Goal: Task Accomplishment & Management: Manage account settings

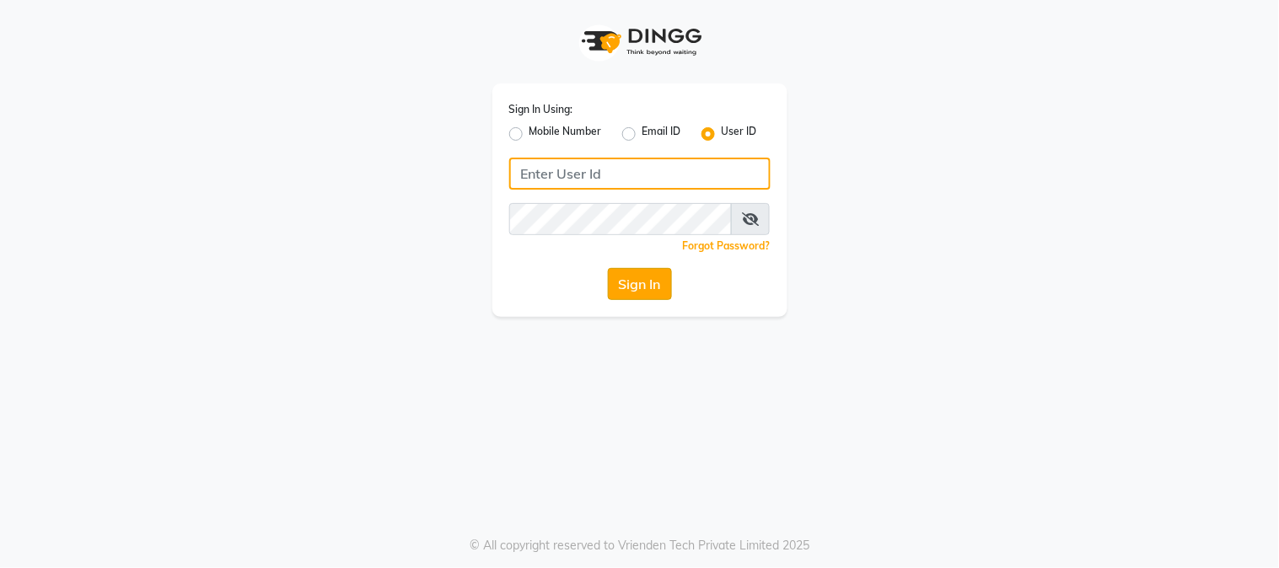
type input "e1947-06"
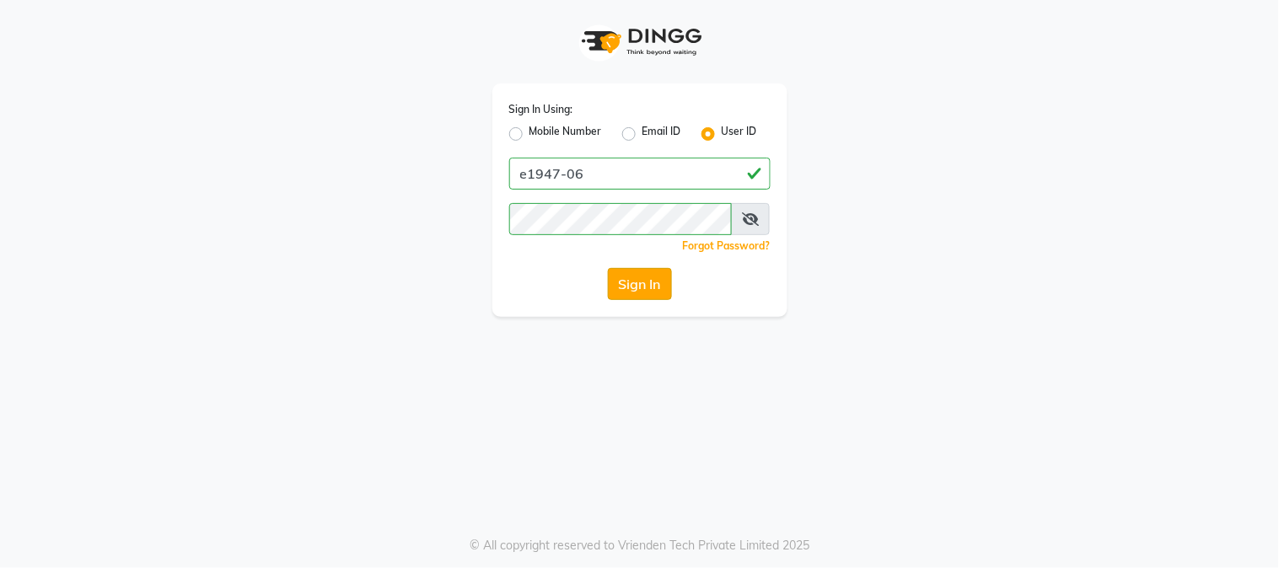
click at [636, 278] on button "Sign In" at bounding box center [640, 284] width 64 height 32
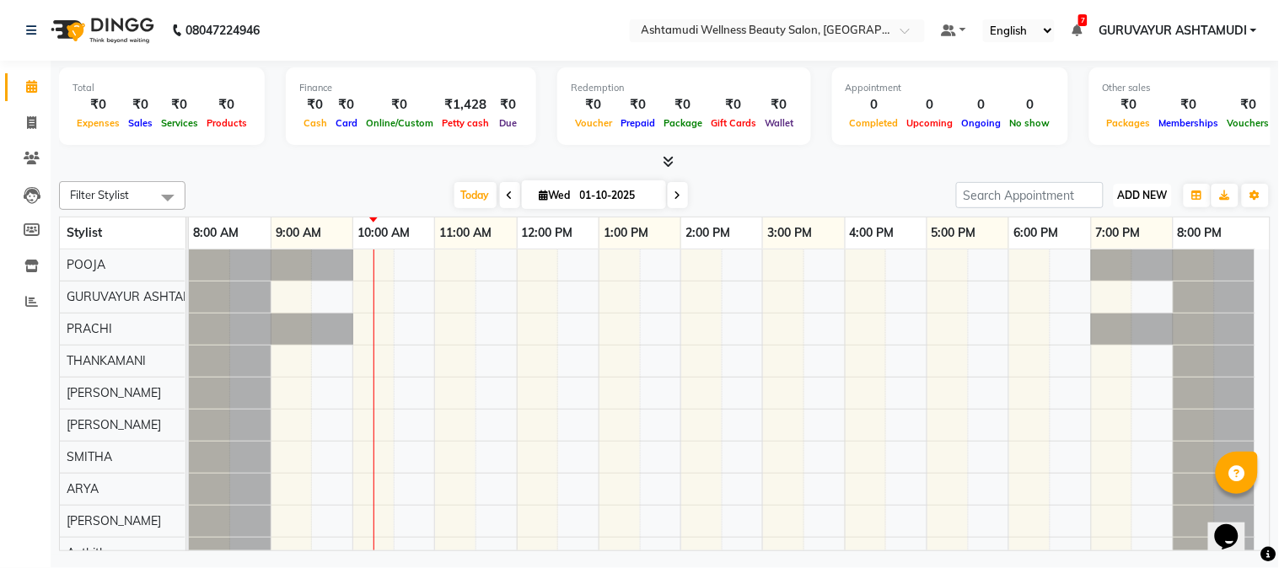
click at [1135, 195] on span "ADD NEW" at bounding box center [1143, 195] width 50 height 13
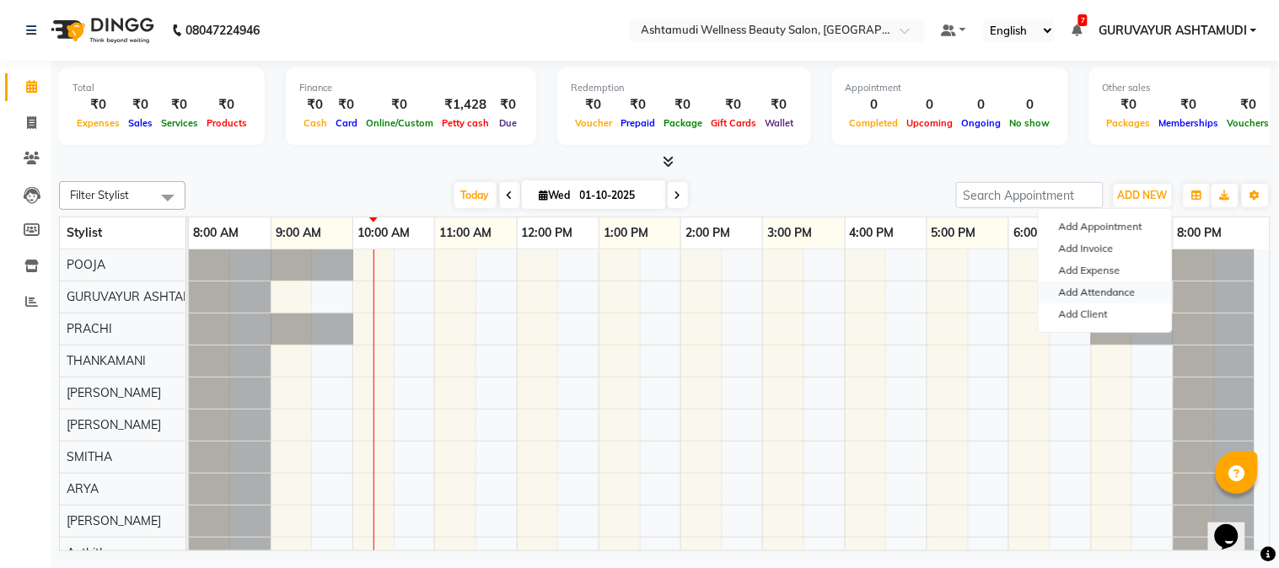
click at [1092, 295] on link "Add Attendance" at bounding box center [1104, 293] width 133 height 22
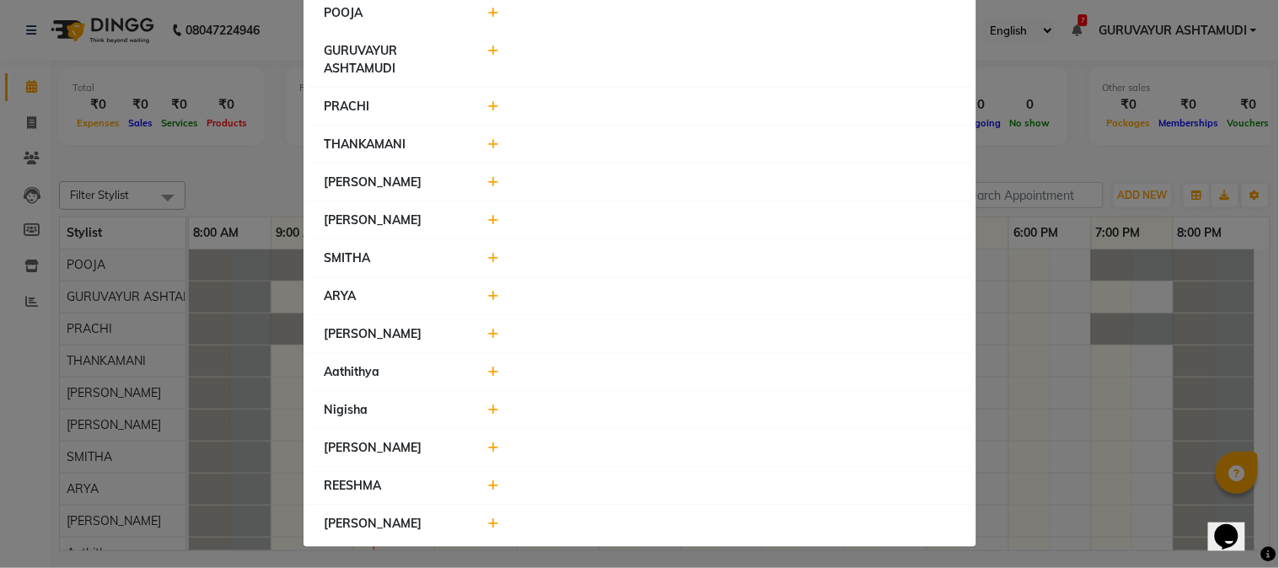
scroll to position [137, 0]
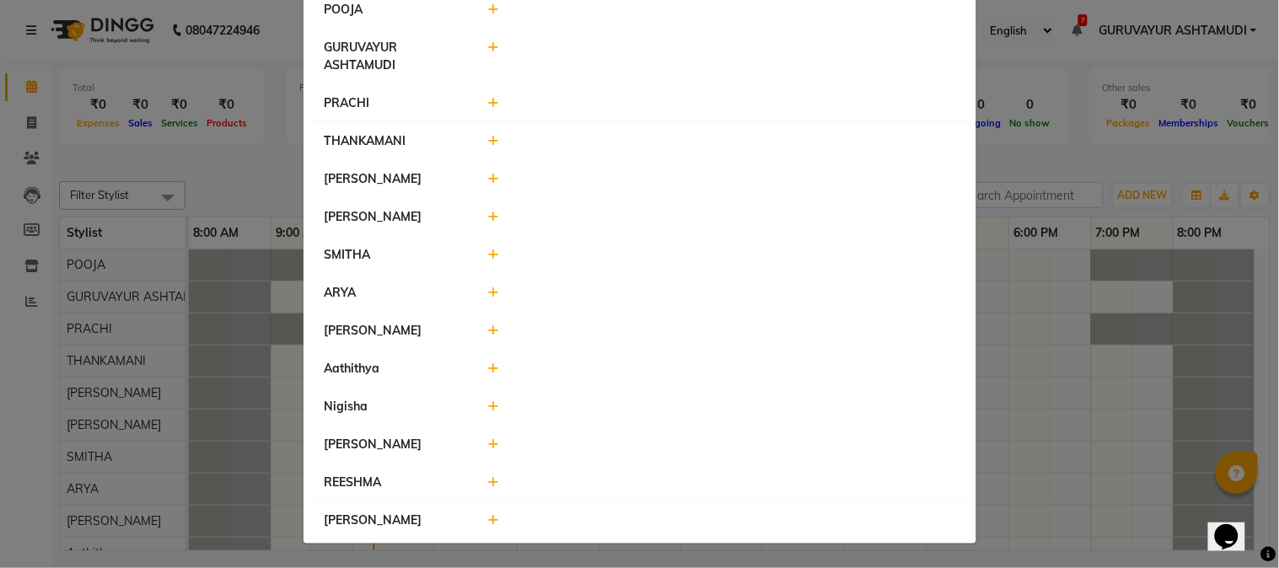
click at [488, 368] on icon at bounding box center [493, 368] width 11 height 12
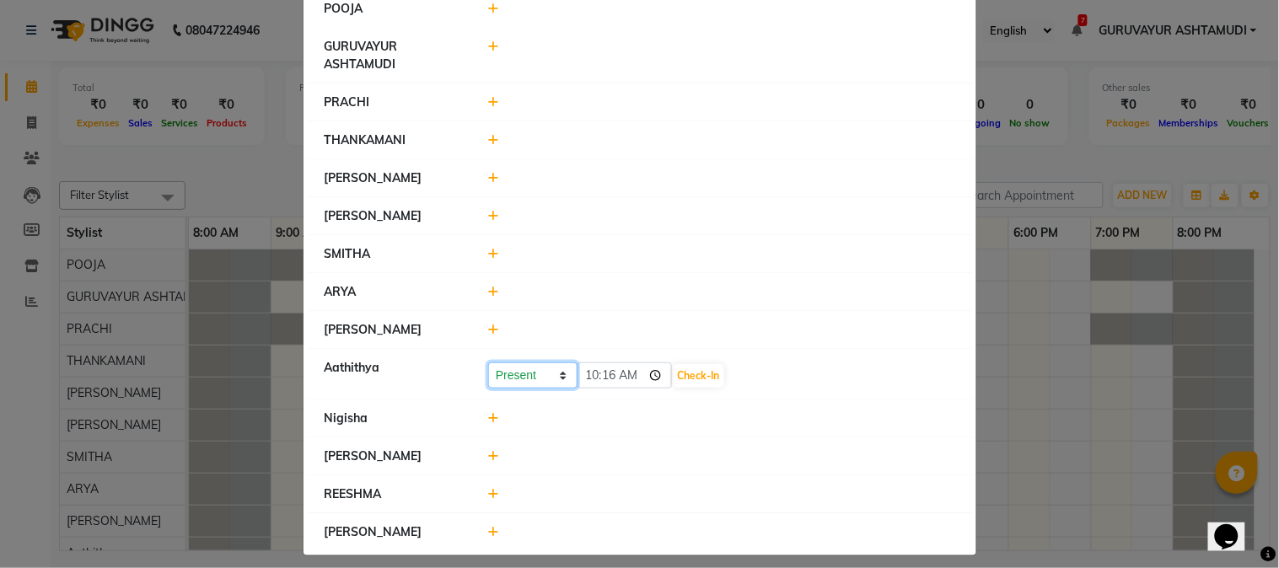
click at [549, 375] on select "Present Absent Late Half Day Weekly Off" at bounding box center [532, 375] width 89 height 26
select select "A"
click at [488, 363] on select "Present Absent Late Half Day Weekly Off" at bounding box center [532, 375] width 89 height 26
click at [579, 374] on button "Save" at bounding box center [595, 376] width 33 height 24
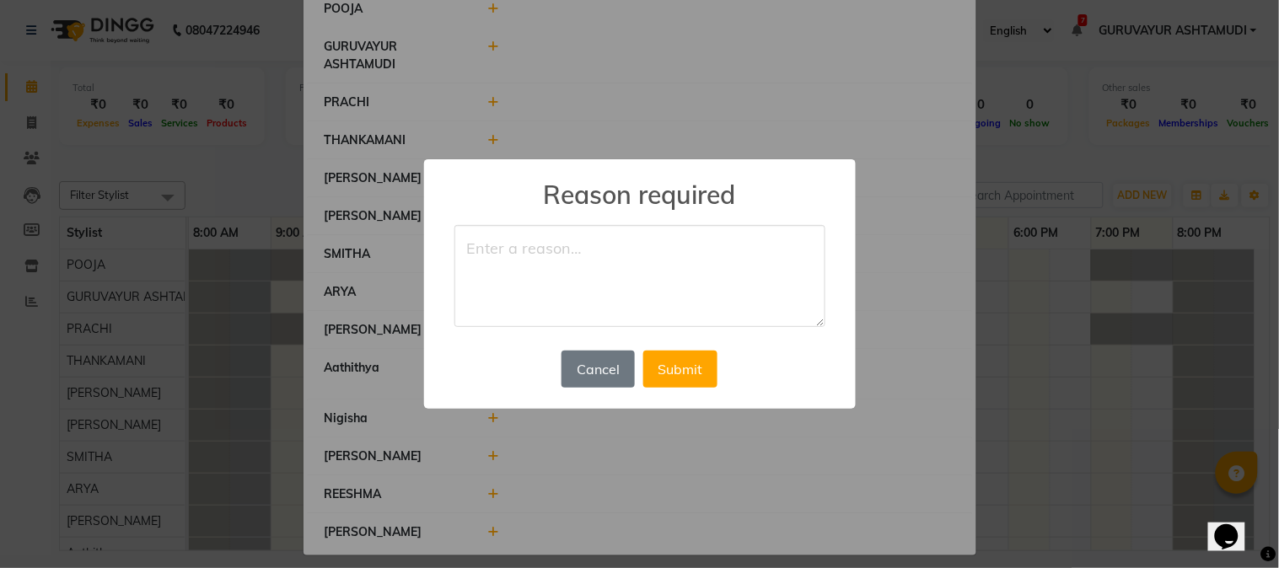
click at [559, 292] on textarea at bounding box center [639, 276] width 371 height 103
type textarea "h"
type textarea "HEALTH ISSUE"
click at [673, 378] on button "Submit" at bounding box center [680, 369] width 74 height 37
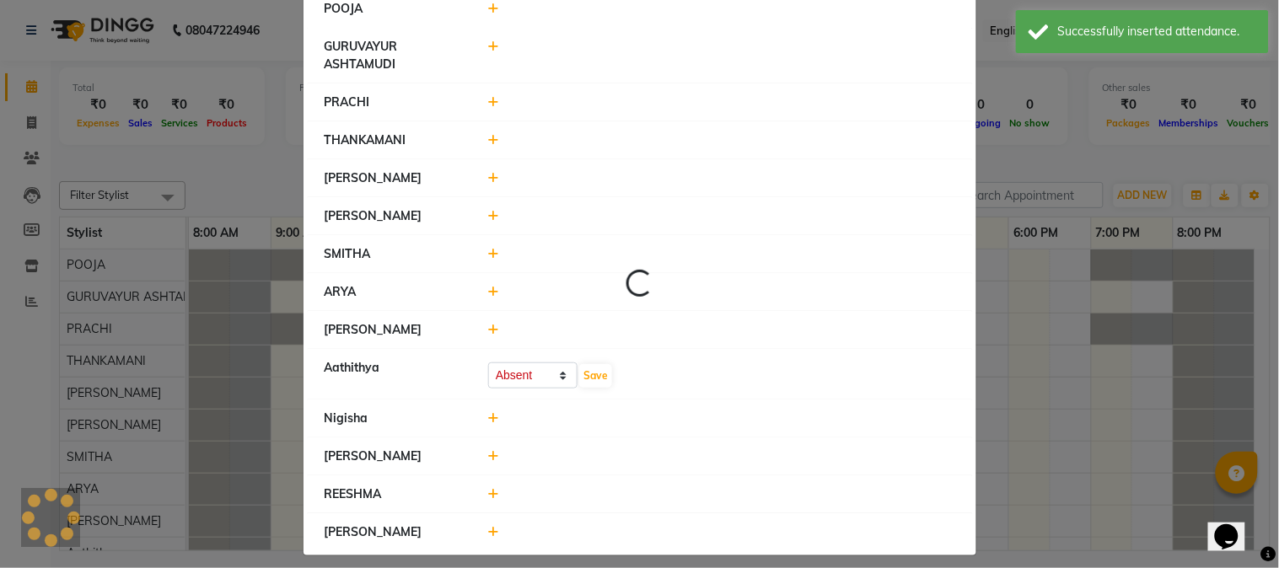
scroll to position [0, 0]
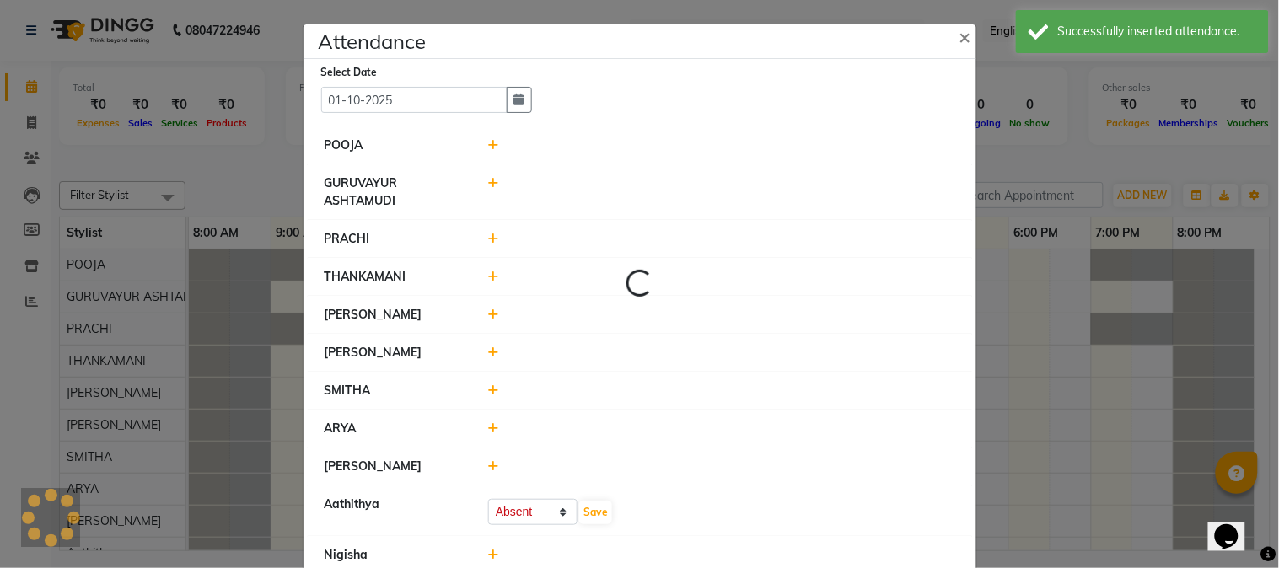
select select "A"
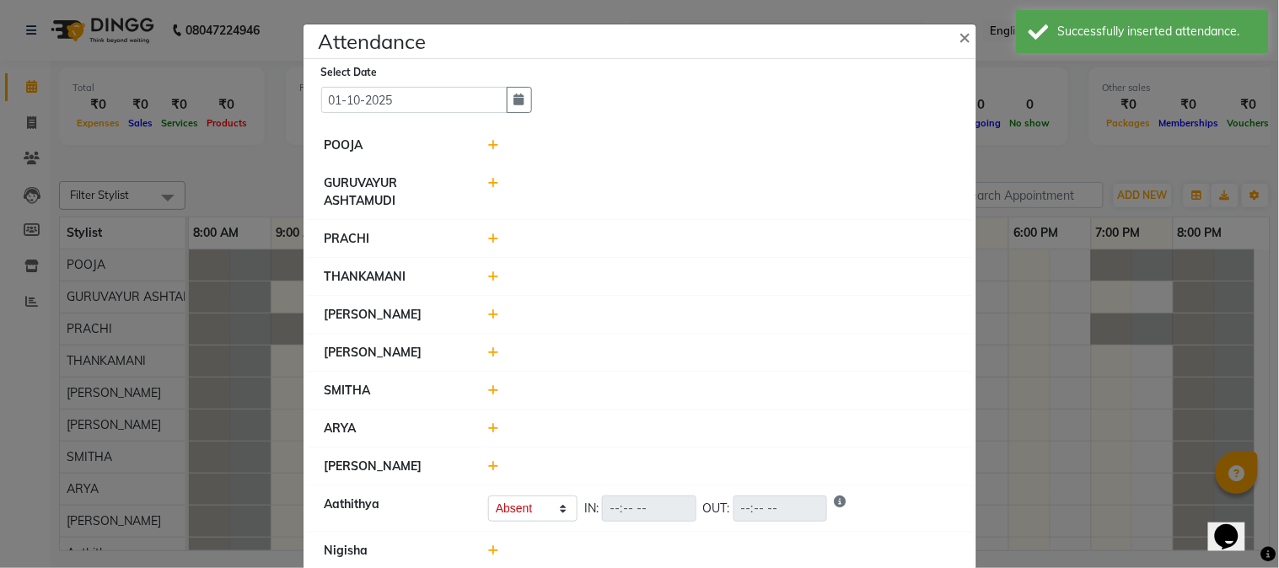
click at [488, 317] on icon at bounding box center [493, 315] width 11 height 12
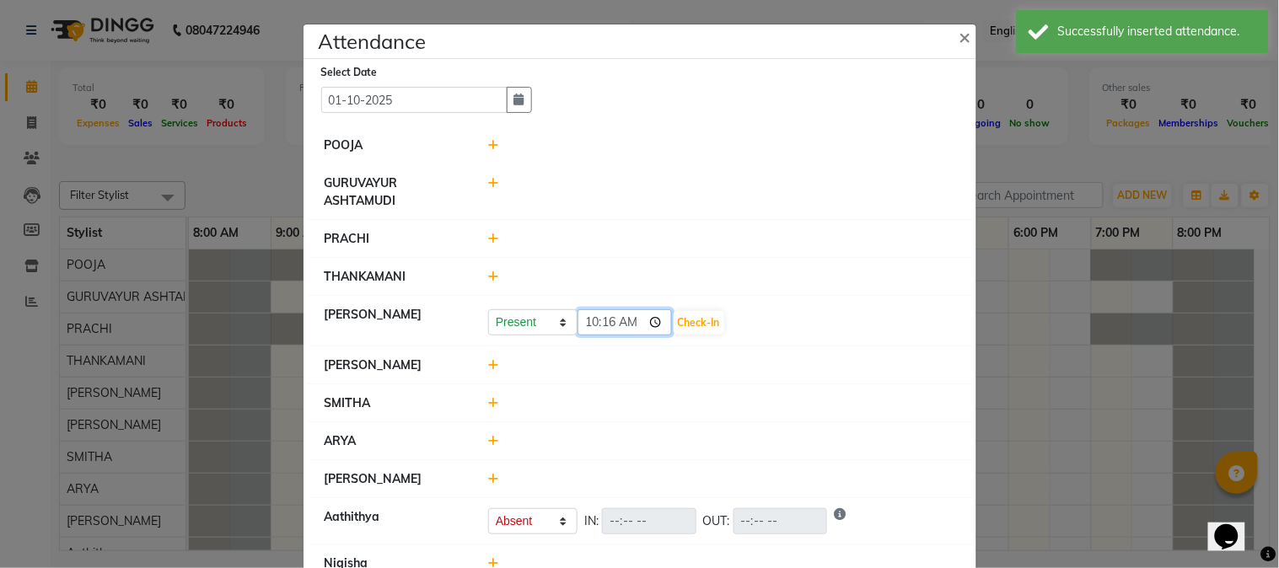
click at [644, 325] on input "10:16" at bounding box center [624, 322] width 94 height 26
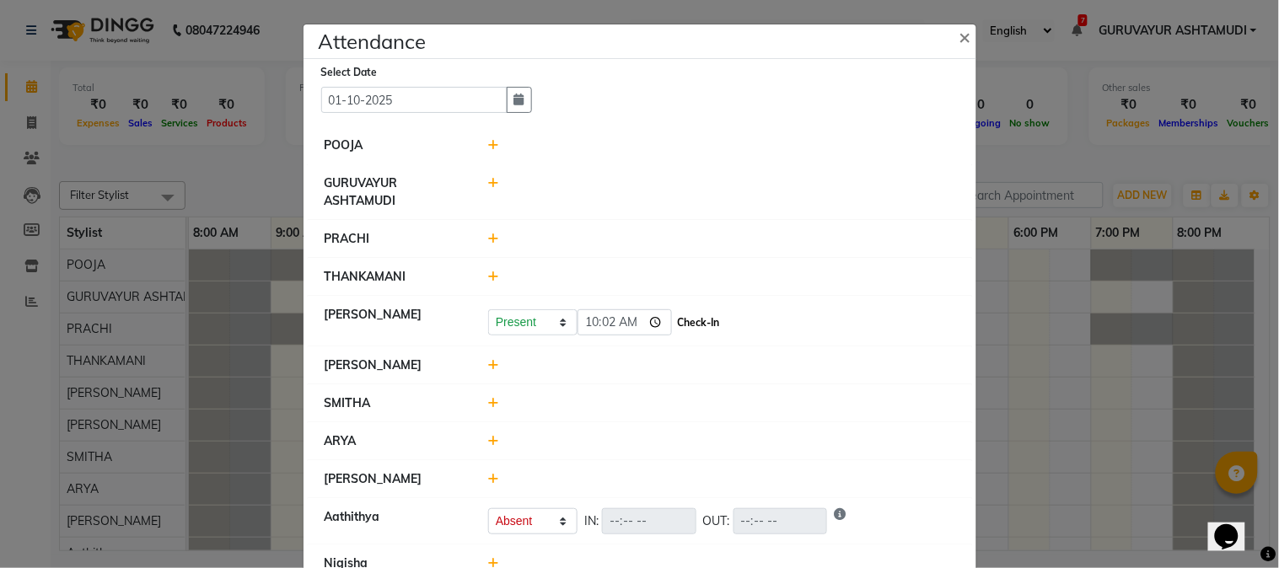
type input "10:02"
click at [696, 321] on button "Check-In" at bounding box center [698, 323] width 51 height 24
select select "A"
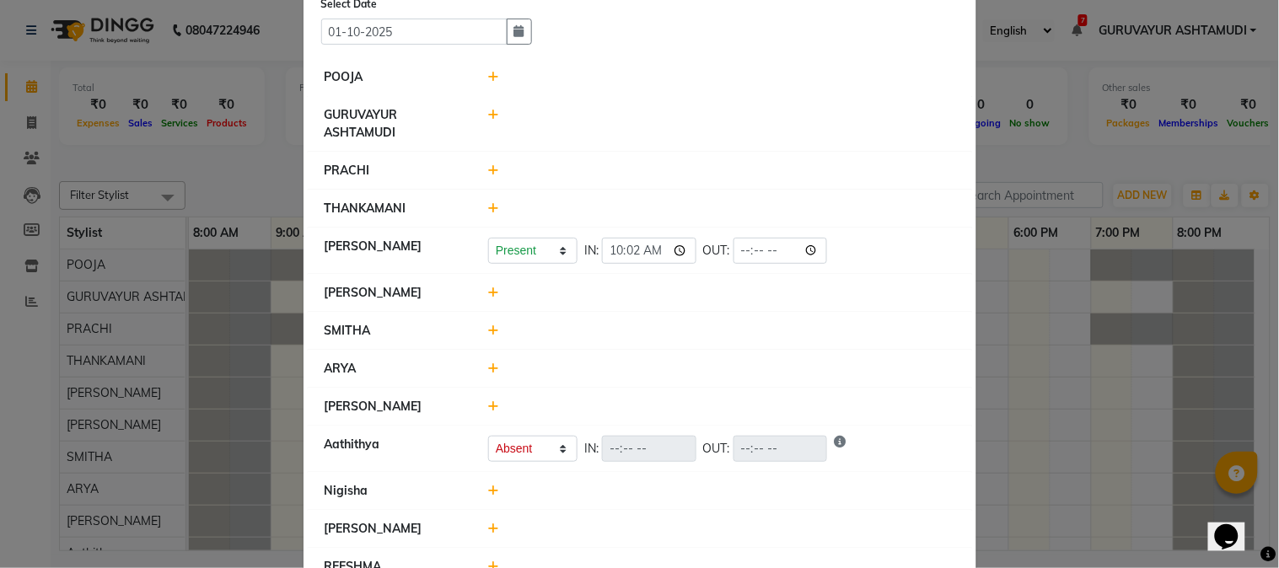
scroll to position [153, 0]
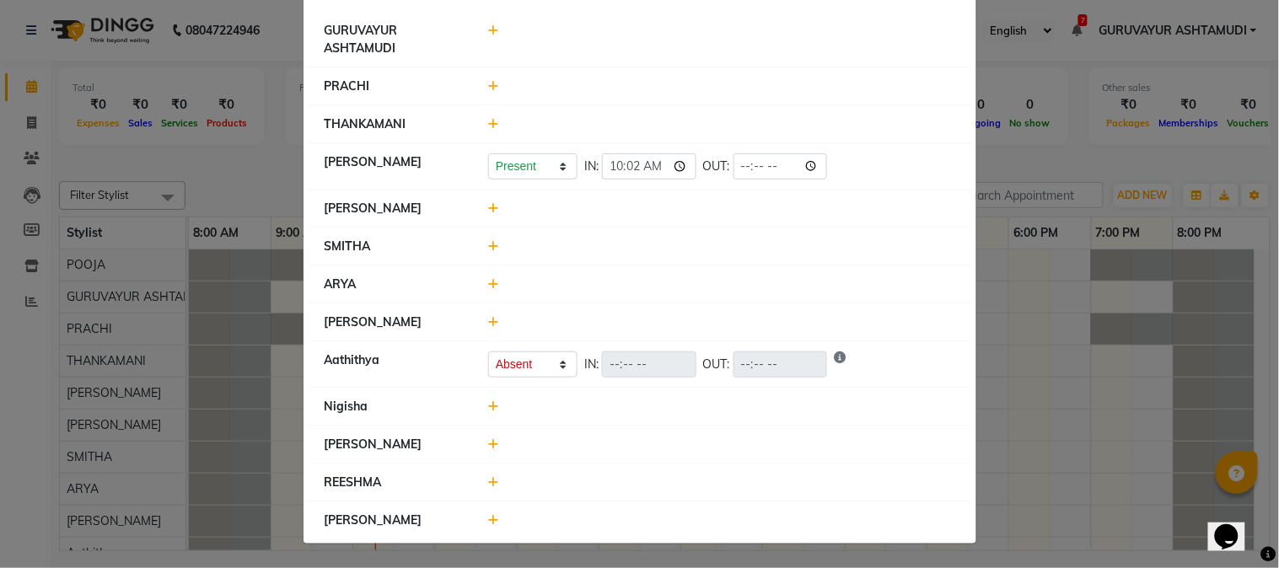
click at [488, 519] on icon at bounding box center [493, 520] width 11 height 12
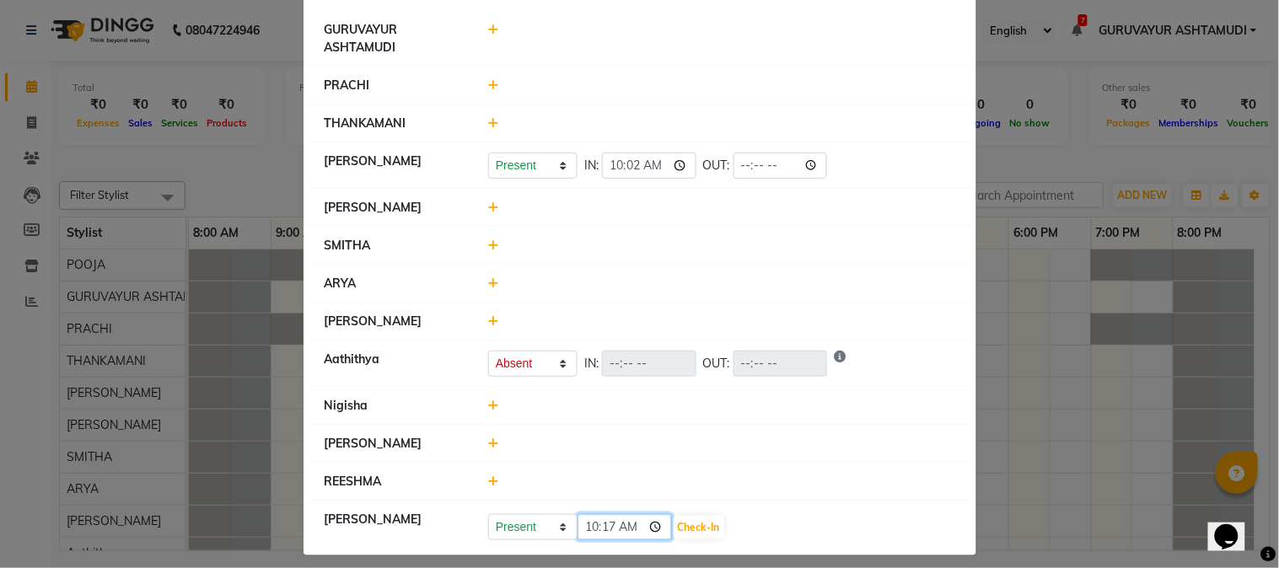
click at [650, 529] on input "10:17" at bounding box center [624, 527] width 94 height 26
type input "10:00"
click at [691, 534] on button "Check-In" at bounding box center [698, 528] width 51 height 24
select select "A"
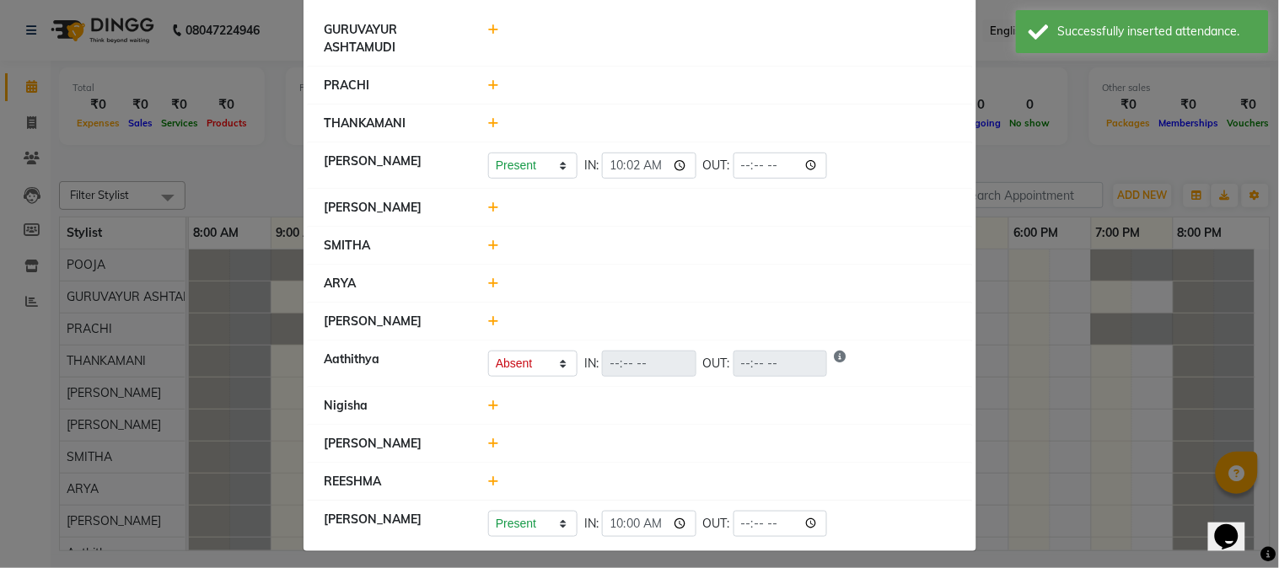
click at [488, 322] on icon at bounding box center [493, 321] width 11 height 12
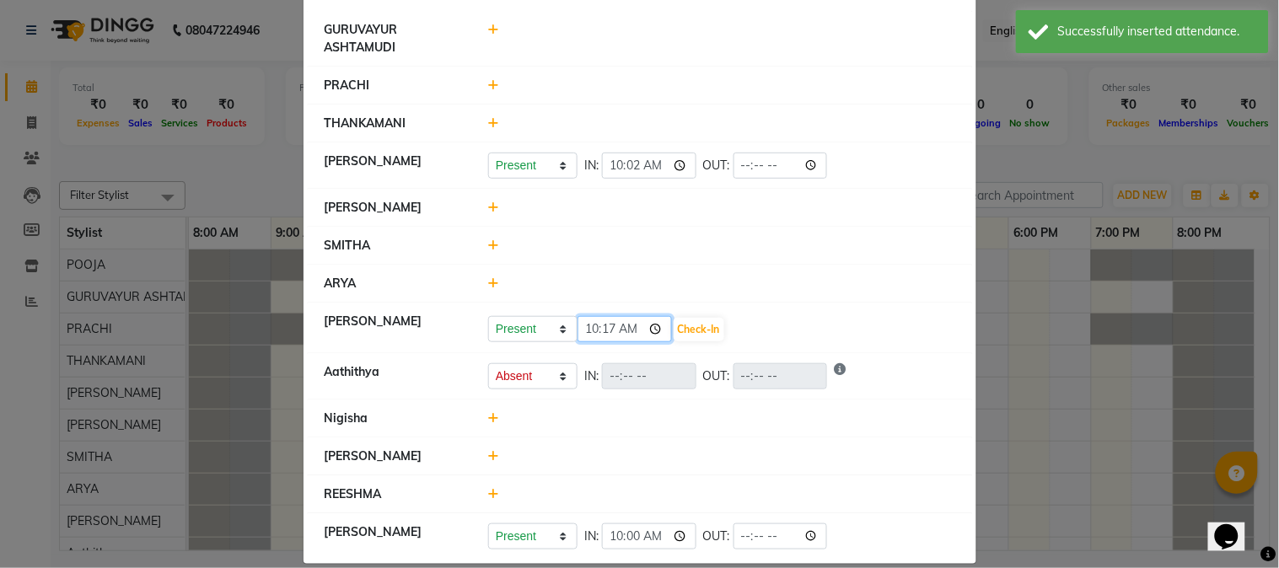
click at [656, 326] on input "10:17" at bounding box center [624, 329] width 94 height 26
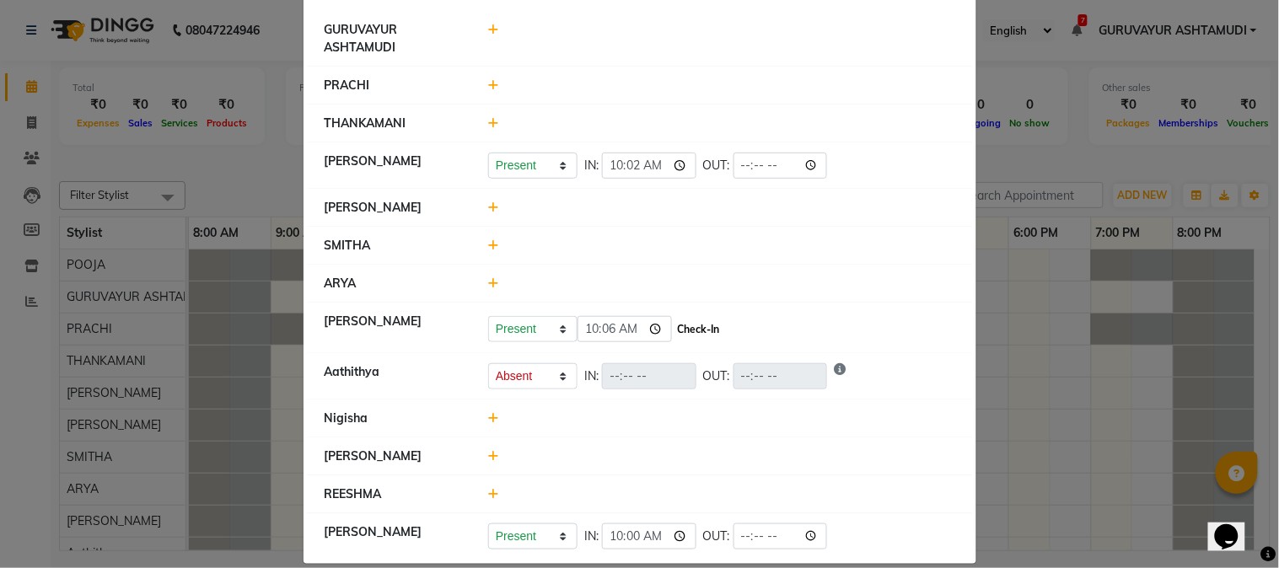
type input "10:06"
click at [695, 333] on button "Check-In" at bounding box center [698, 330] width 51 height 24
select select "A"
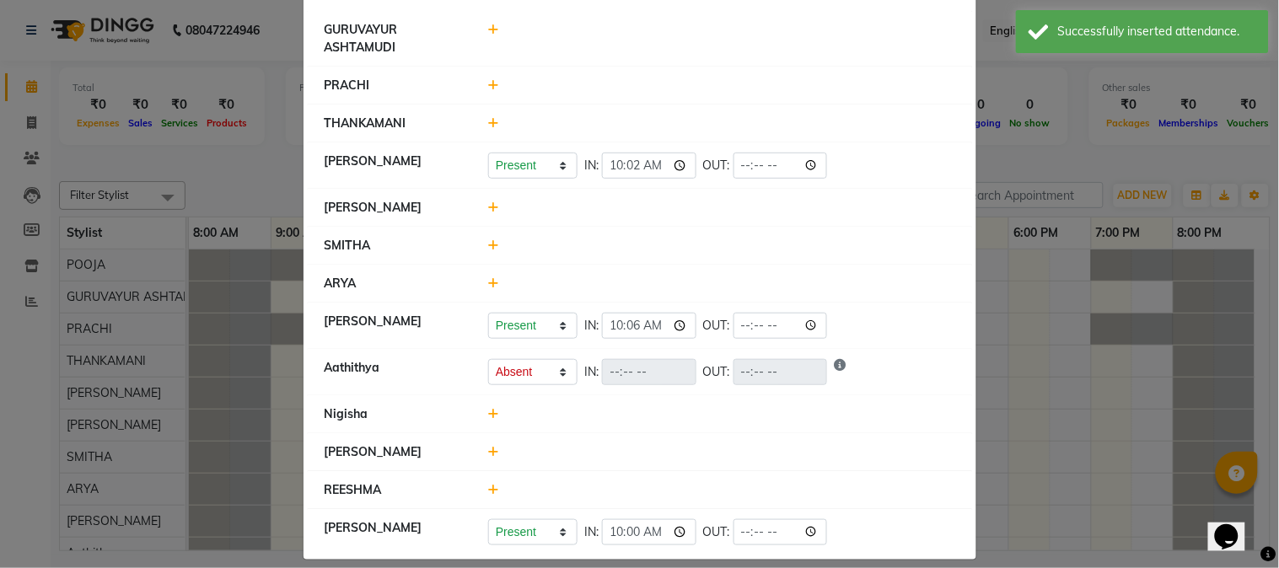
click at [488, 414] on icon at bounding box center [493, 414] width 11 height 12
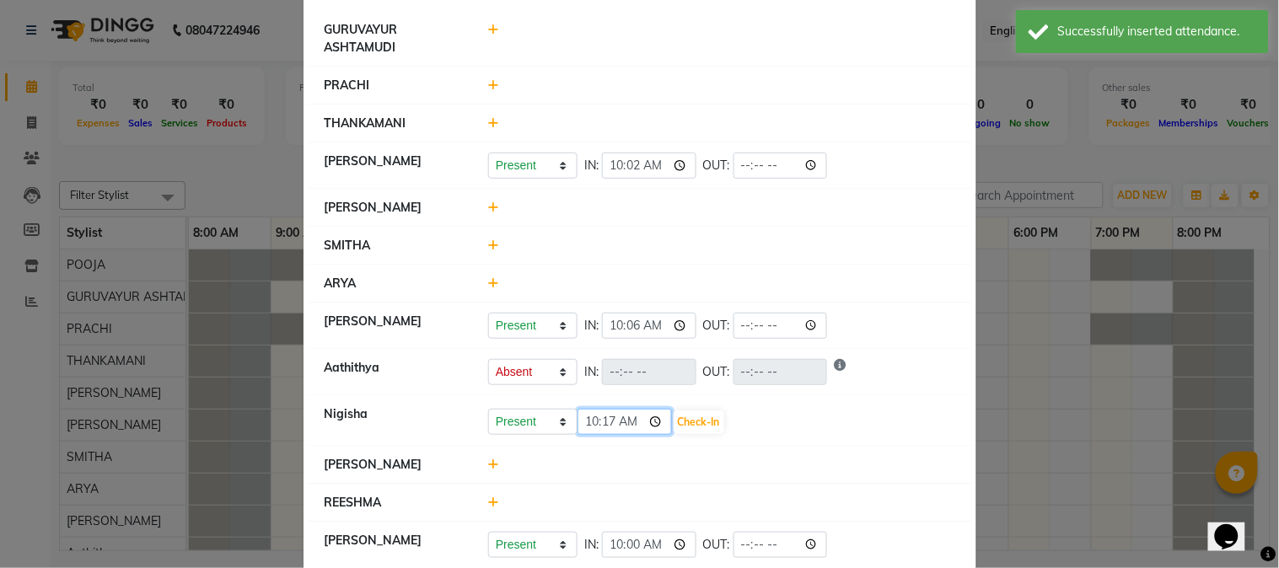
click at [652, 423] on input "10:17" at bounding box center [624, 422] width 94 height 26
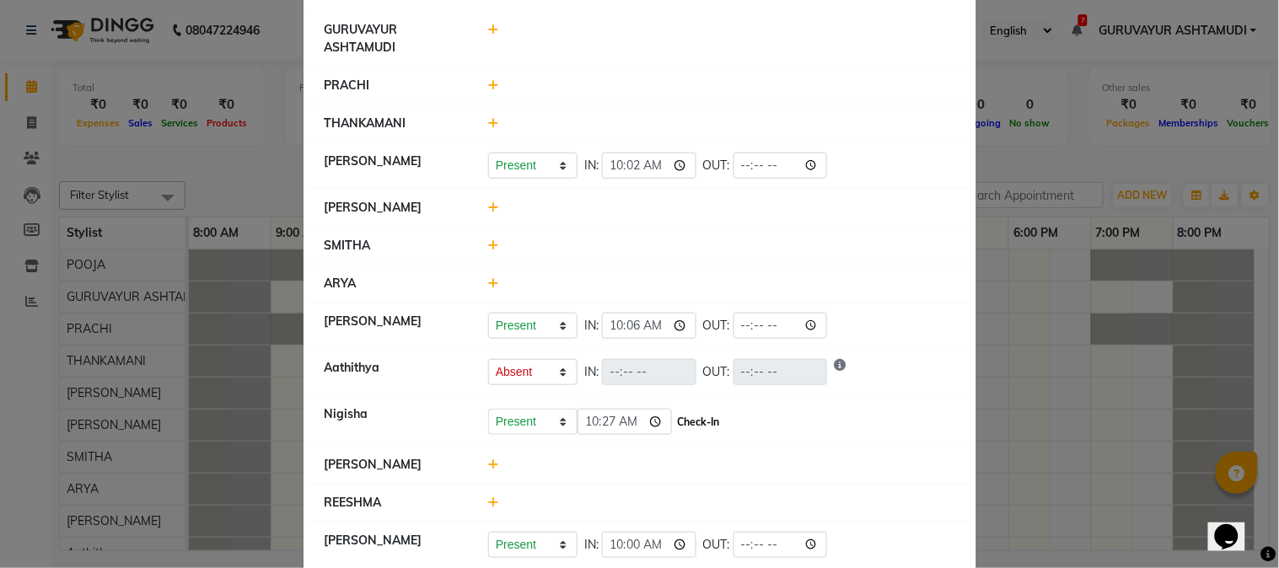
type input "10:27"
click at [695, 421] on button "Check-In" at bounding box center [698, 423] width 51 height 24
select select "A"
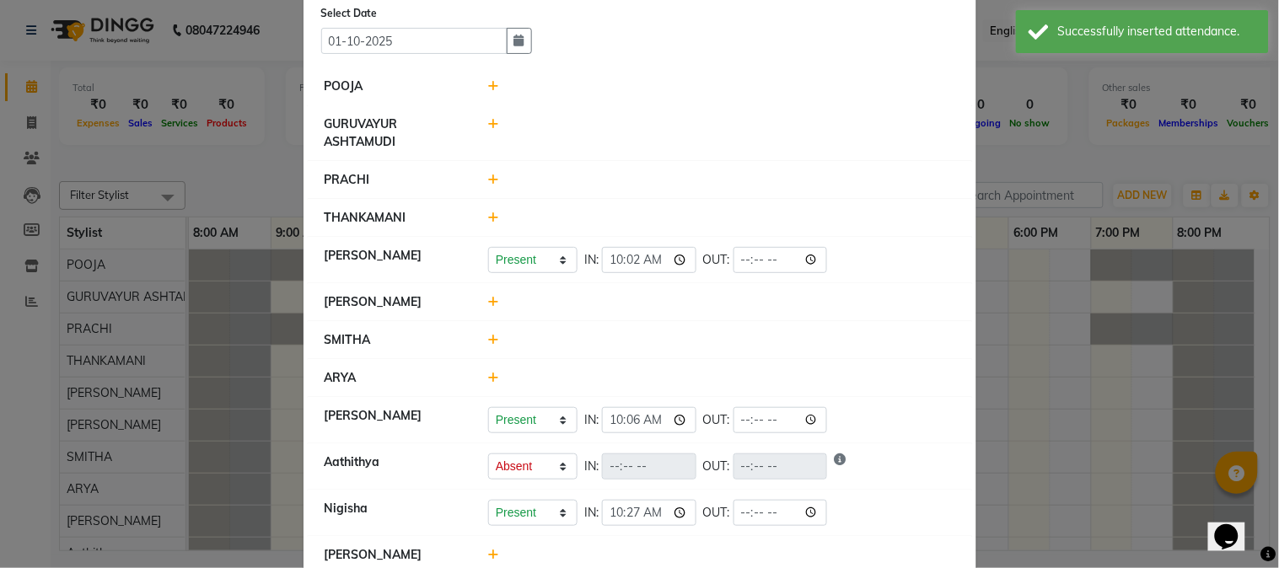
scroll to position [0, 0]
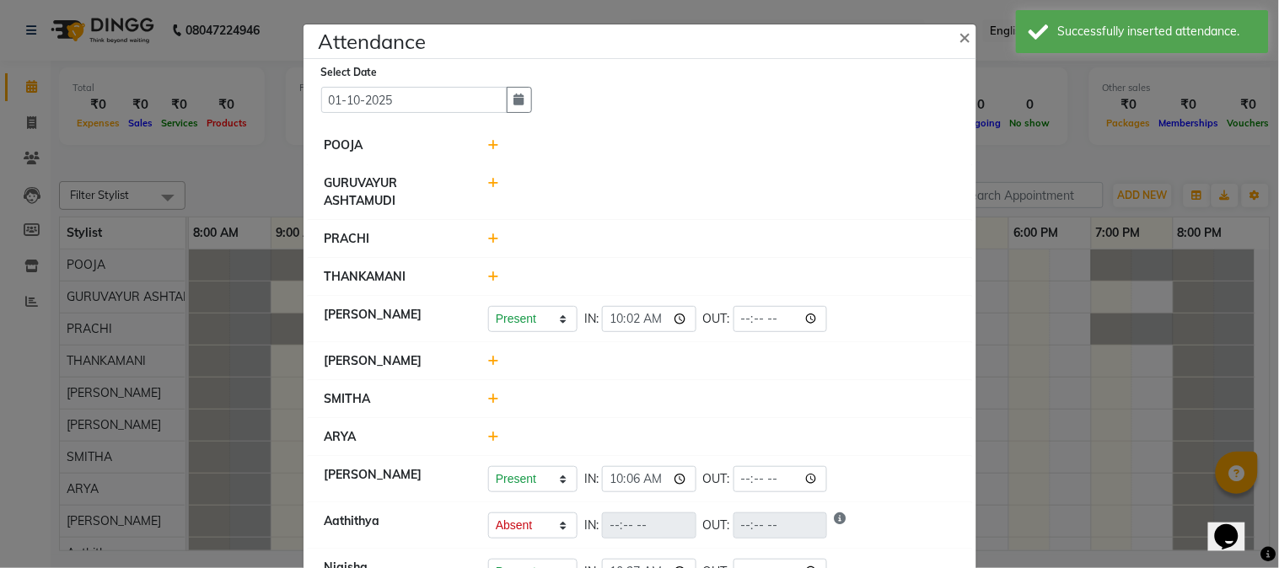
click at [480, 142] on div at bounding box center [721, 146] width 492 height 18
click at [488, 148] on icon at bounding box center [493, 145] width 11 height 12
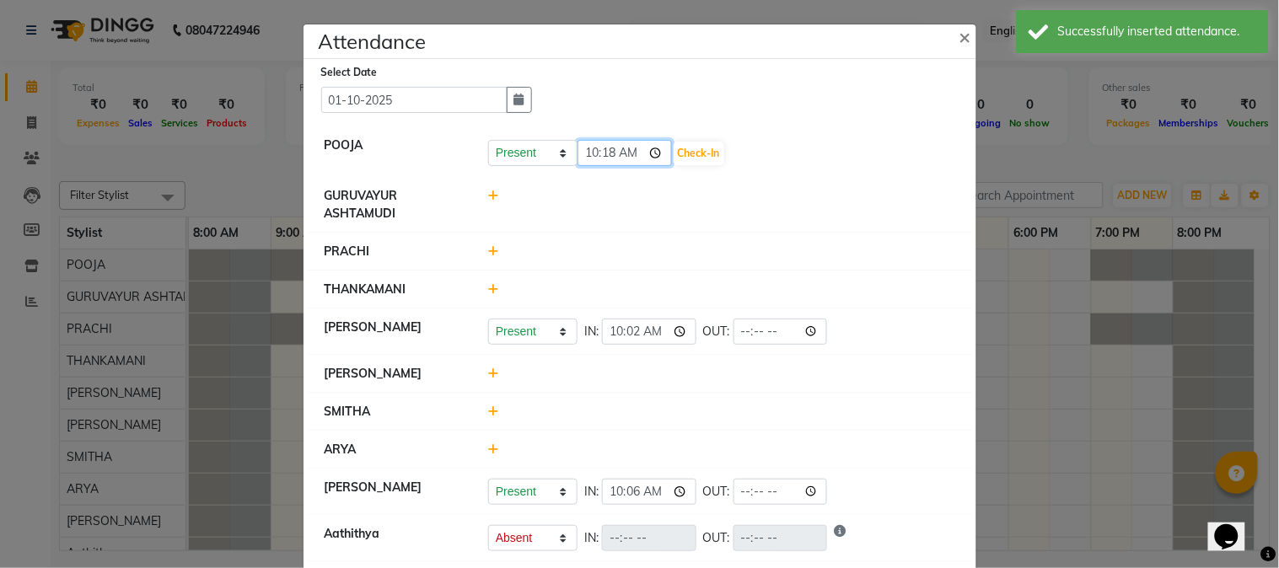
click at [651, 153] on input "10:18" at bounding box center [624, 153] width 94 height 26
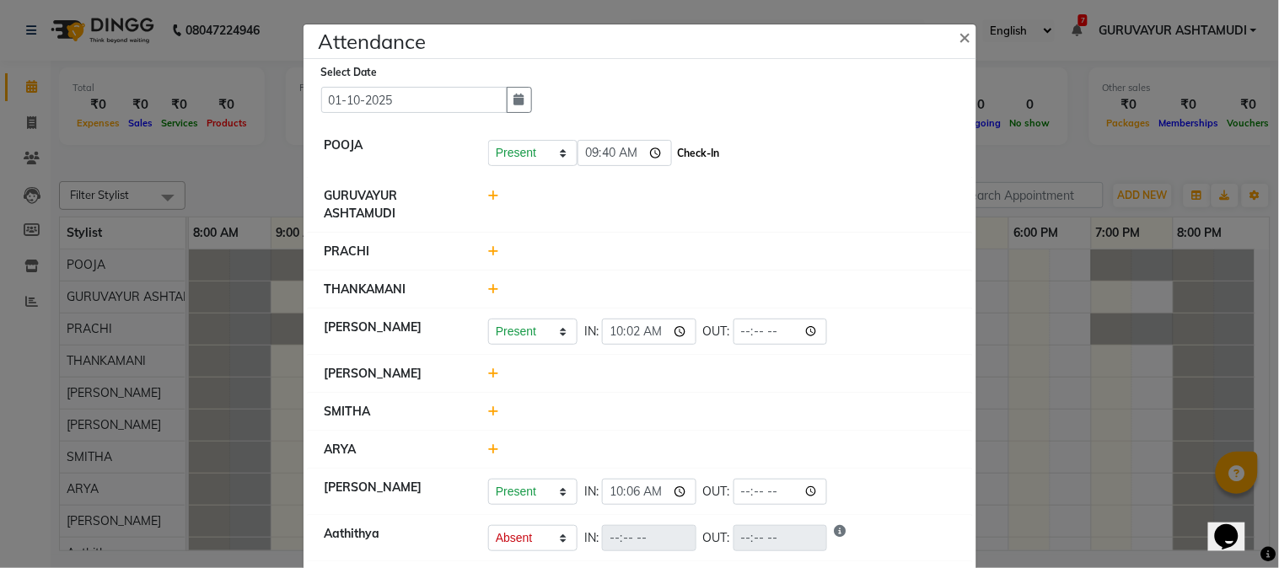
type input "09:40"
click at [695, 144] on button "Check-In" at bounding box center [698, 154] width 51 height 24
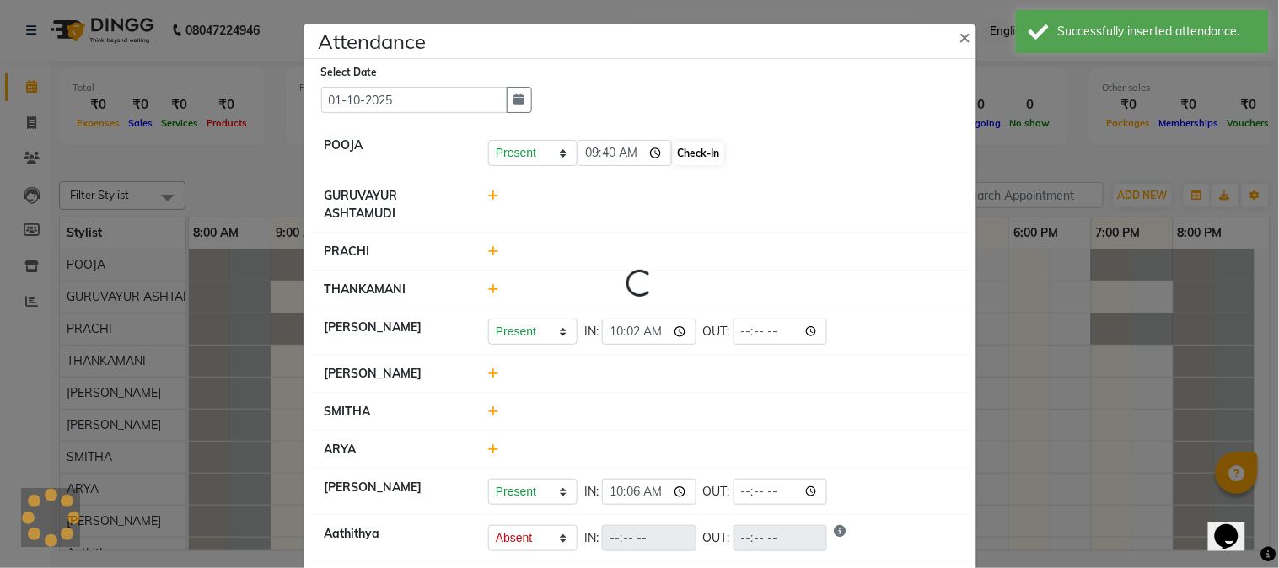
select select "A"
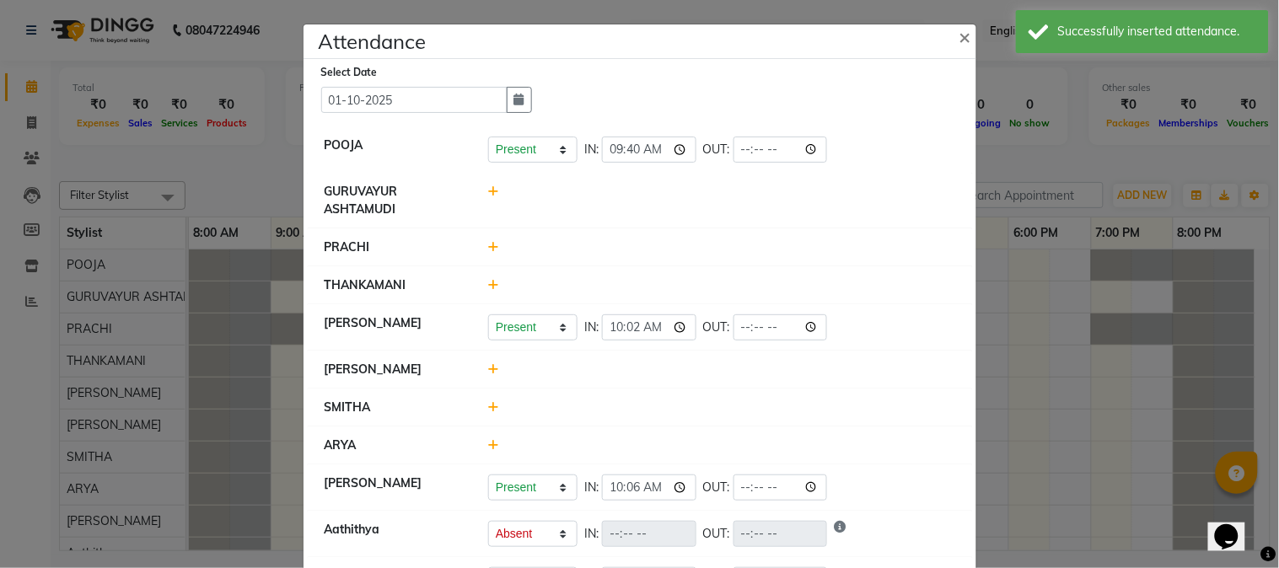
click at [488, 250] on icon at bounding box center [493, 247] width 11 height 12
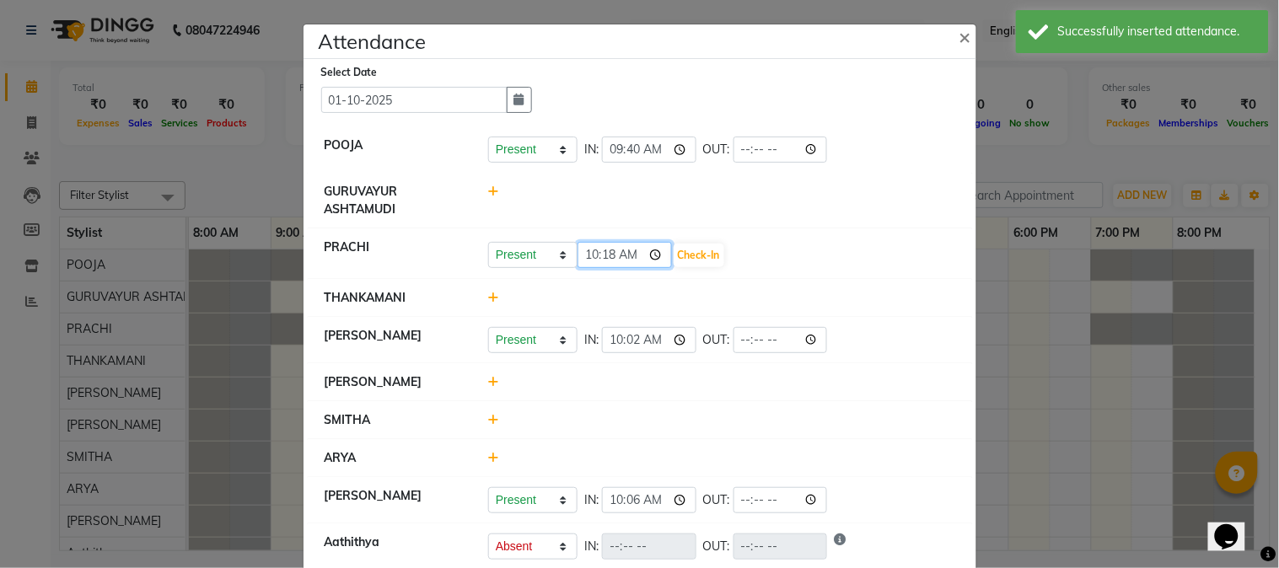
click at [650, 255] on input "10:18" at bounding box center [624, 255] width 94 height 26
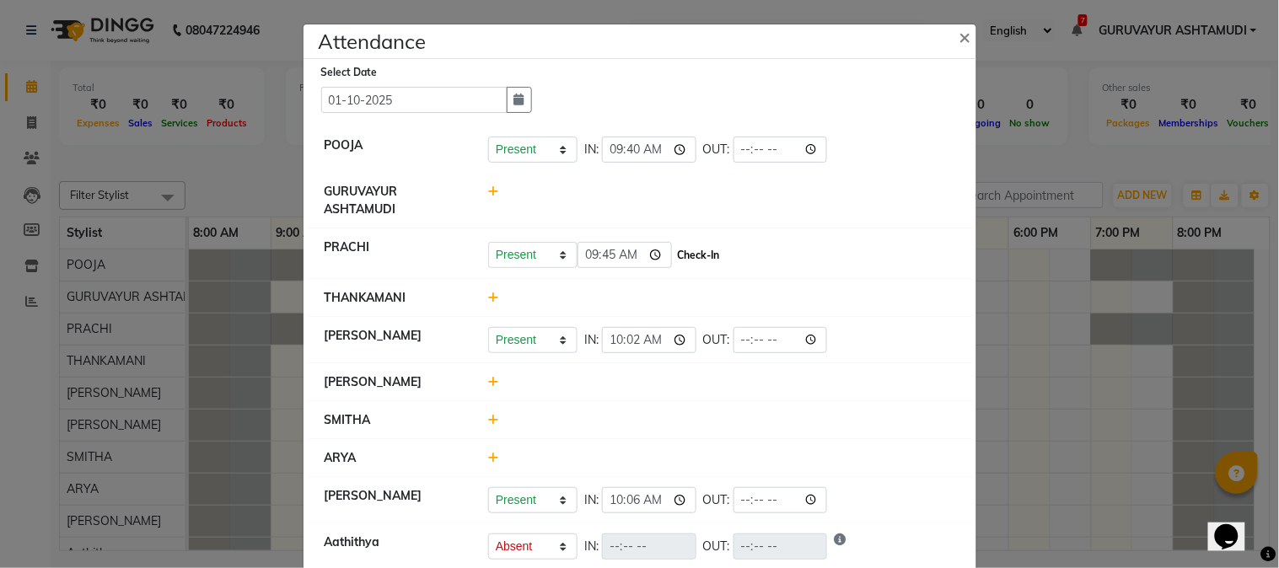
type input "09:45"
click at [687, 259] on button "Check-In" at bounding box center [698, 256] width 51 height 24
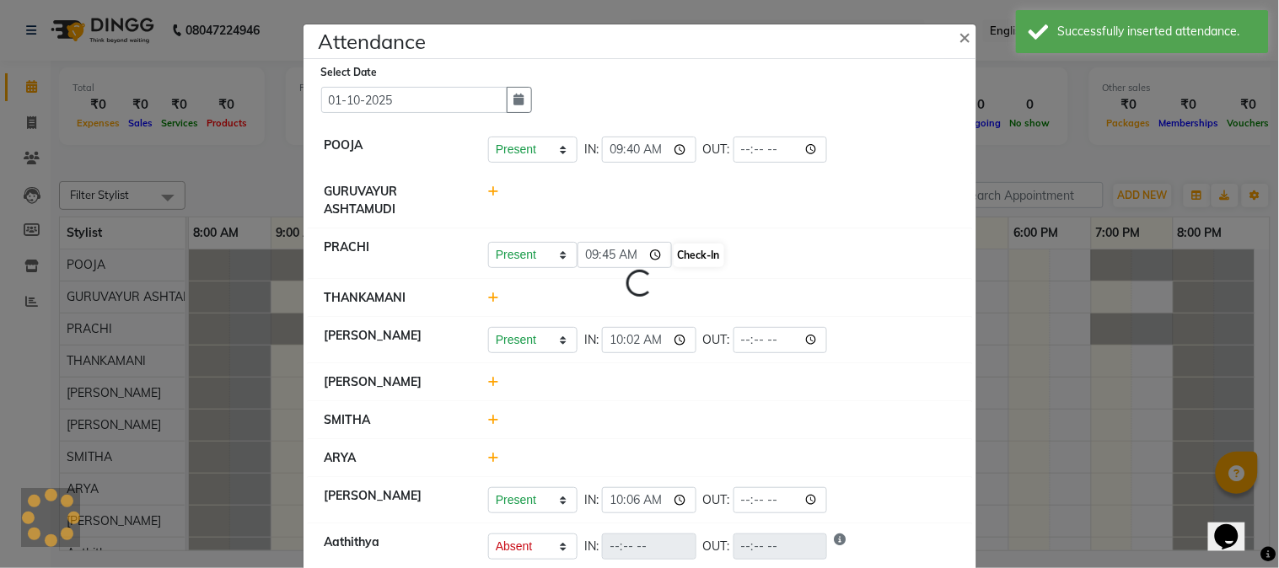
select select "A"
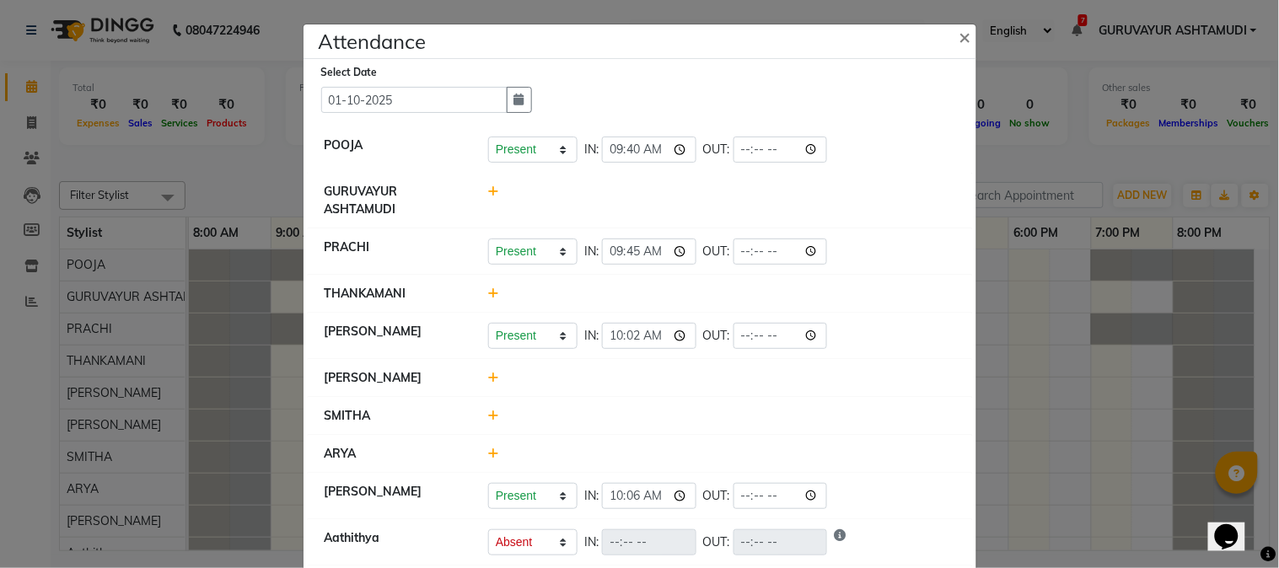
click at [488, 380] on icon at bounding box center [493, 378] width 11 height 12
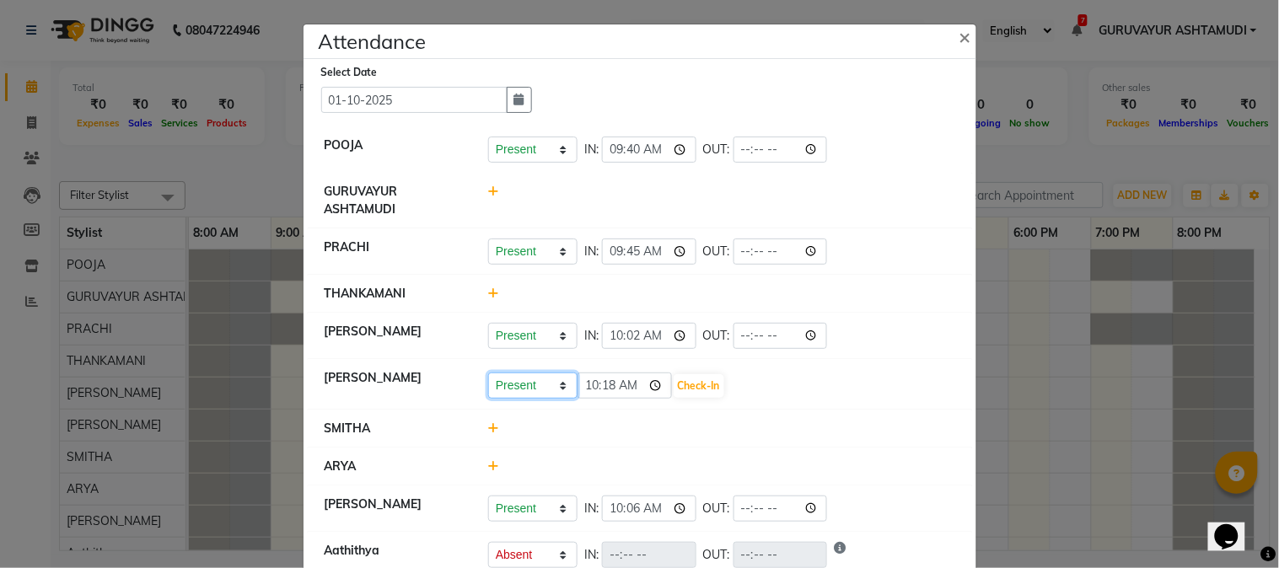
click at [555, 386] on select "Present Absent Late Half Day Weekly Off" at bounding box center [532, 386] width 89 height 26
select select "A"
click at [488, 373] on select "Present Absent Late Half Day Weekly Off" at bounding box center [532, 386] width 89 height 26
click at [546, 390] on select "Present Absent Late Half Day Weekly Off" at bounding box center [532, 386] width 89 height 26
click at [488, 373] on select "Present Absent Late Half Day Weekly Off" at bounding box center [532, 386] width 89 height 26
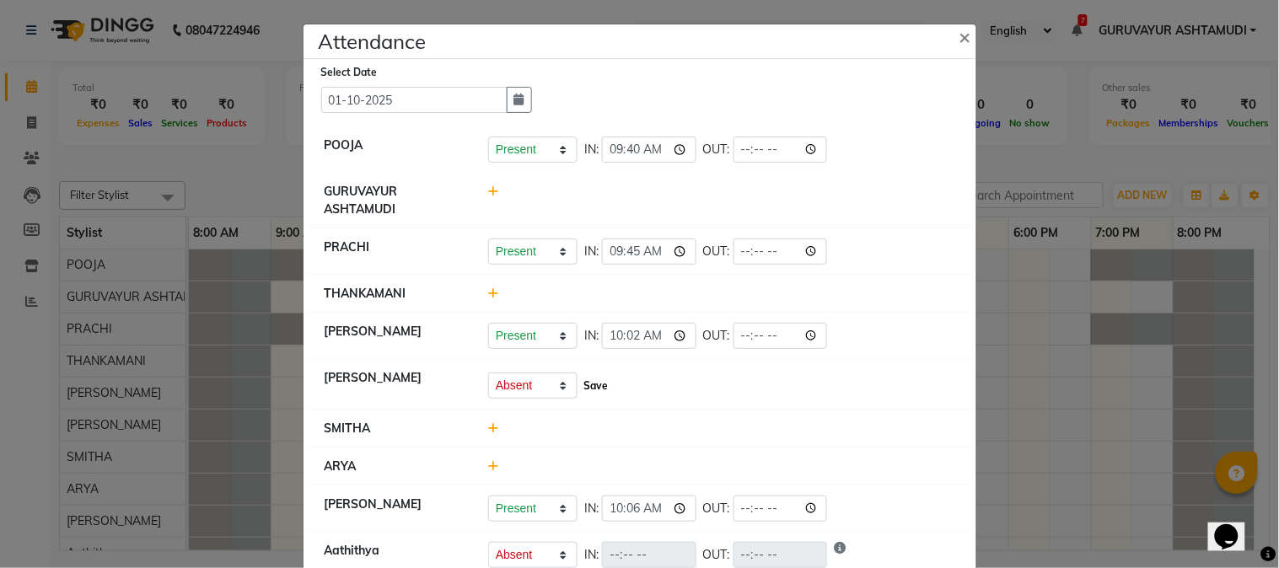
click at [588, 389] on button "Save" at bounding box center [595, 386] width 33 height 24
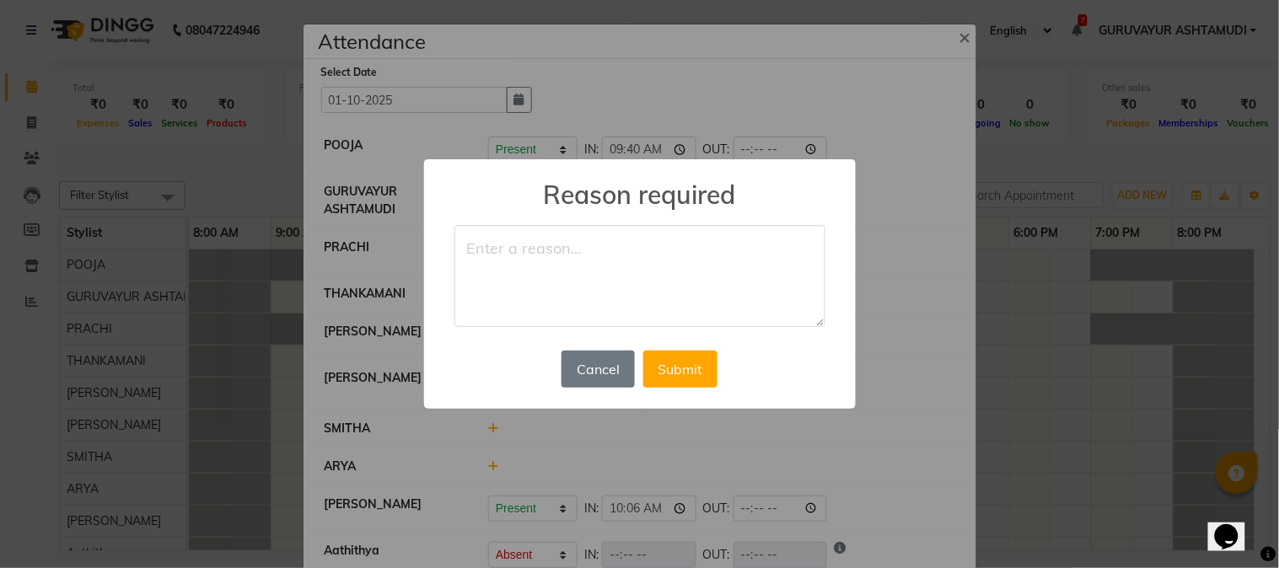
click at [576, 305] on textarea at bounding box center [639, 276] width 371 height 103
type textarea "FEVER"
click at [659, 364] on button "Submit" at bounding box center [680, 369] width 74 height 37
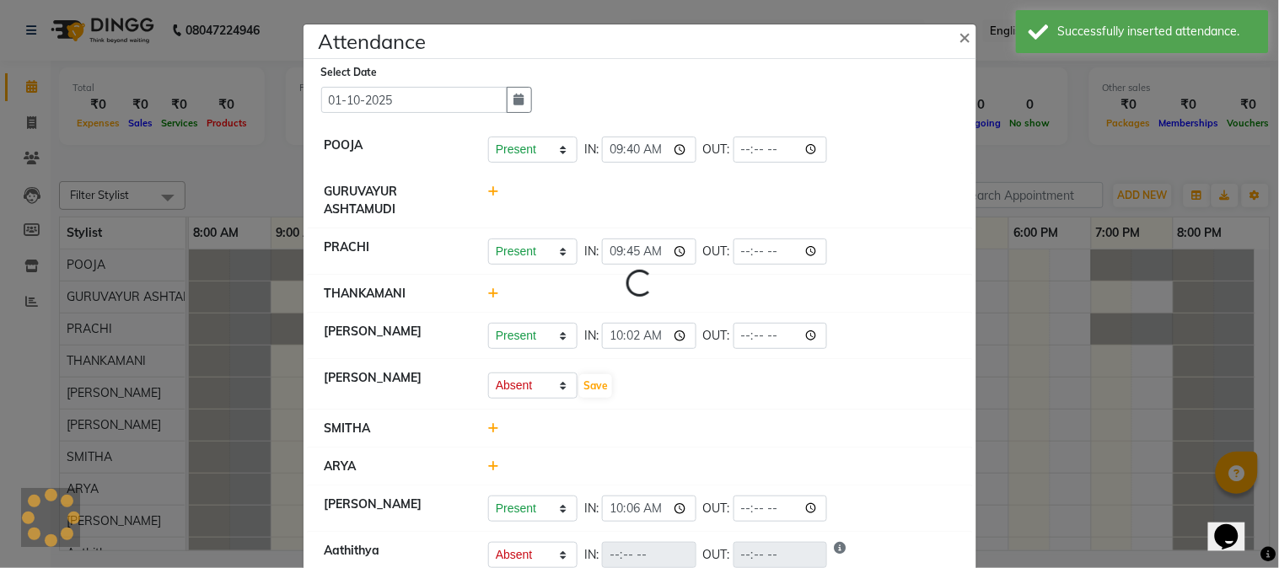
select select "A"
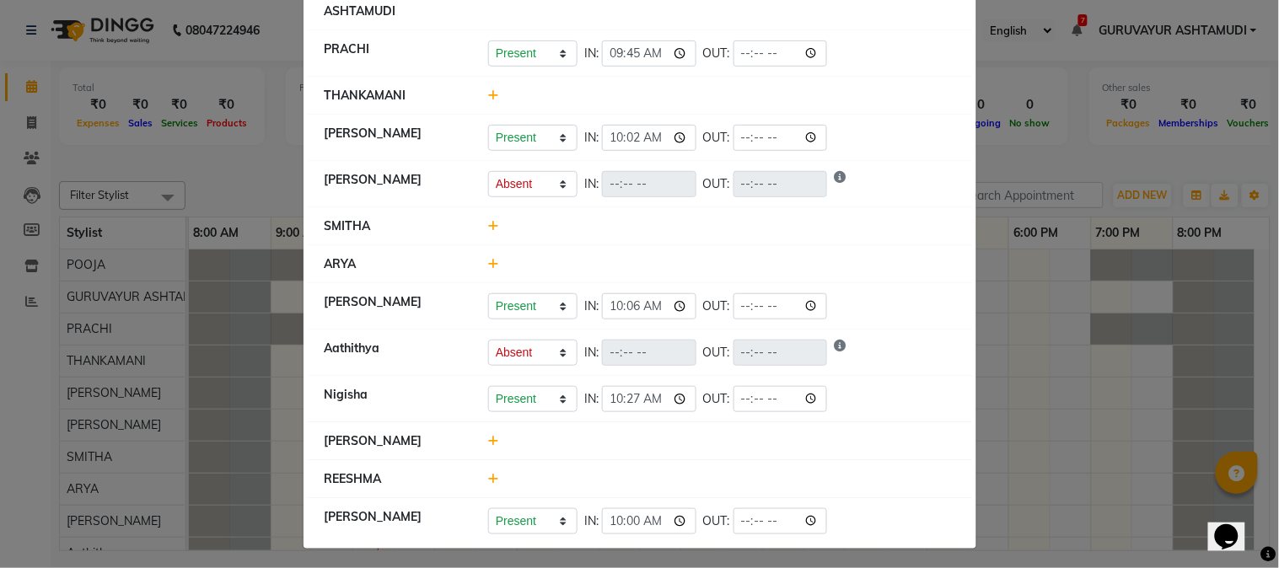
scroll to position [204, 0]
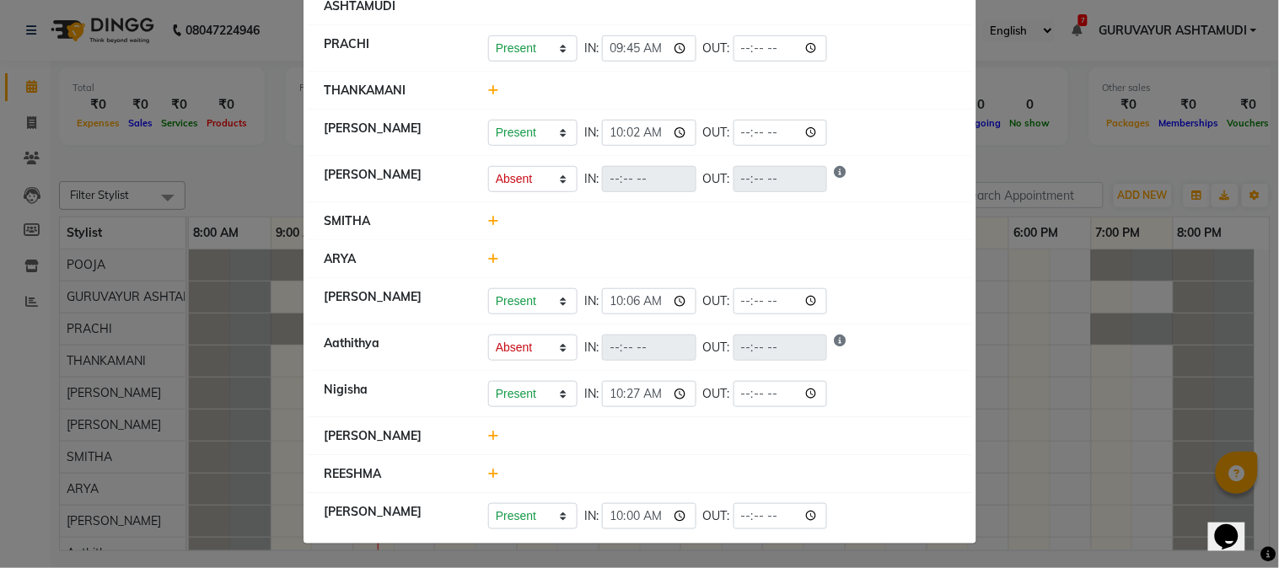
click at [489, 437] on icon at bounding box center [493, 436] width 11 height 12
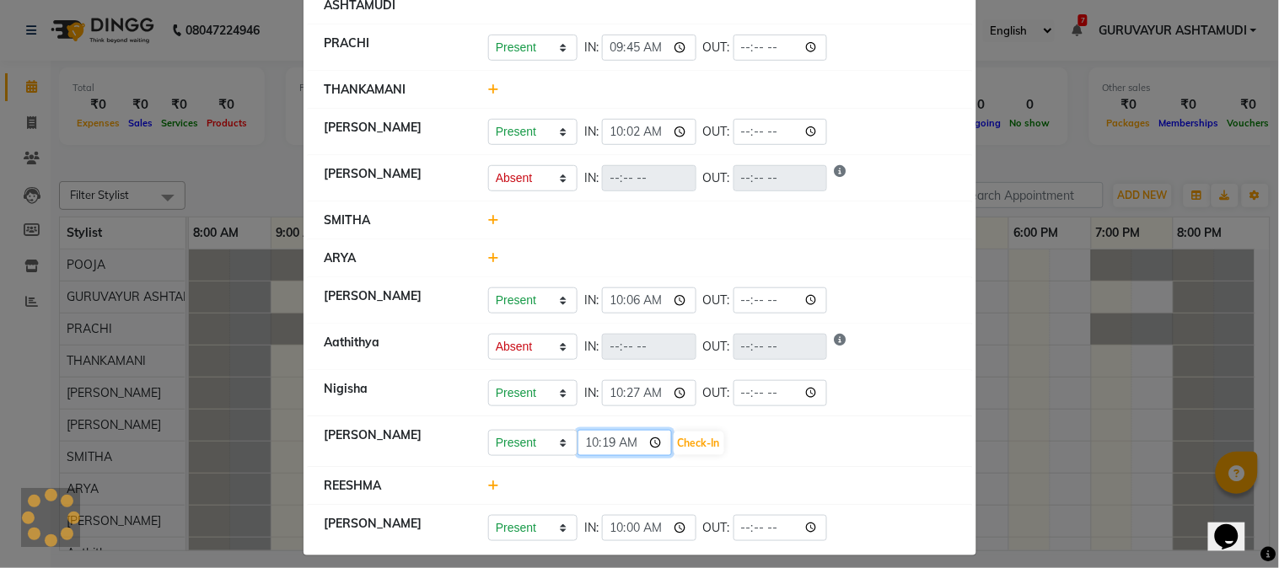
click at [649, 443] on input "10:19" at bounding box center [624, 443] width 94 height 26
type input "08:30"
click at [691, 442] on button "Check-In" at bounding box center [698, 444] width 51 height 24
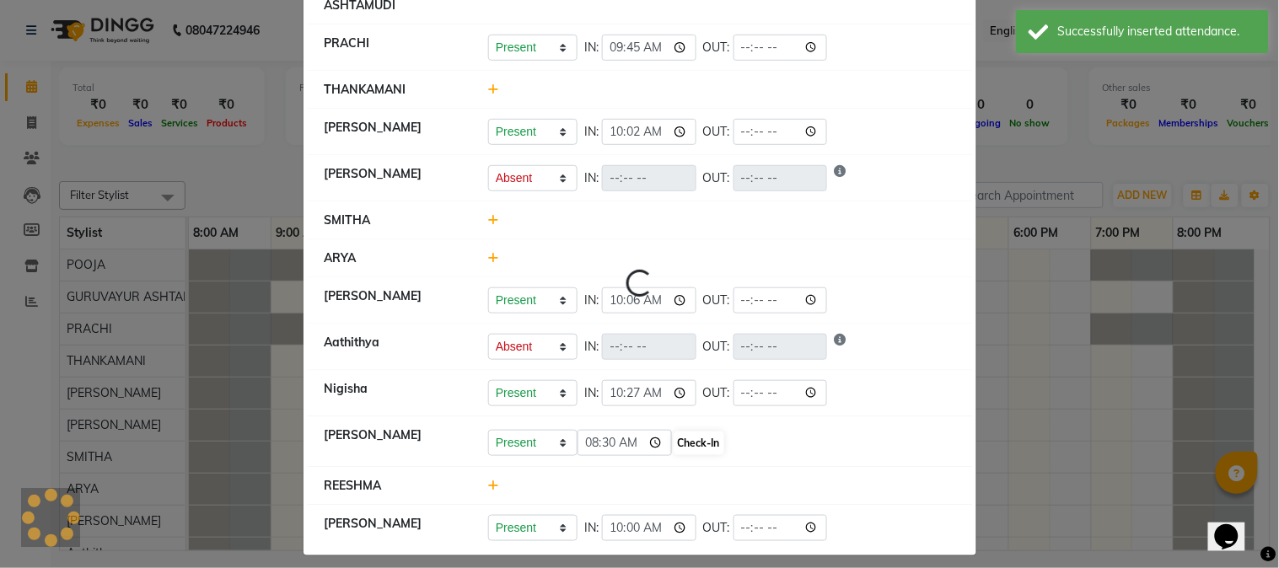
select select "A"
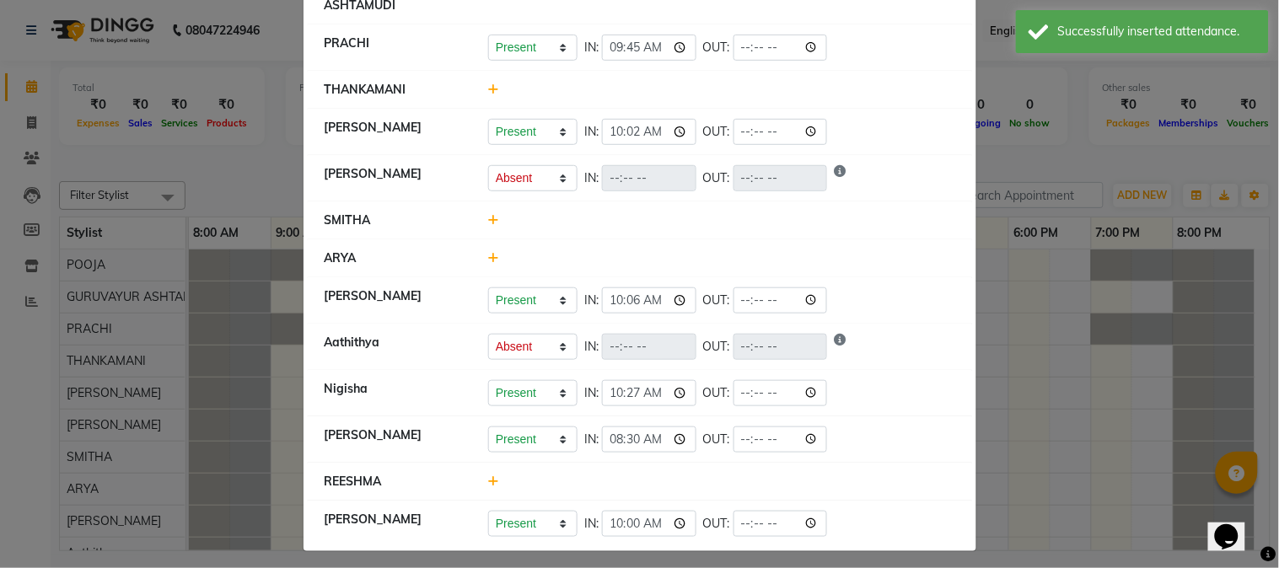
click at [488, 219] on icon at bounding box center [493, 220] width 11 height 12
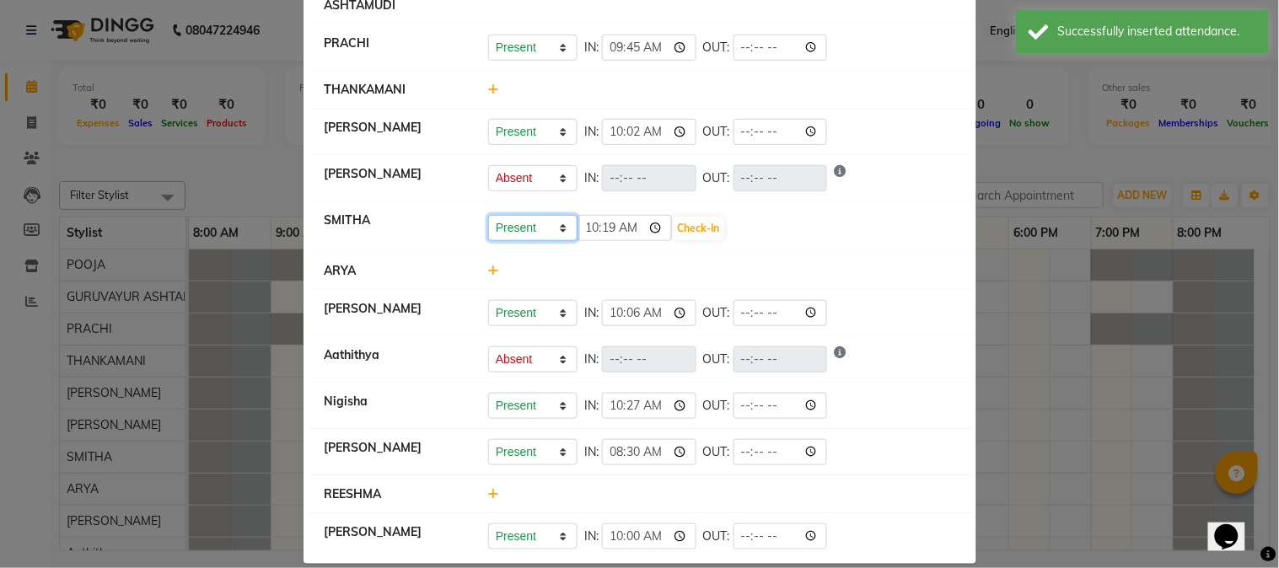
click at [552, 225] on select "Present Absent Late Half Day Weekly Off" at bounding box center [532, 228] width 89 height 26
select select "A"
click at [488, 215] on select "Present Absent Late Half Day Weekly Off" at bounding box center [532, 228] width 89 height 26
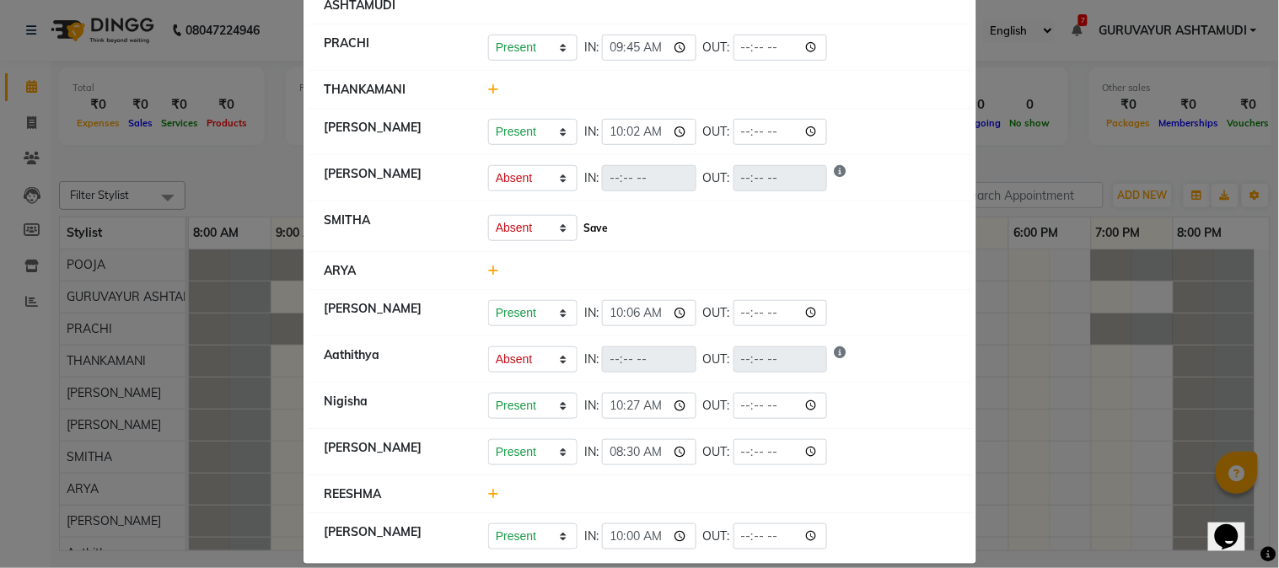
click at [594, 229] on button "Save" at bounding box center [595, 229] width 33 height 24
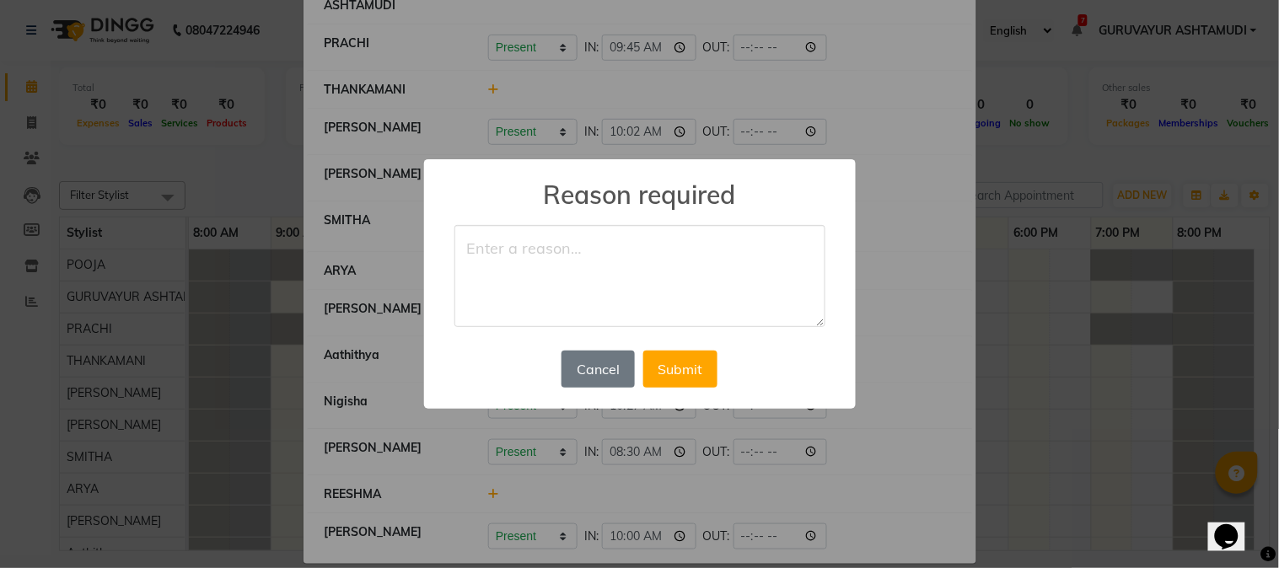
click at [594, 239] on textarea at bounding box center [639, 276] width 371 height 103
type textarea "HEALTH ISSUE"
click at [677, 368] on button "Submit" at bounding box center [680, 369] width 74 height 37
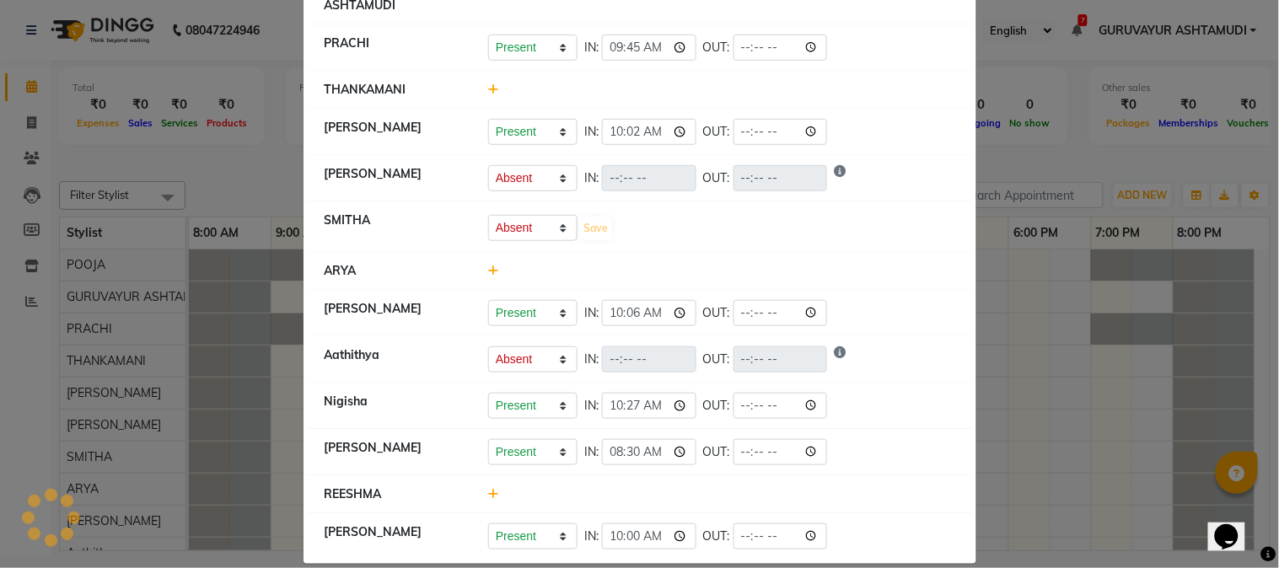
select select "A"
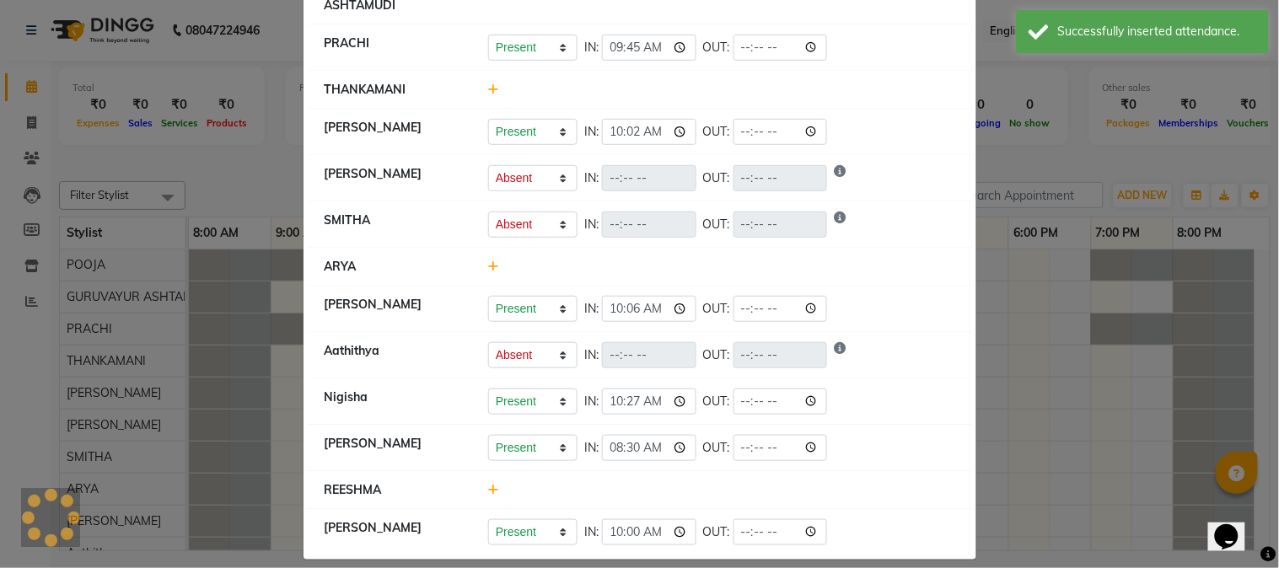
scroll to position [0, 0]
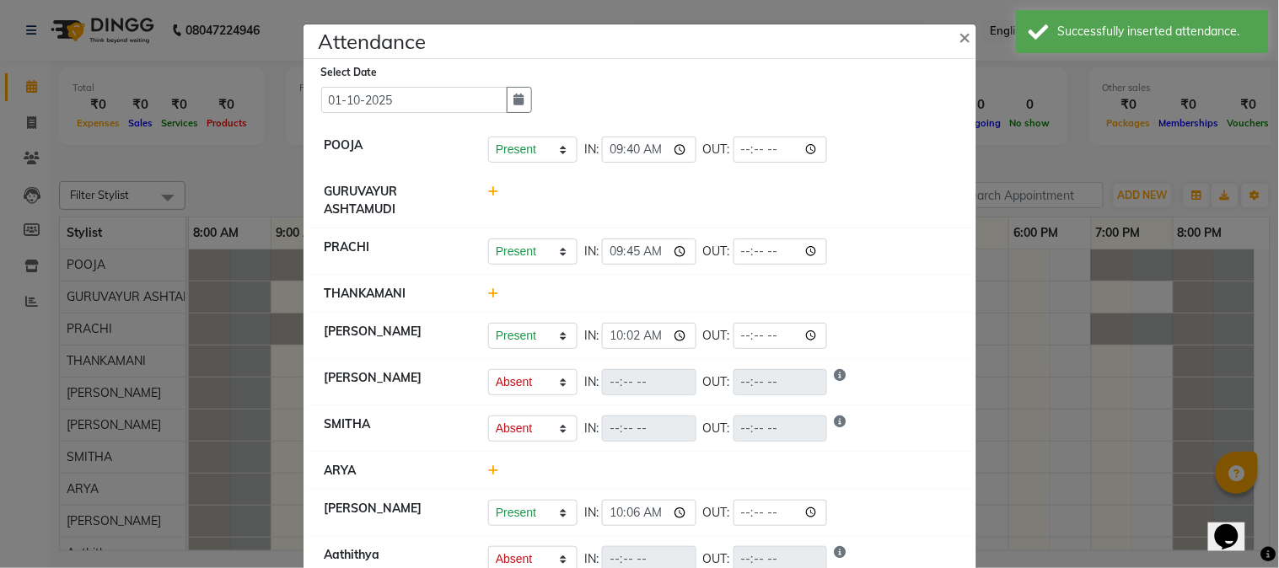
click at [488, 292] on icon at bounding box center [493, 293] width 11 height 12
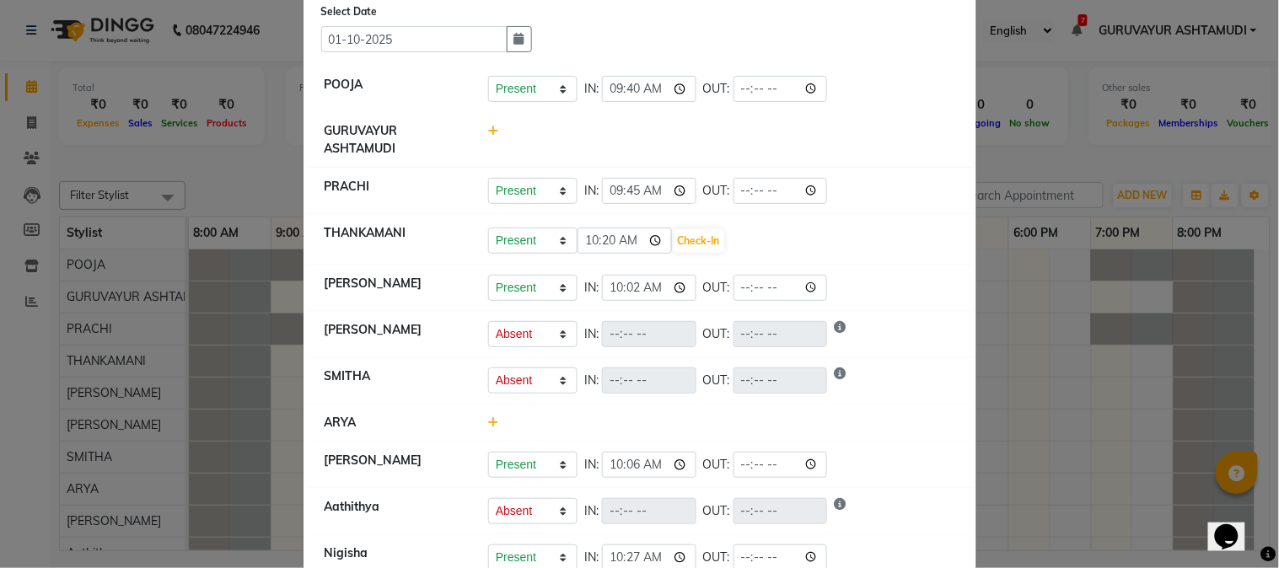
scroll to position [94, 0]
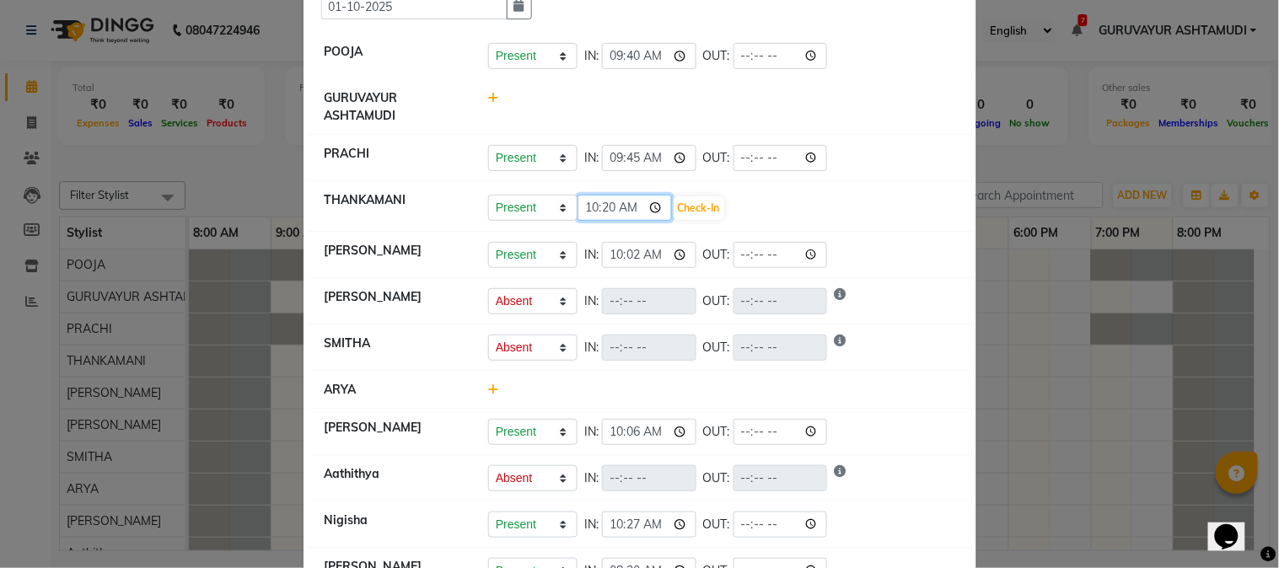
click at [651, 207] on input "10:20" at bounding box center [624, 208] width 94 height 26
type input "08:05"
click at [687, 201] on button "Check-In" at bounding box center [698, 208] width 51 height 24
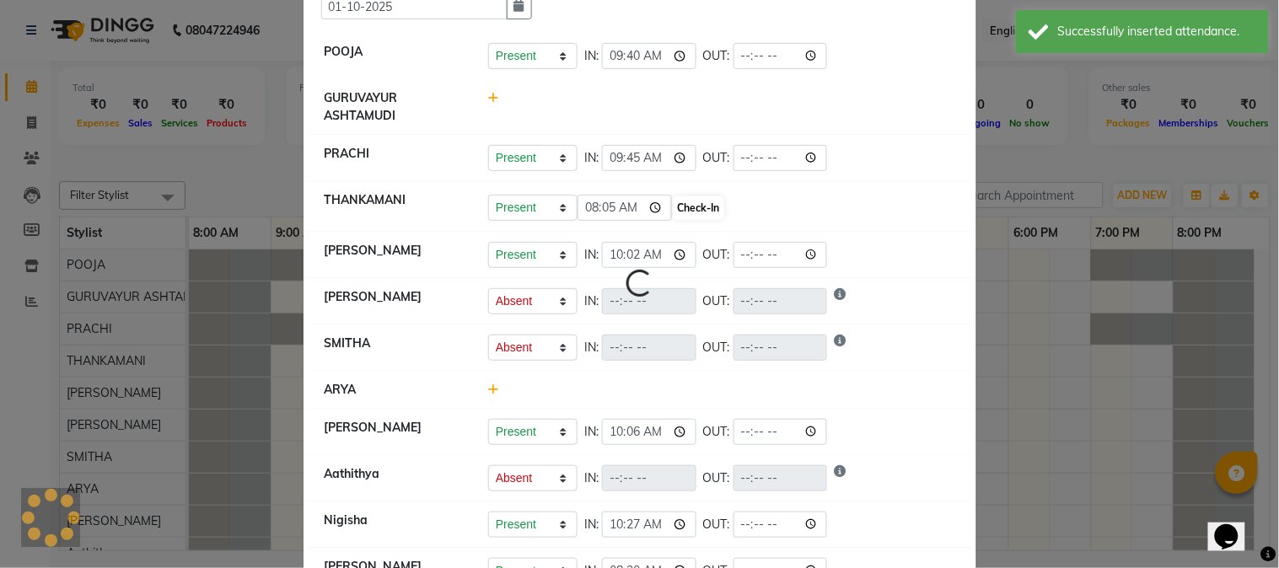
select select "A"
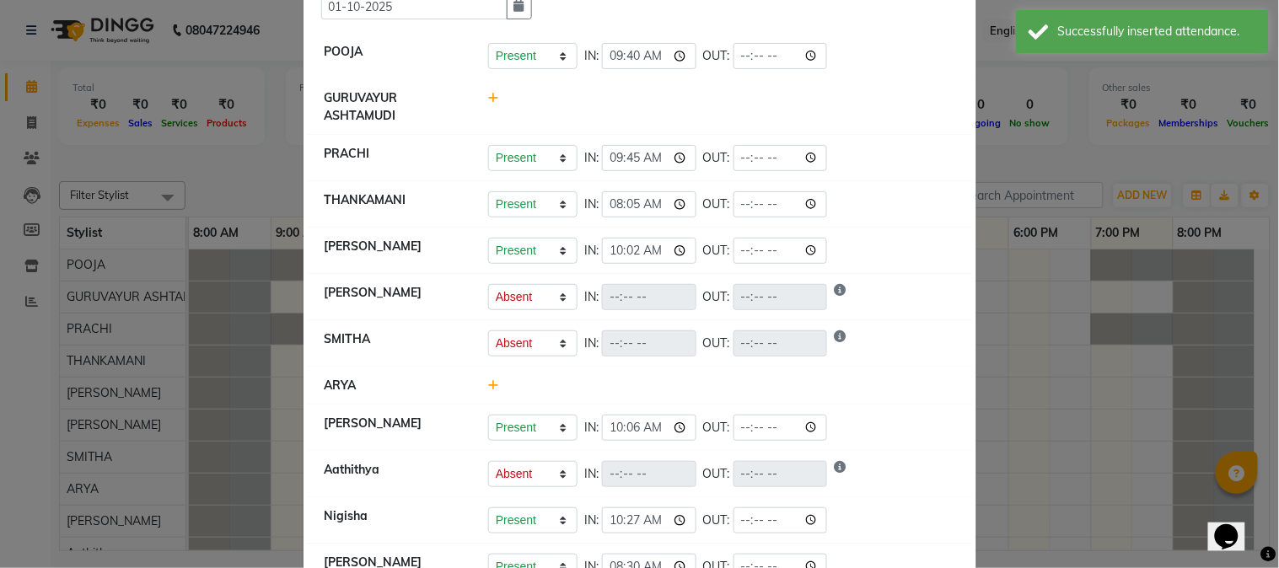
click at [488, 97] on icon at bounding box center [493, 98] width 11 height 12
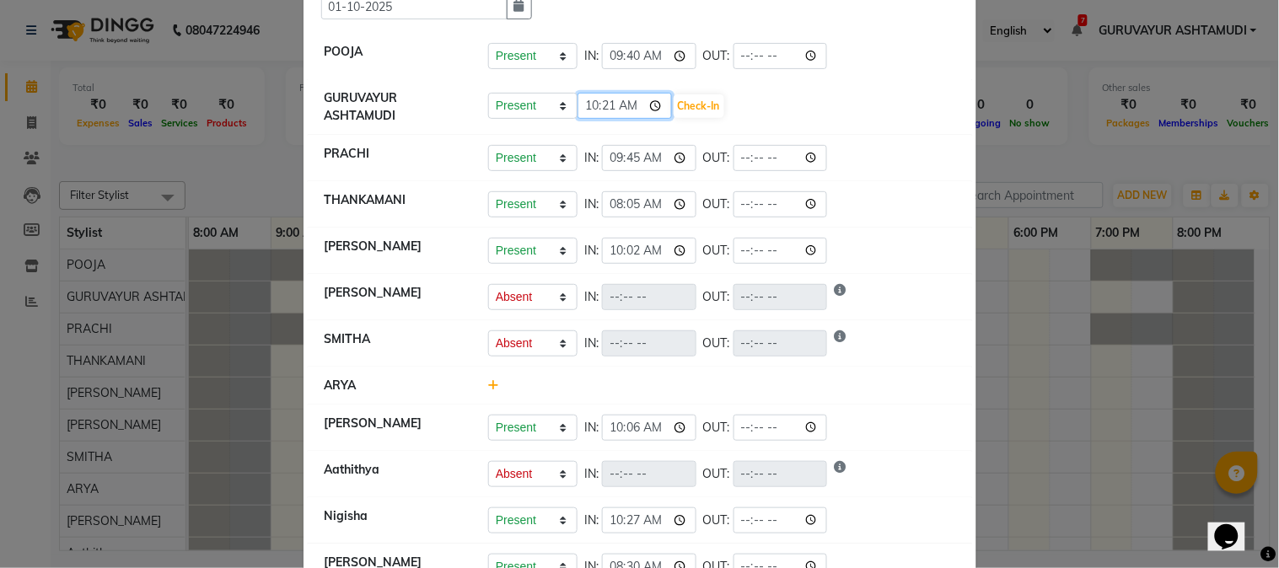
click at [653, 105] on input "10:21" at bounding box center [624, 106] width 94 height 26
type input "08:05"
click at [687, 108] on button "Check-In" at bounding box center [698, 106] width 51 height 24
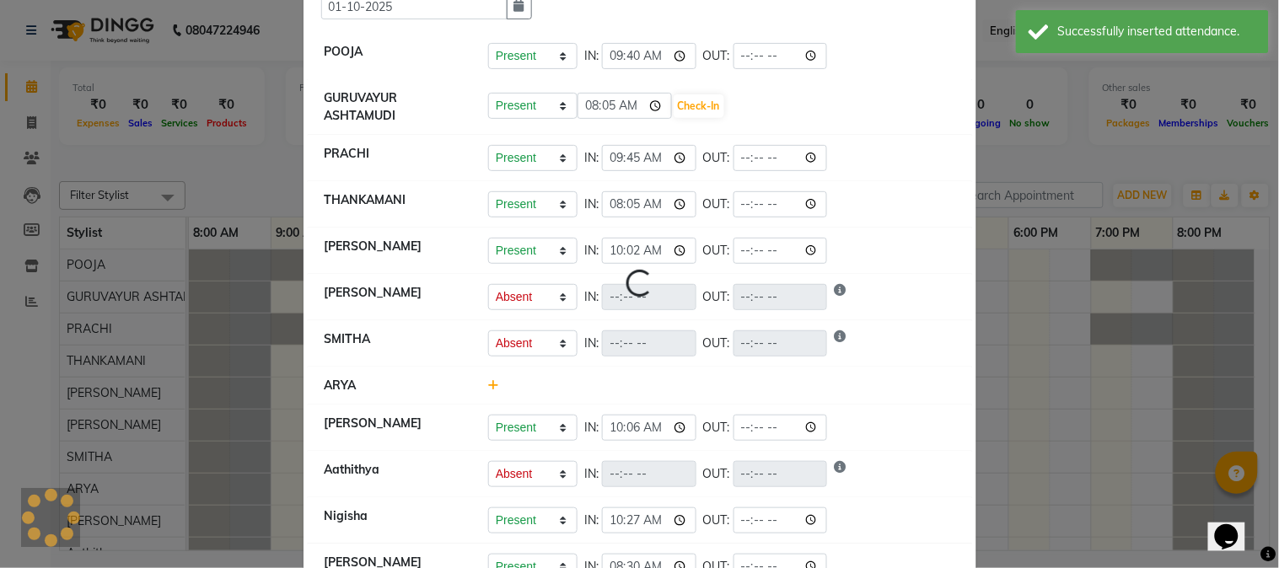
select select "A"
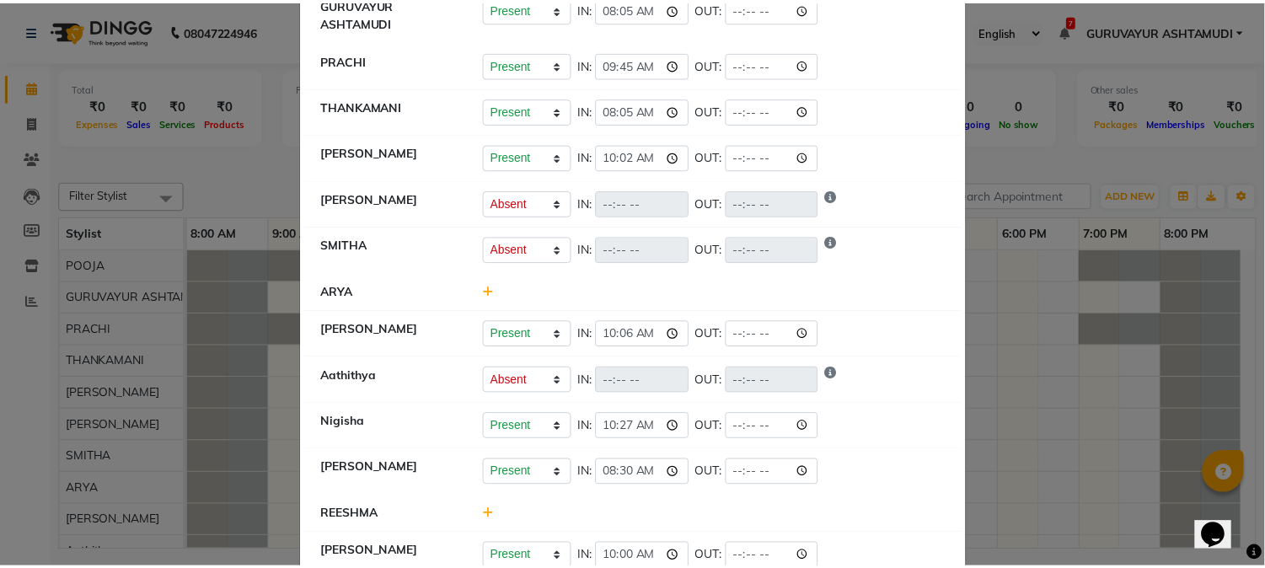
scroll to position [0, 0]
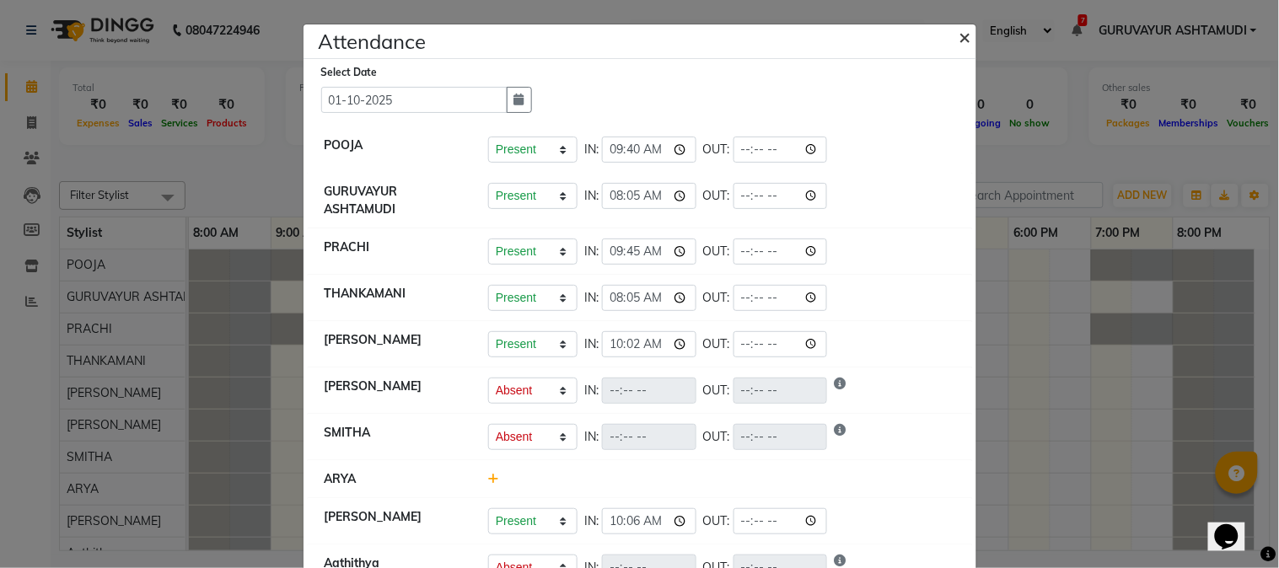
click at [959, 40] on span "×" at bounding box center [965, 36] width 12 height 25
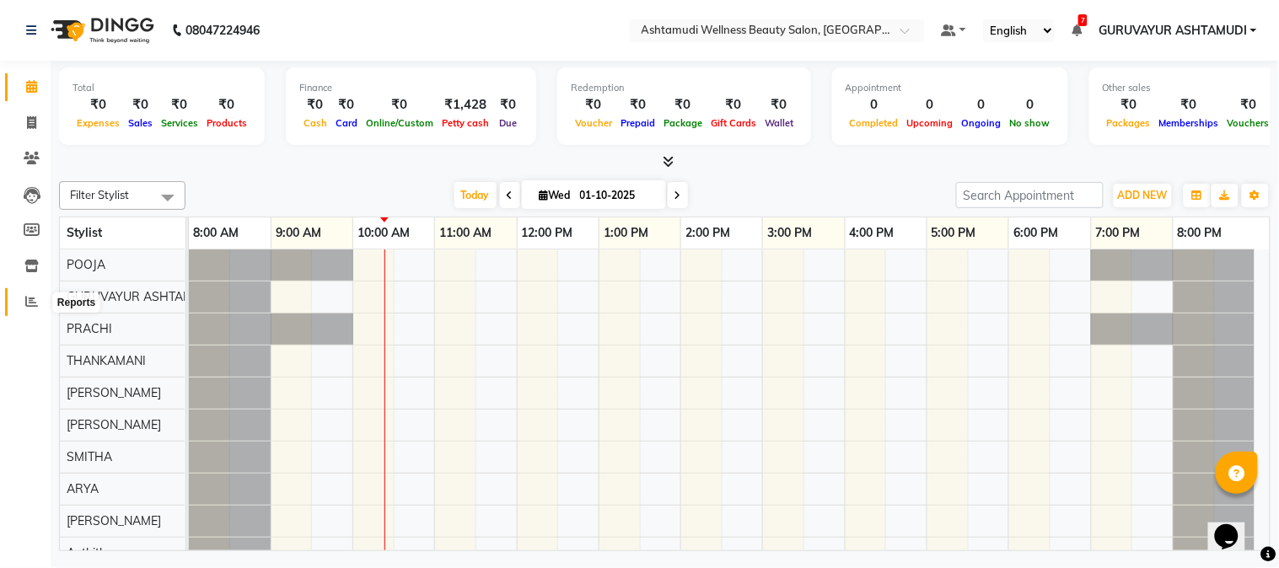
click at [35, 307] on icon at bounding box center [31, 301] width 13 height 13
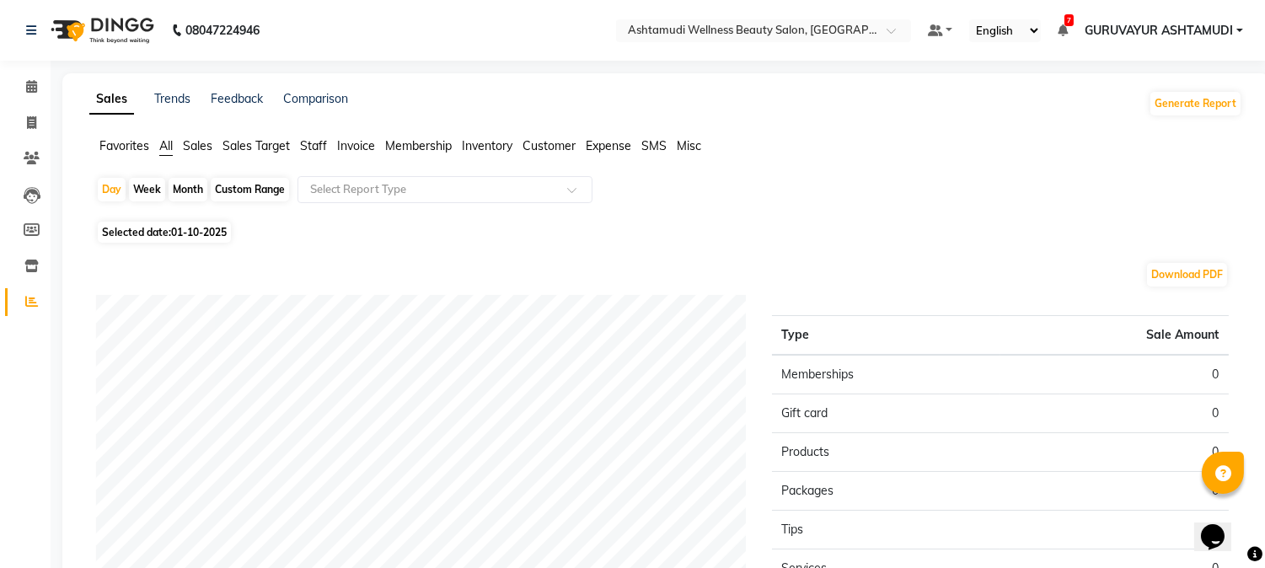
click at [180, 190] on div "Month" at bounding box center [188, 190] width 39 height 24
select select "10"
select select "2025"
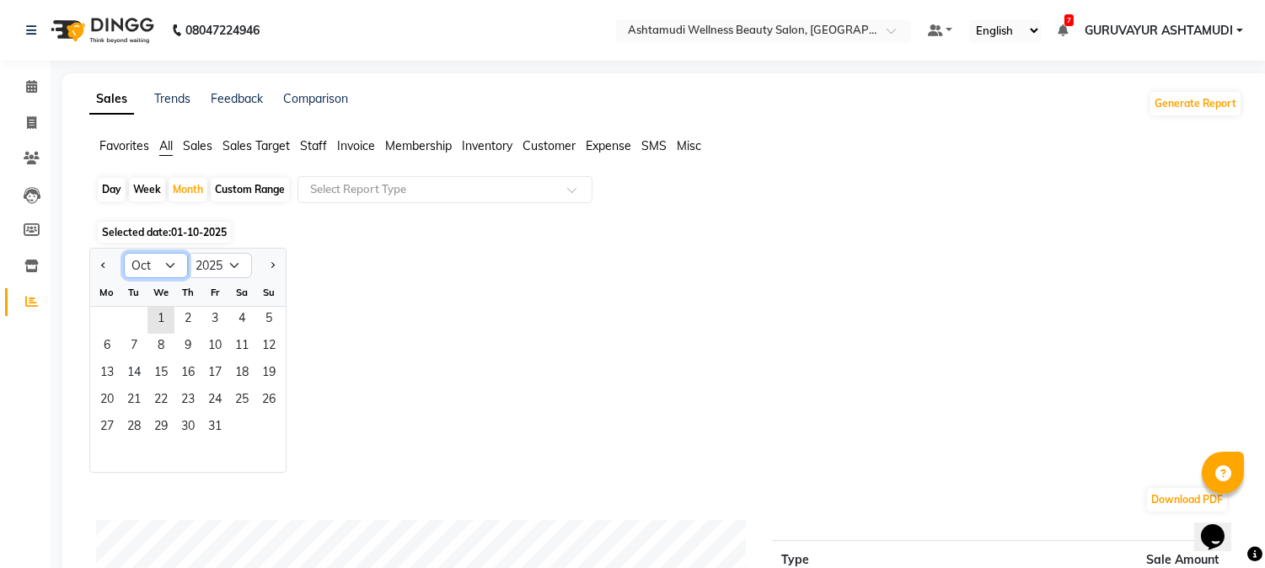
click at [167, 266] on select "Jan Feb Mar Apr May Jun [DATE] Aug Sep Oct Nov Dec" at bounding box center [156, 265] width 64 height 25
select select "9"
click at [124, 253] on select "Jan Feb Mar Apr May Jun [DATE] Aug Sep Oct Nov Dec" at bounding box center [156, 265] width 64 height 25
click at [113, 326] on span "1" at bounding box center [107, 320] width 27 height 27
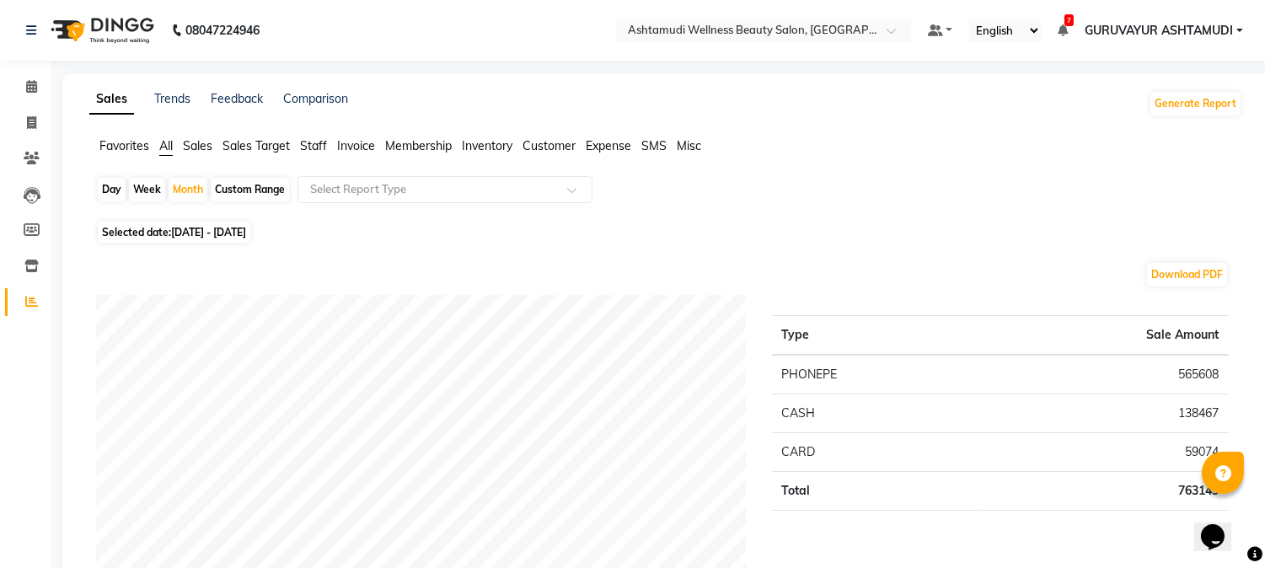
click at [310, 152] on span "Staff" at bounding box center [313, 145] width 27 height 15
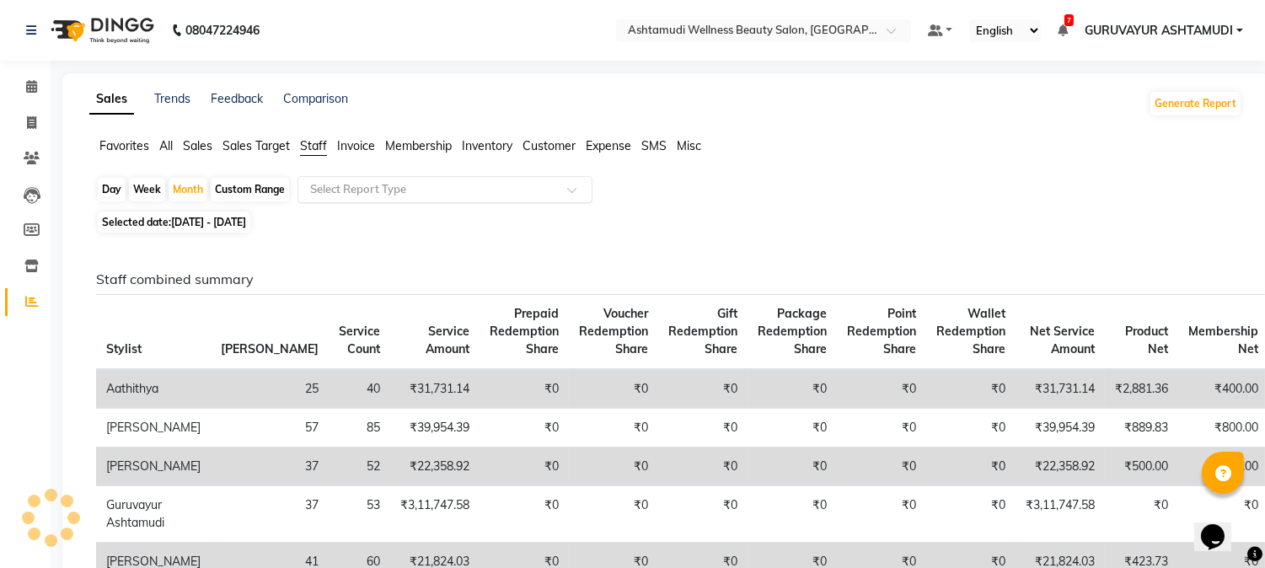
click at [341, 188] on input "text" at bounding box center [428, 189] width 243 height 17
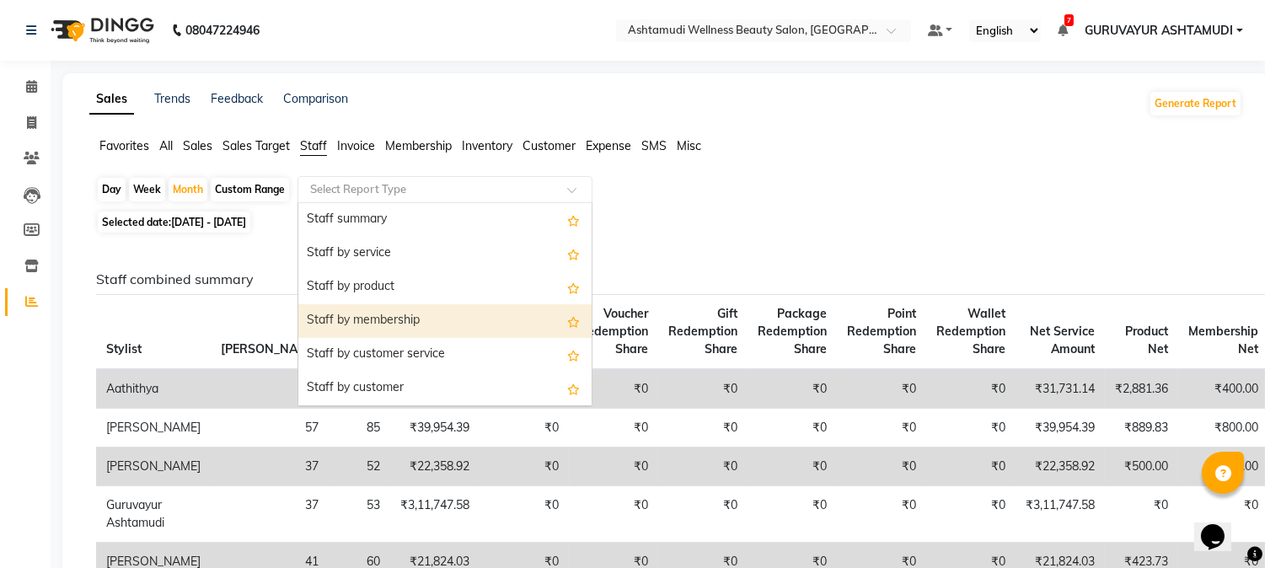
click at [375, 321] on div "Staff by membership" at bounding box center [444, 321] width 293 height 34
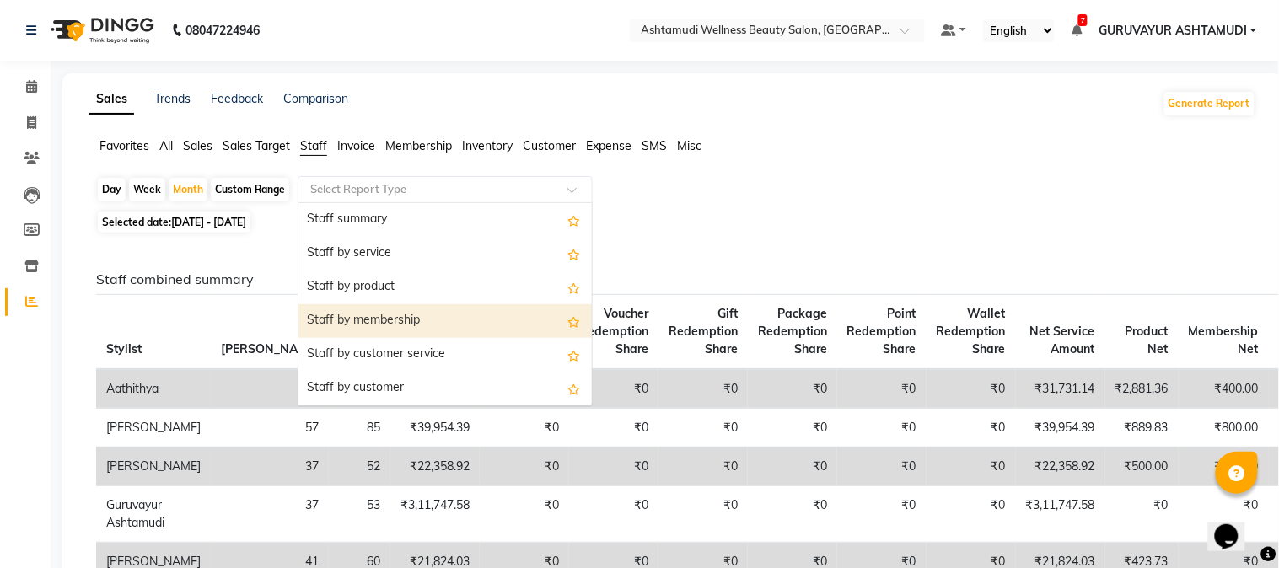
select select "filtered_report"
select select "csv"
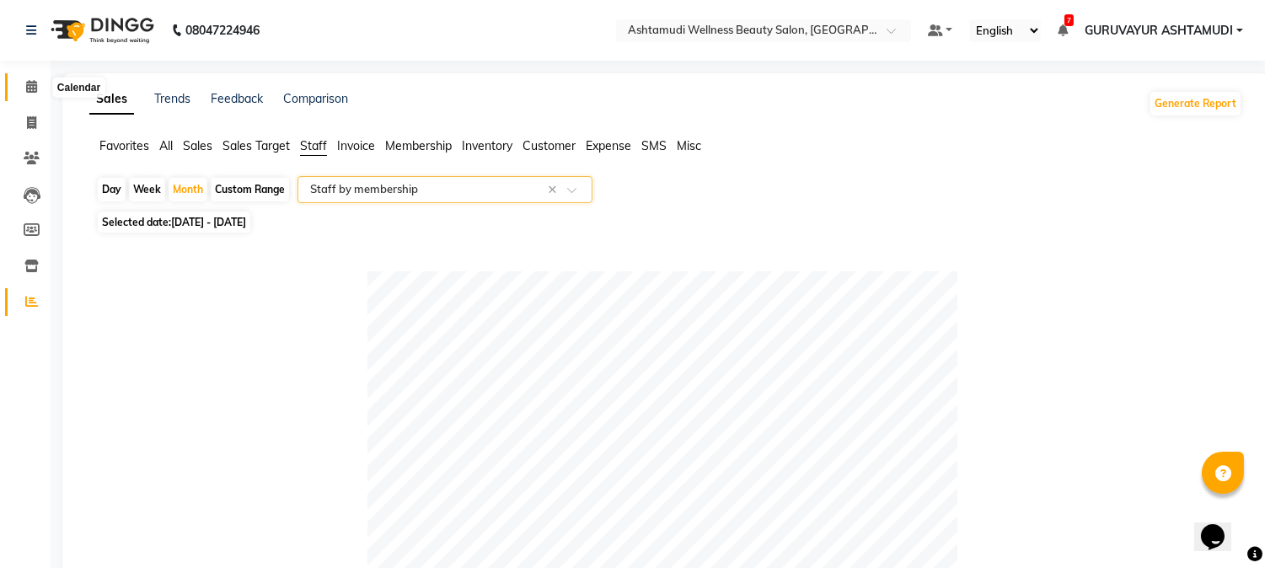
click at [29, 91] on icon at bounding box center [31, 86] width 11 height 13
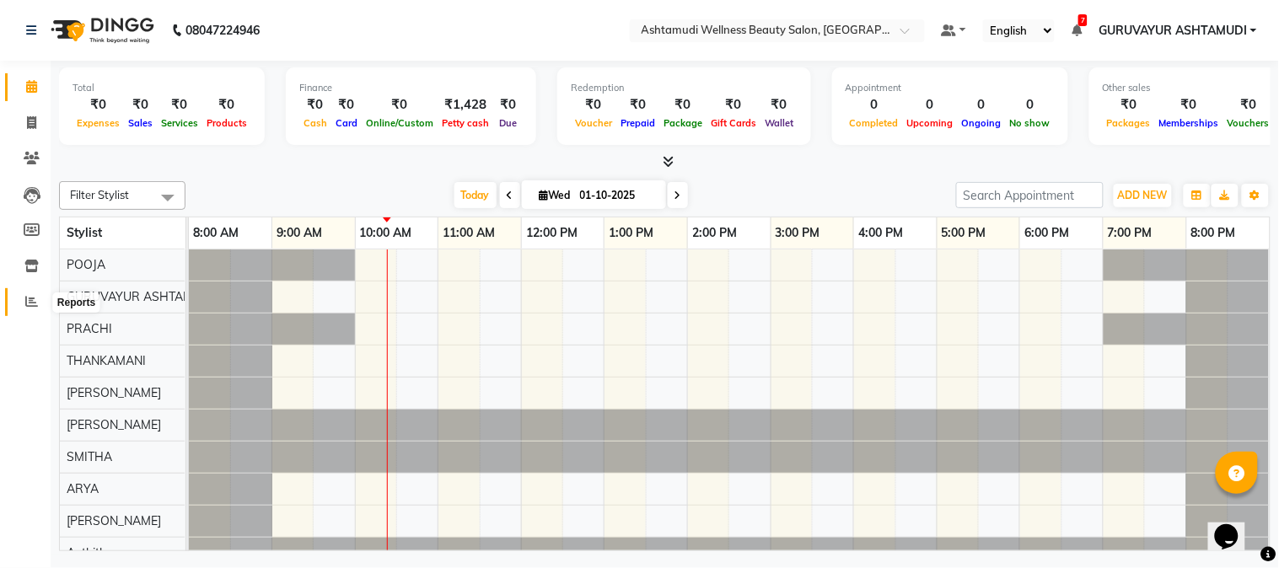
click at [25, 304] on icon at bounding box center [31, 301] width 13 height 13
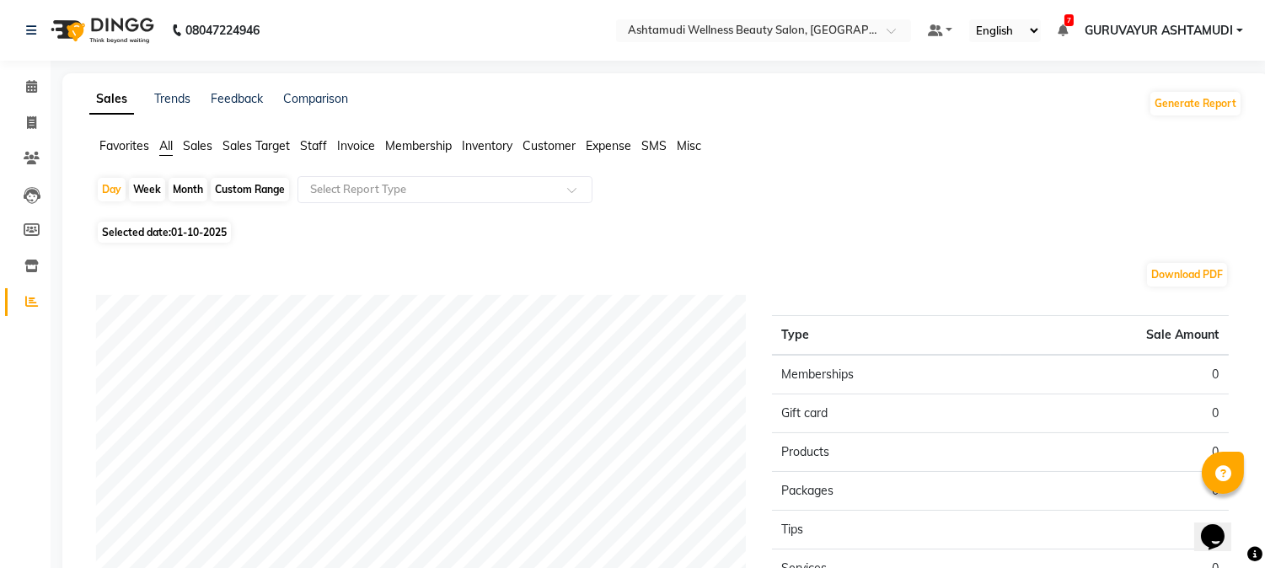
click at [189, 192] on div "Month" at bounding box center [188, 190] width 39 height 24
select select "10"
select select "2025"
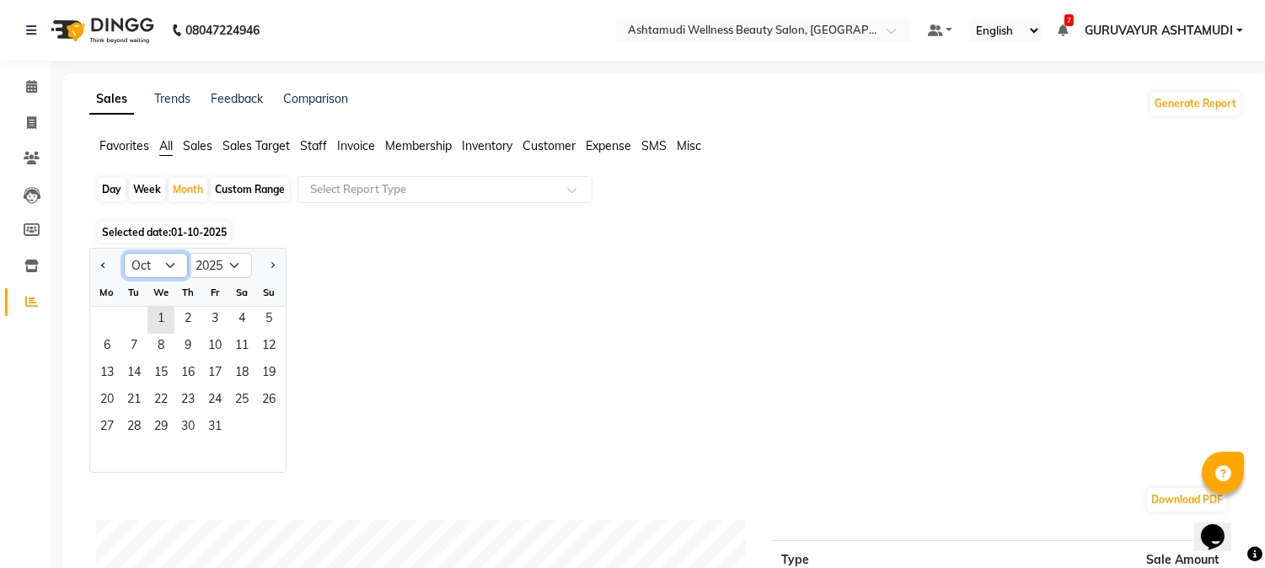
click at [172, 270] on select "Jan Feb Mar Apr May Jun [DATE] Aug Sep Oct Nov Dec" at bounding box center [156, 265] width 64 height 25
select select "9"
click at [124, 253] on select "Jan Feb Mar Apr May Jun [DATE] Aug Sep Oct Nov Dec" at bounding box center [156, 265] width 64 height 25
click at [116, 432] on span "29" at bounding box center [107, 428] width 27 height 27
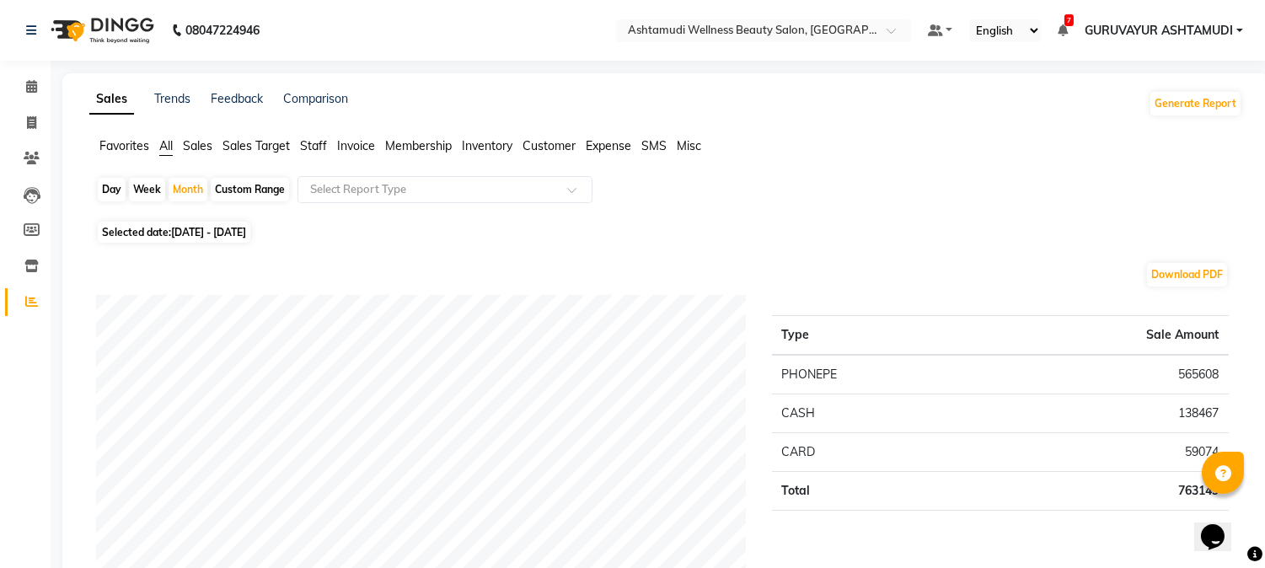
click at [207, 231] on span "[DATE] - [DATE]" at bounding box center [208, 232] width 75 height 13
select select "9"
select select "2025"
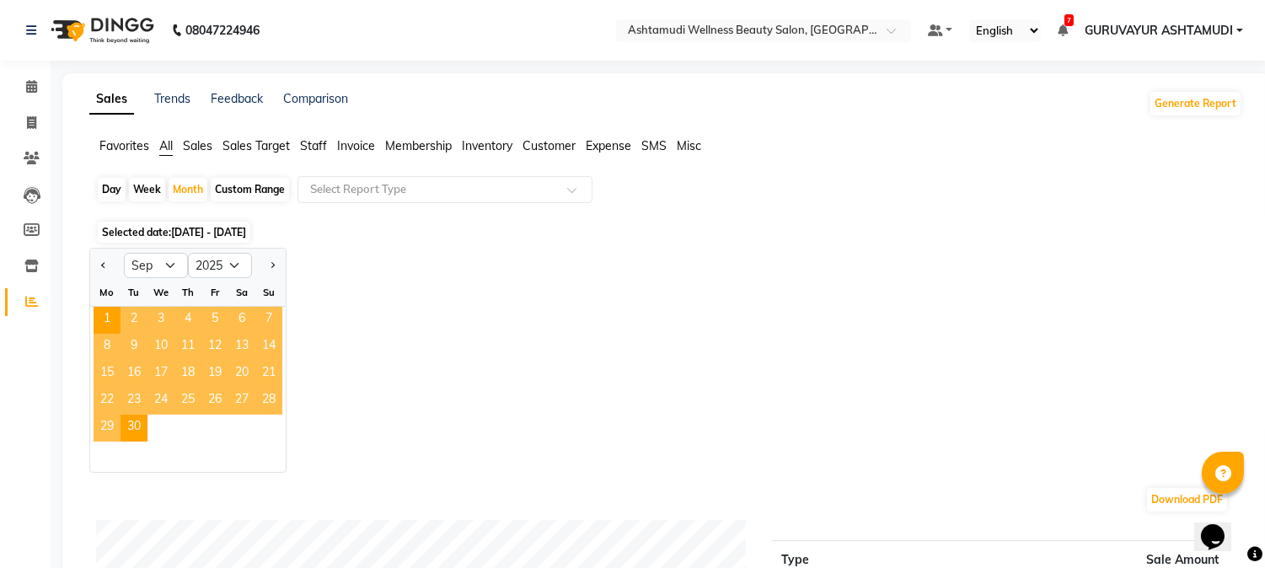
click at [108, 190] on div "Day" at bounding box center [112, 190] width 28 height 24
select select "9"
select select "2025"
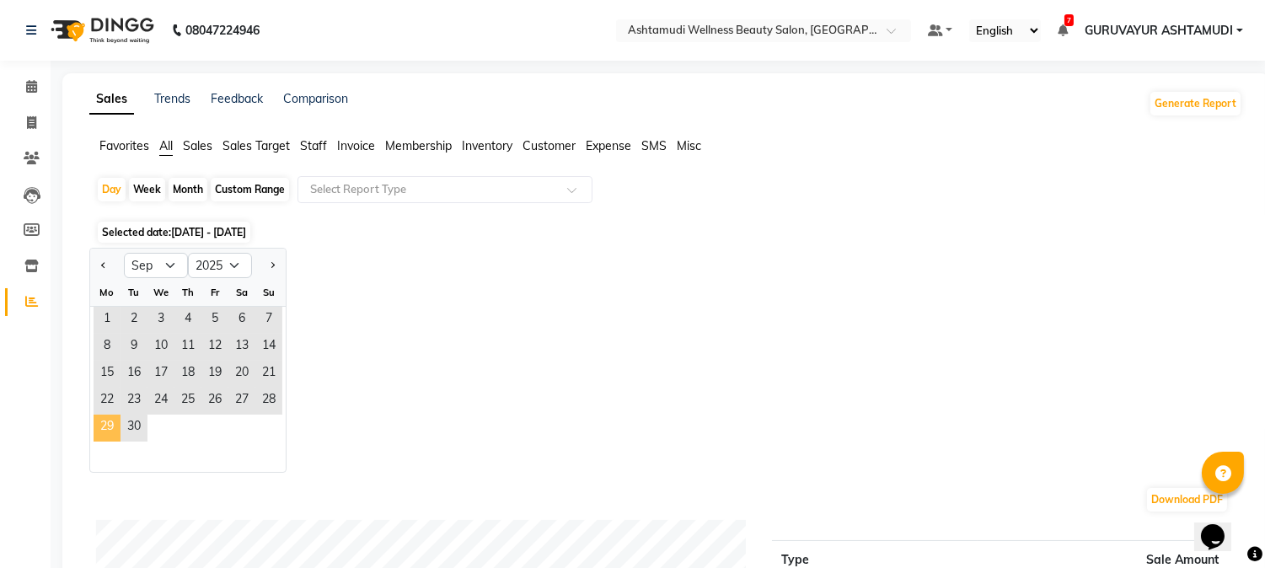
click at [111, 427] on span "29" at bounding box center [107, 428] width 27 height 27
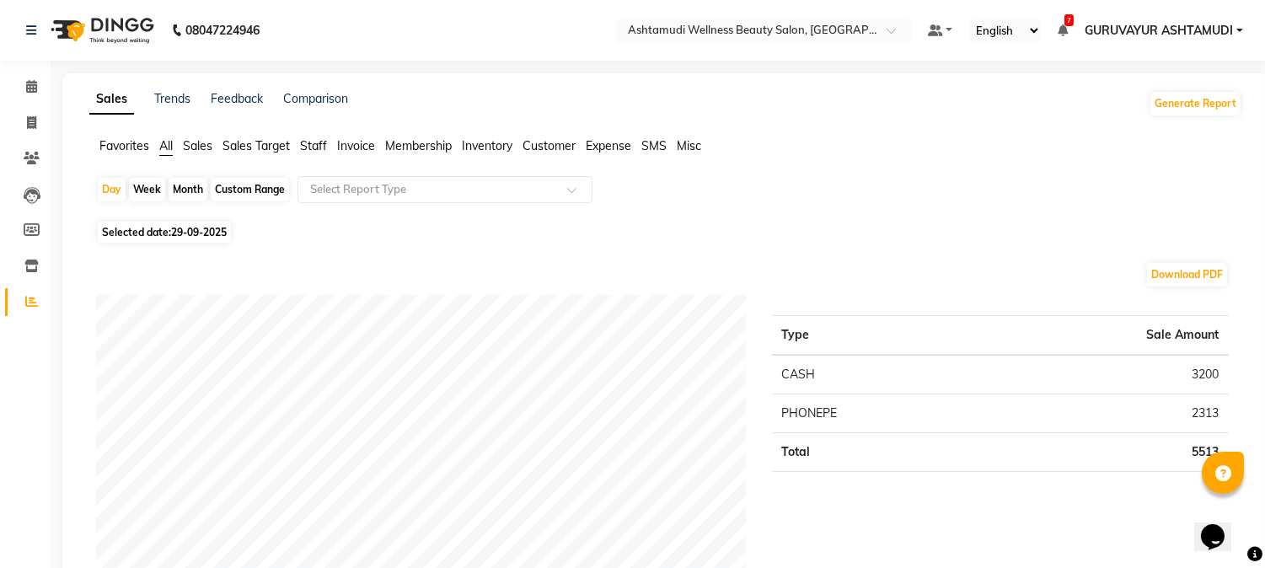
click at [310, 145] on span "Staff" at bounding box center [313, 145] width 27 height 15
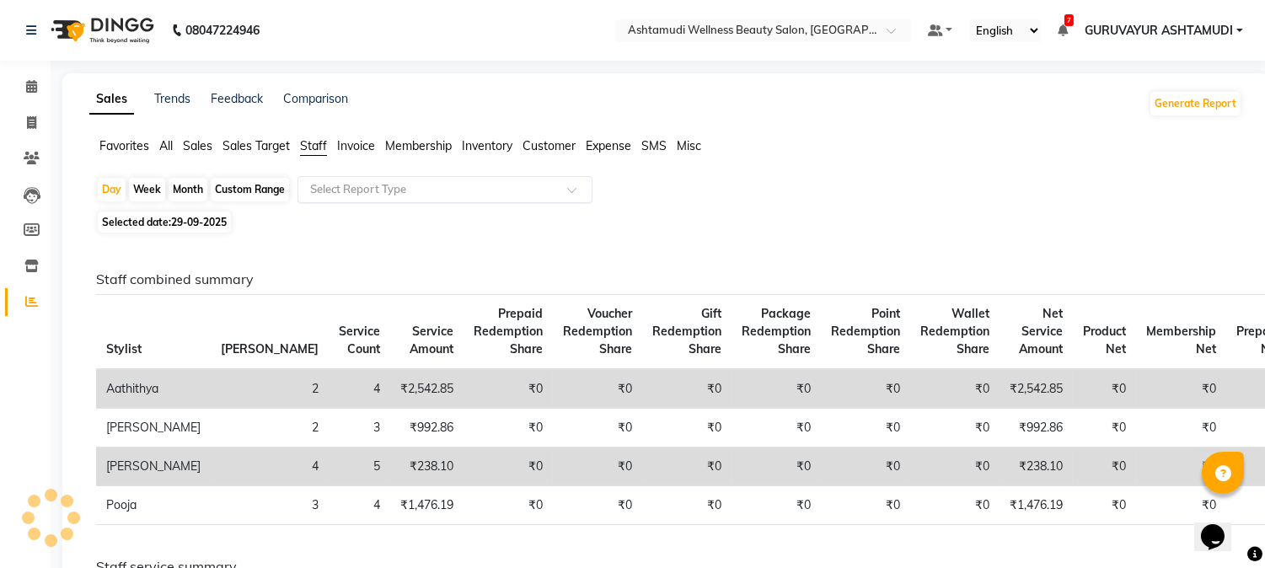
click at [360, 189] on input "text" at bounding box center [428, 189] width 243 height 17
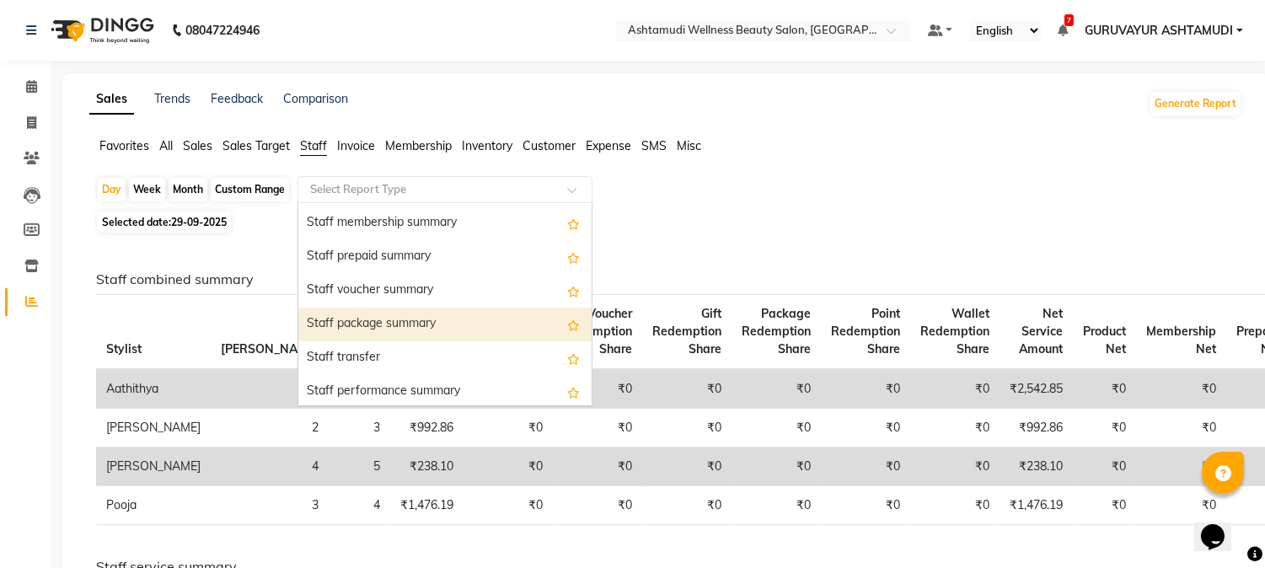
scroll to position [351, 0]
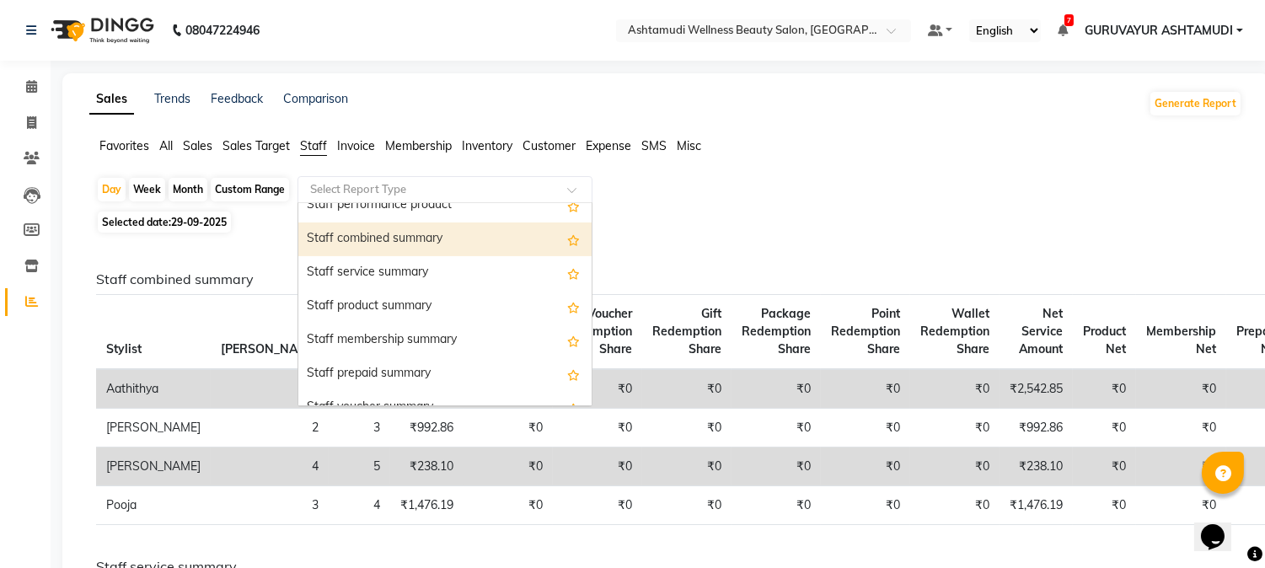
click at [534, 147] on span "Customer" at bounding box center [549, 145] width 53 height 15
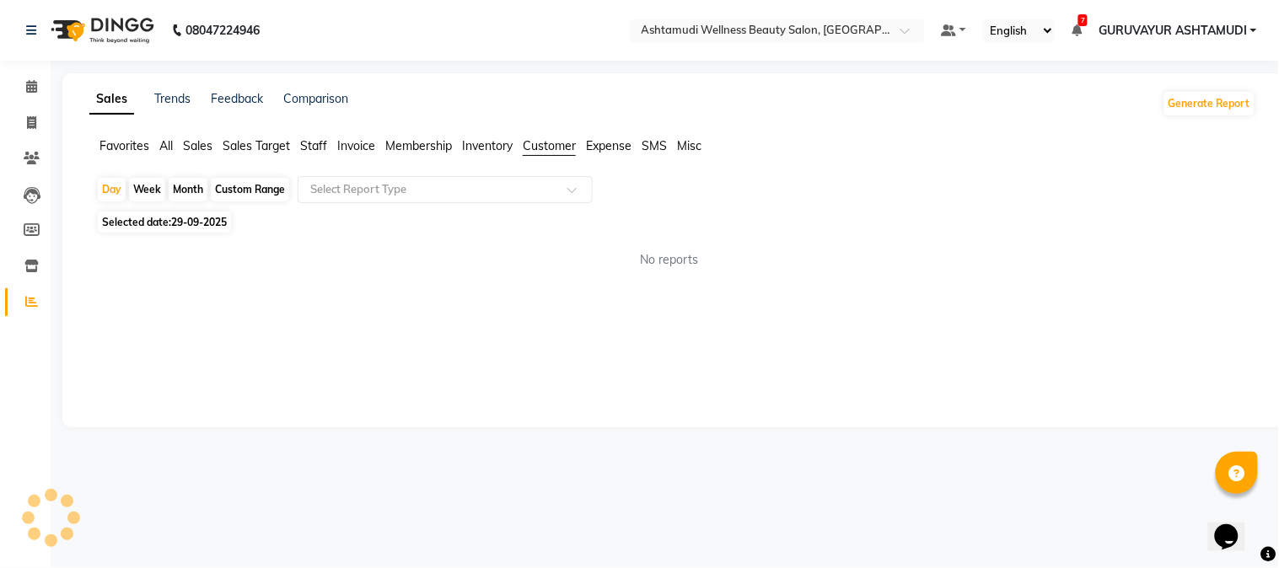
click at [169, 148] on span "All" at bounding box center [165, 145] width 13 height 15
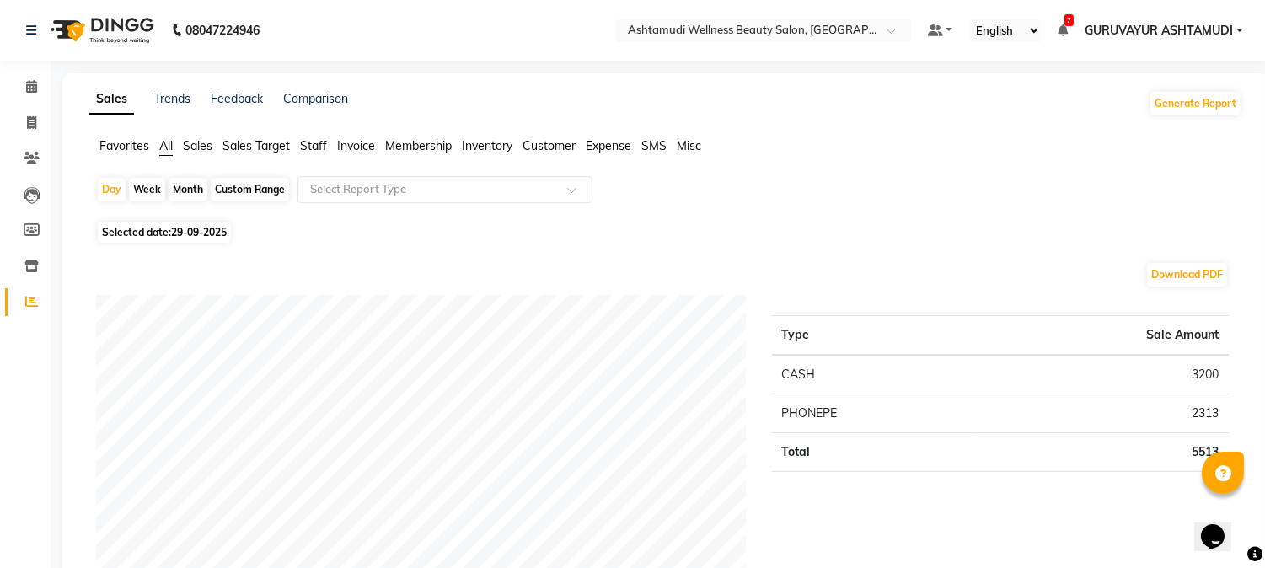
click at [325, 149] on span "Staff" at bounding box center [313, 145] width 27 height 15
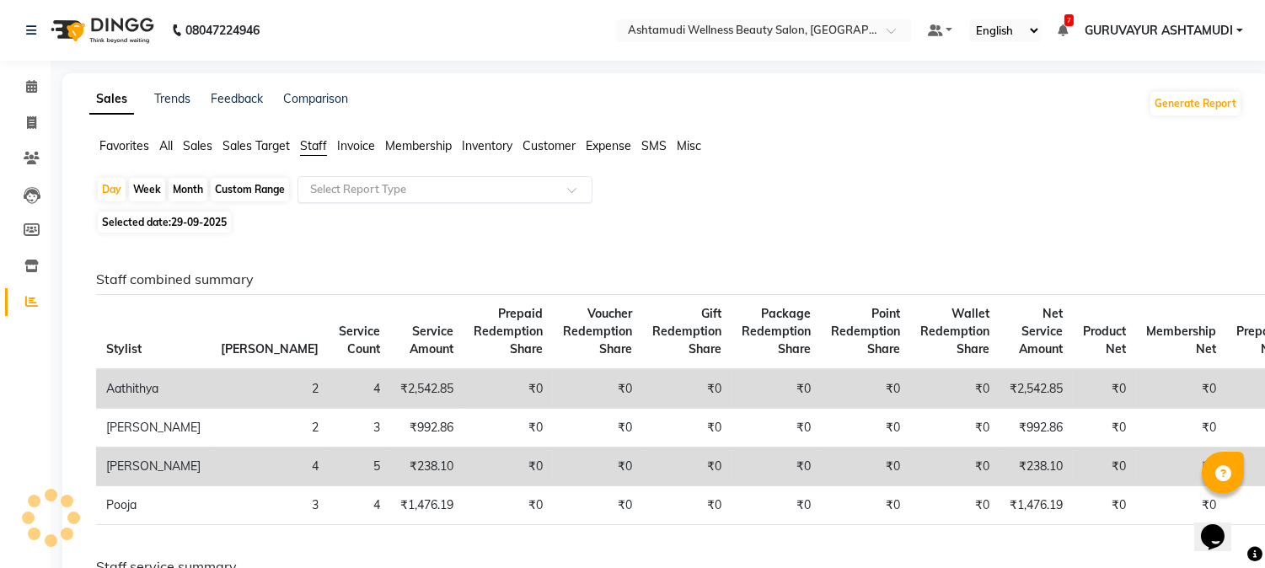
click at [335, 187] on input "text" at bounding box center [428, 189] width 243 height 17
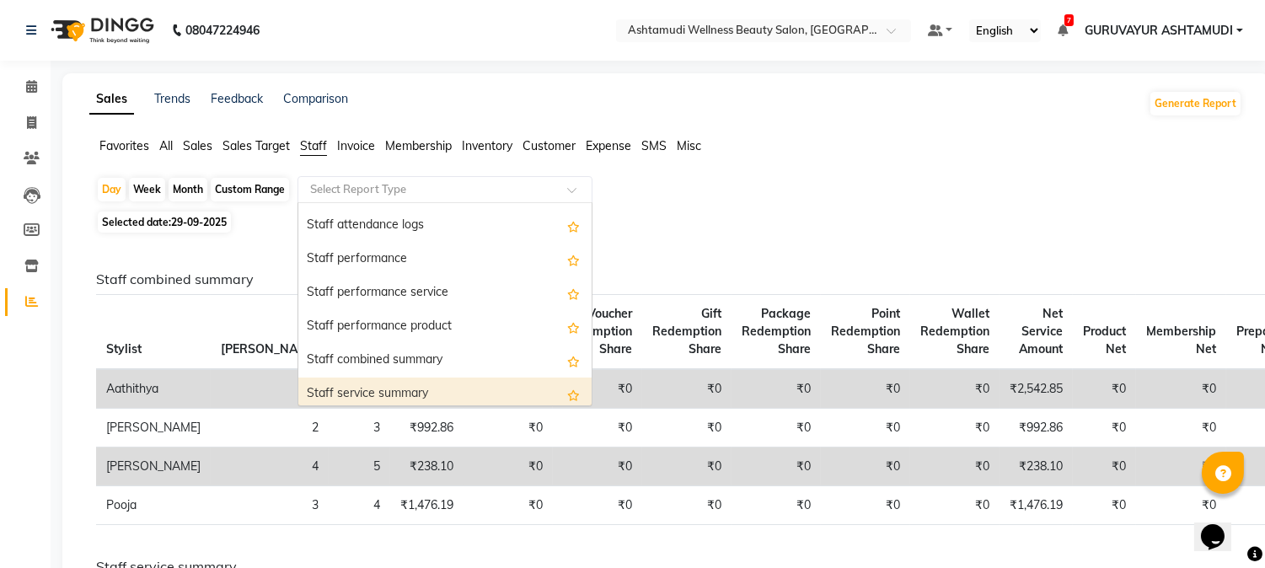
scroll to position [187, 0]
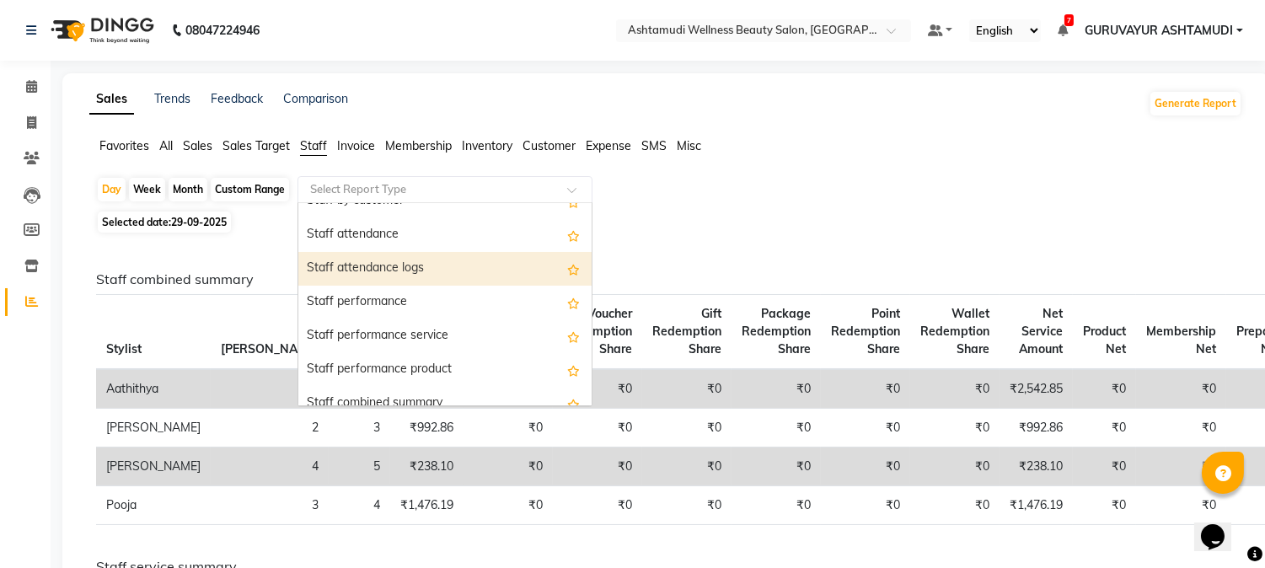
click at [394, 268] on div "Staff attendance logs" at bounding box center [444, 269] width 293 height 34
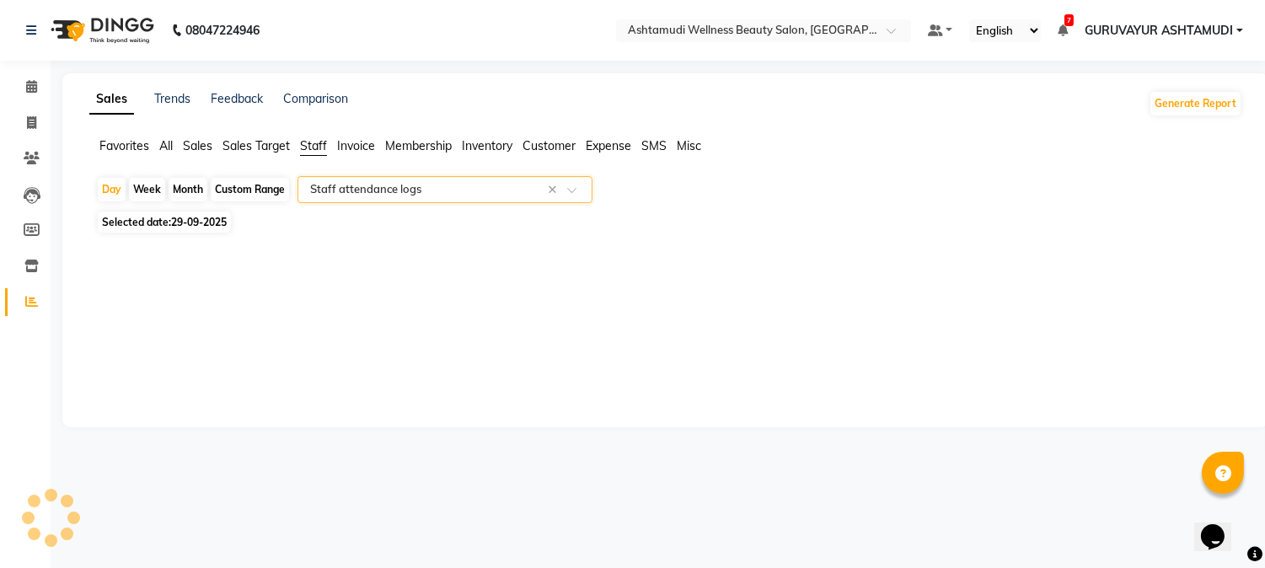
select select "filtered_report"
select select "csv"
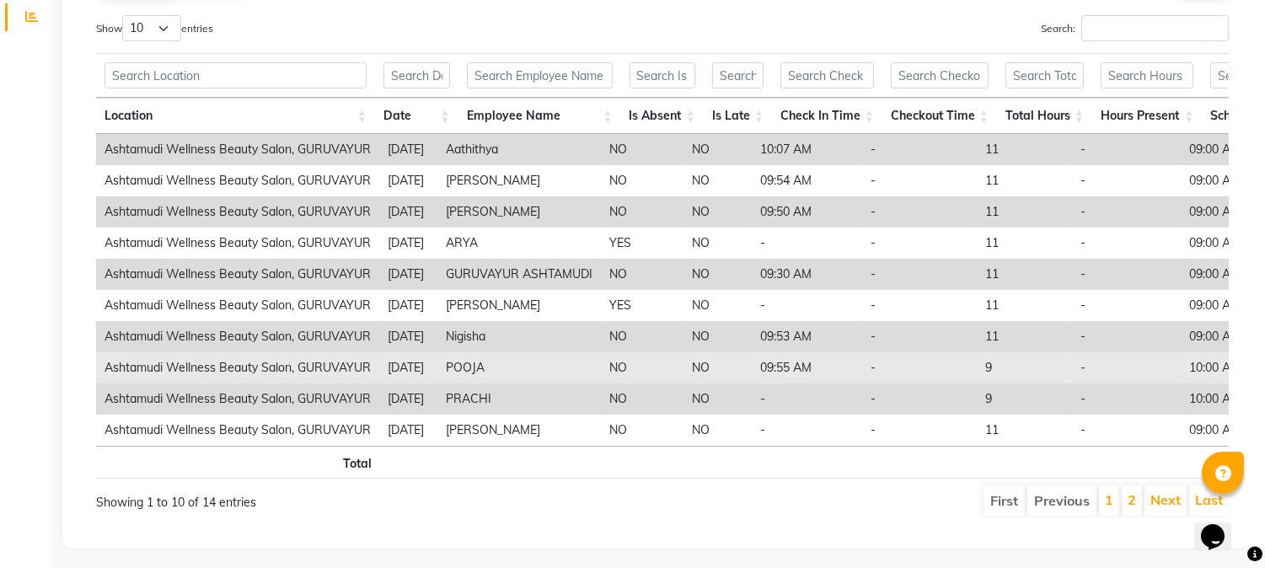
scroll to position [318, 0]
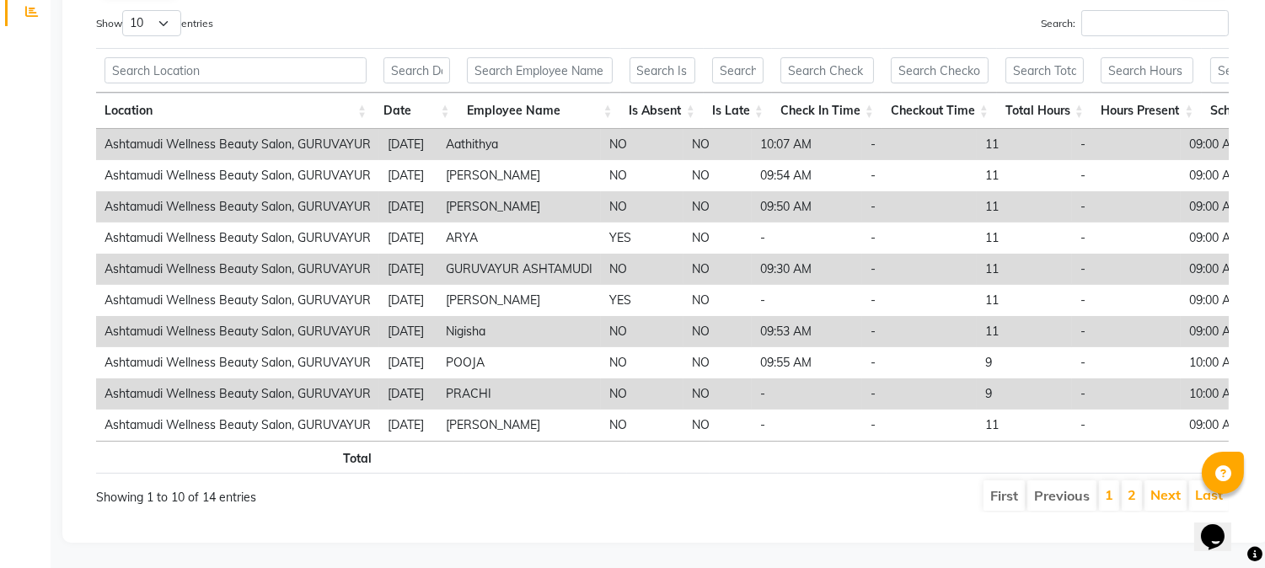
click at [1125, 490] on li "2" at bounding box center [1132, 495] width 20 height 30
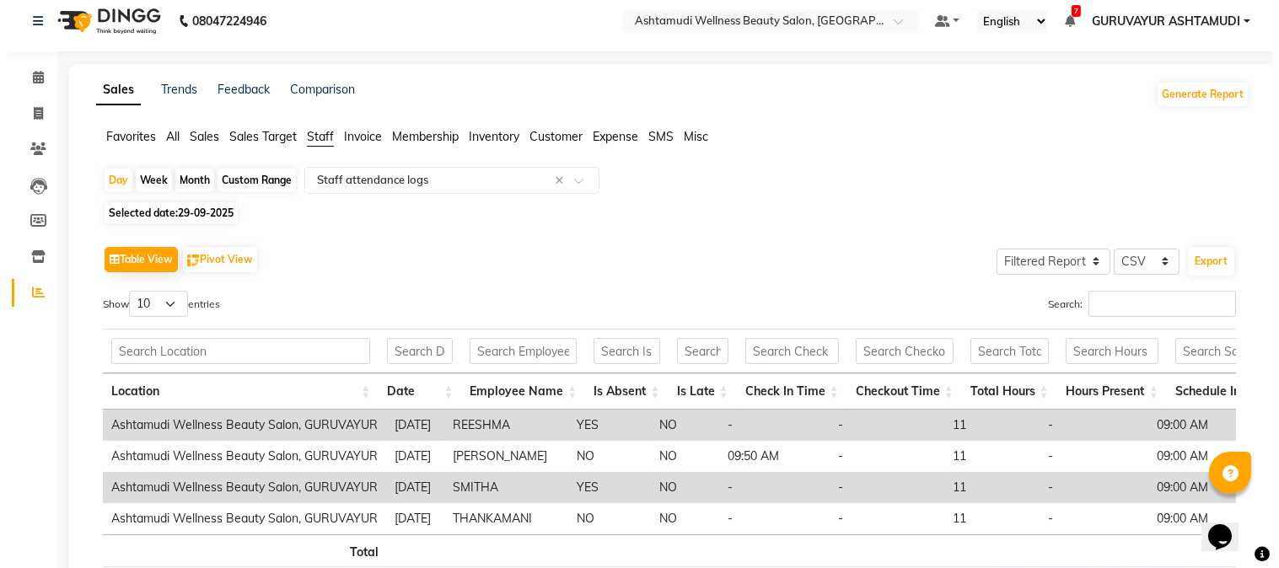
scroll to position [0, 0]
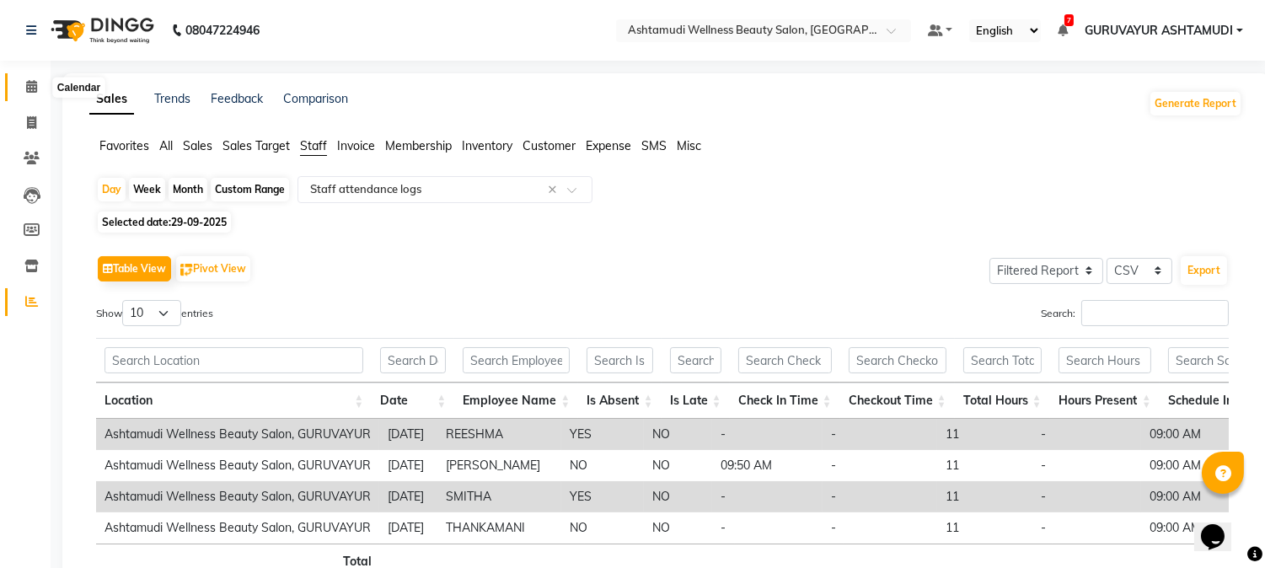
click at [35, 85] on icon at bounding box center [31, 86] width 11 height 13
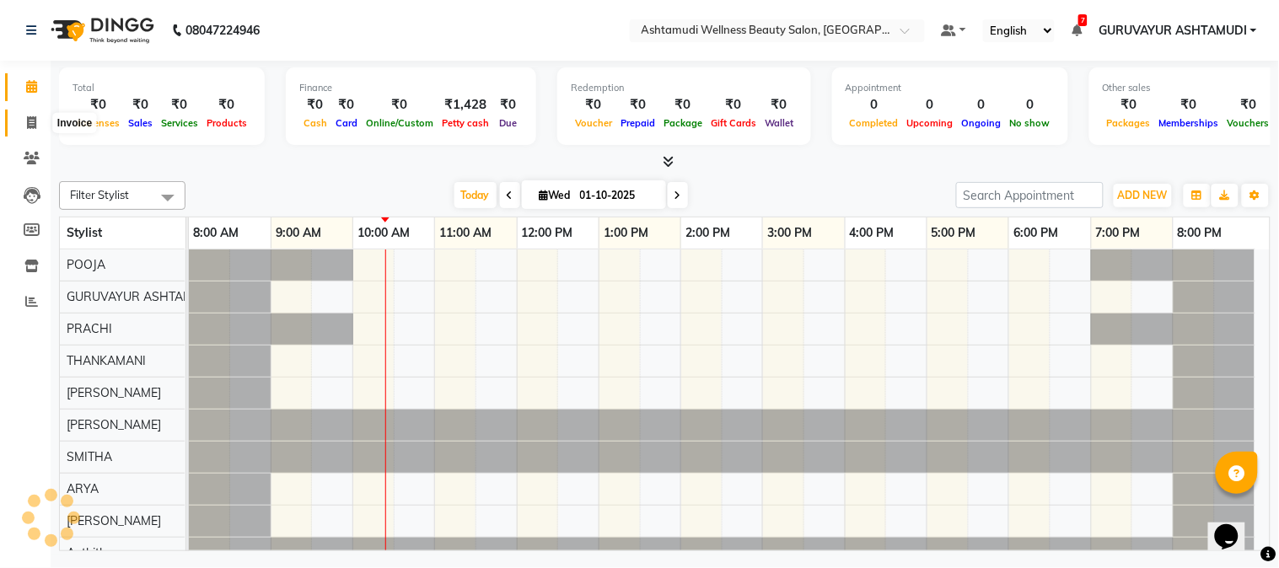
click at [38, 130] on span at bounding box center [32, 123] width 30 height 19
select select "service"
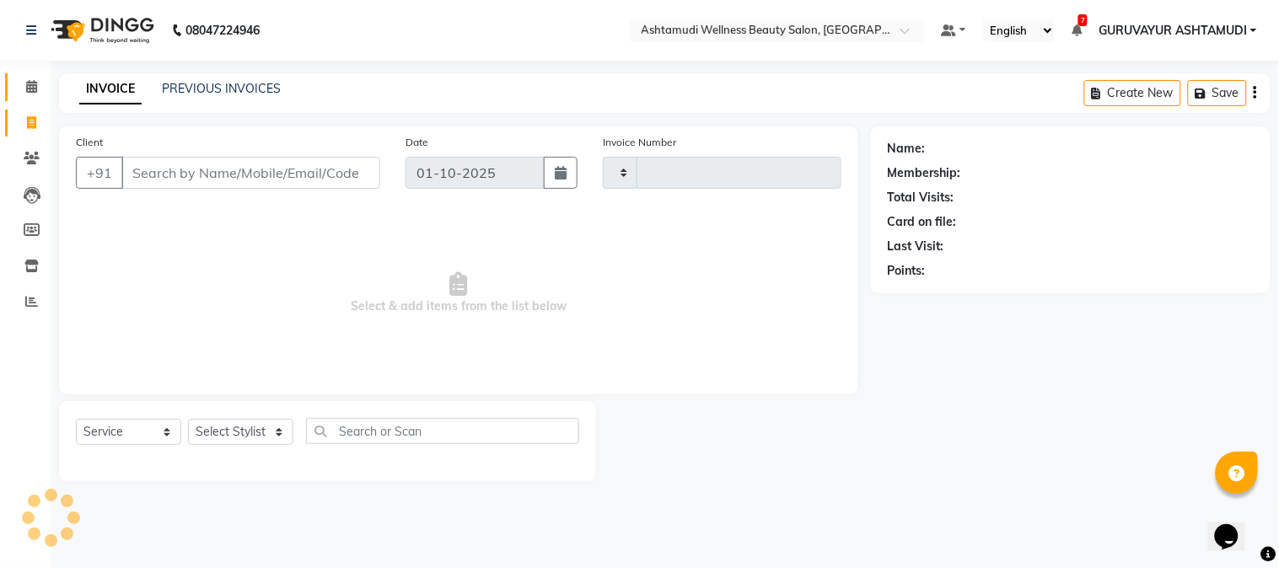
type input "2440"
select select "4660"
click at [37, 91] on span at bounding box center [32, 87] width 30 height 19
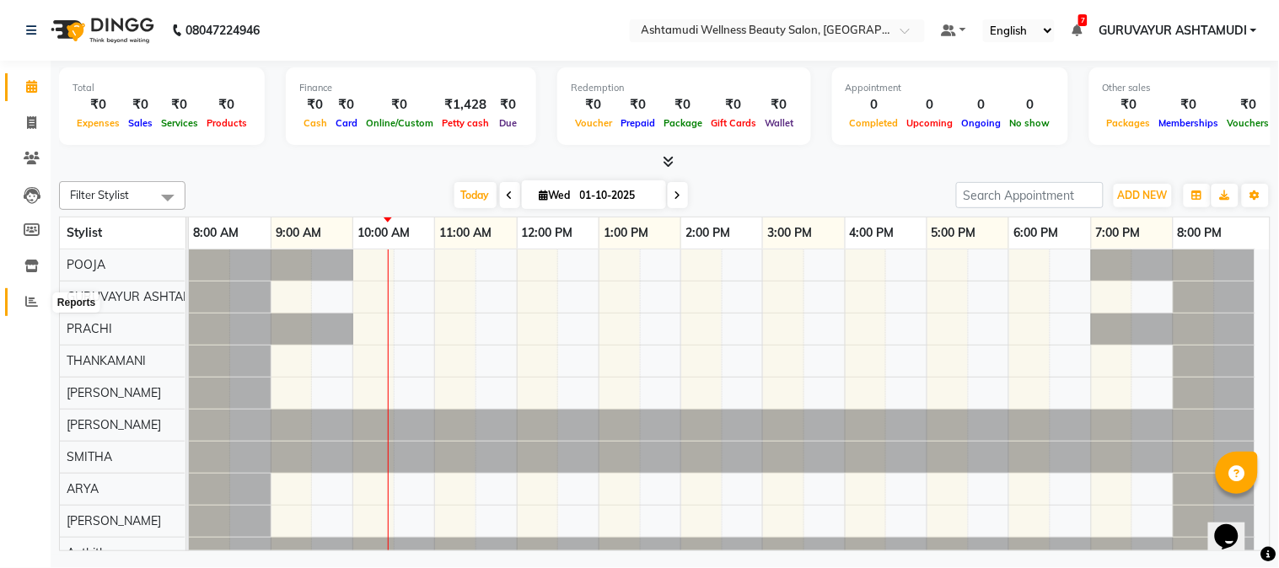
click at [25, 302] on icon at bounding box center [31, 301] width 13 height 13
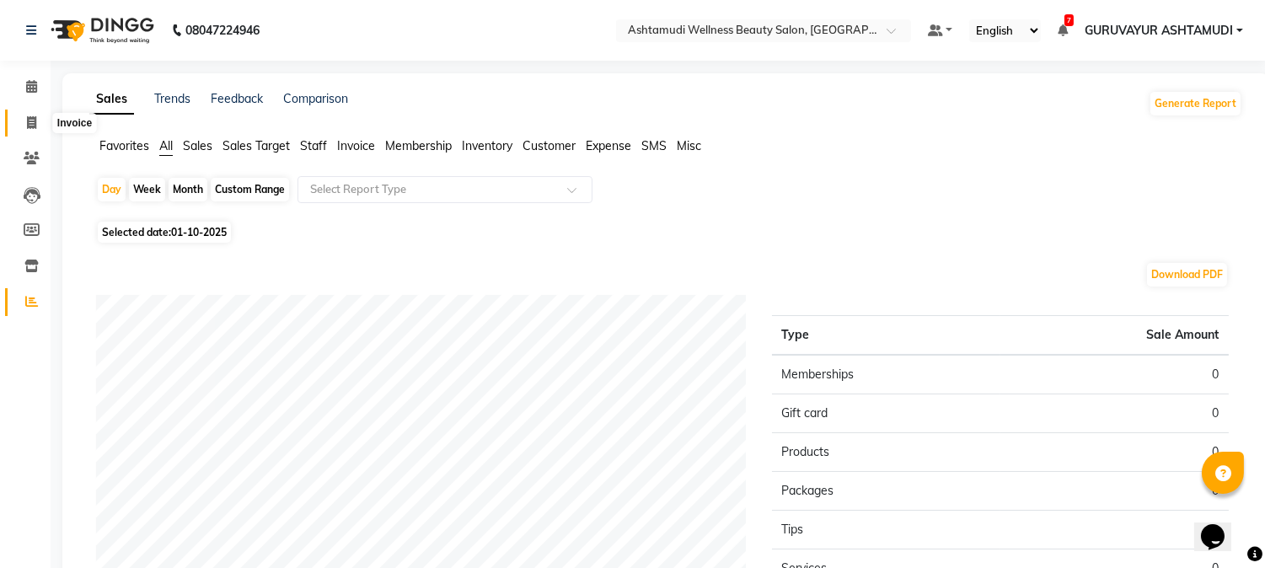
click at [27, 119] on icon at bounding box center [31, 122] width 9 height 13
select select "4660"
select select "service"
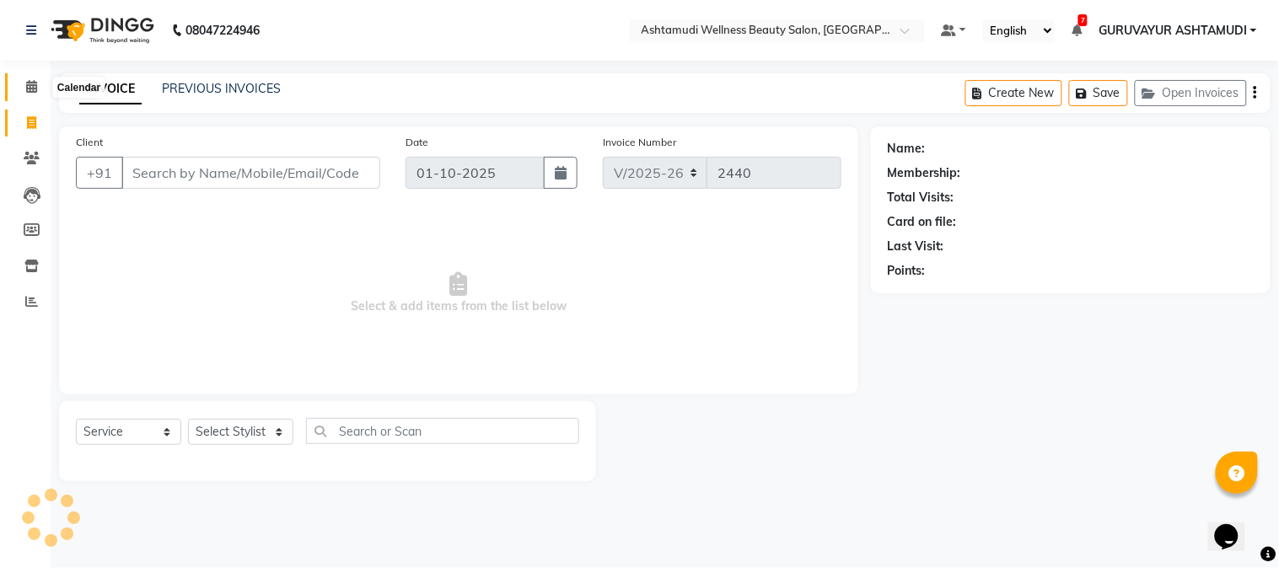
click at [35, 93] on icon at bounding box center [31, 86] width 11 height 13
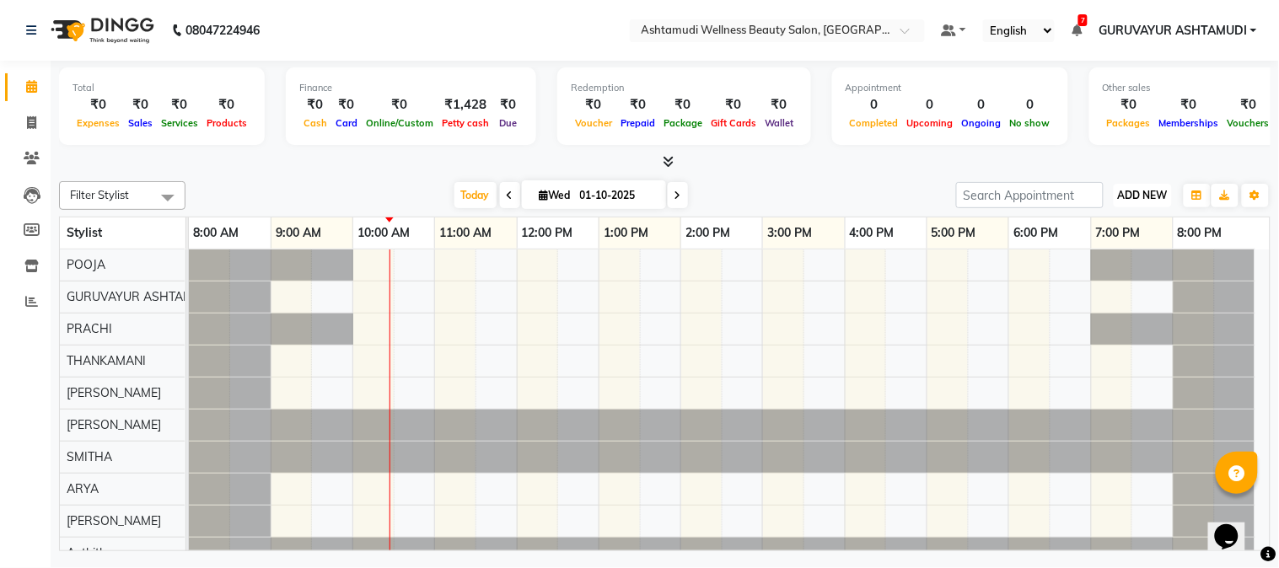
click at [1130, 204] on button "ADD NEW Toggle Dropdown" at bounding box center [1142, 196] width 58 height 24
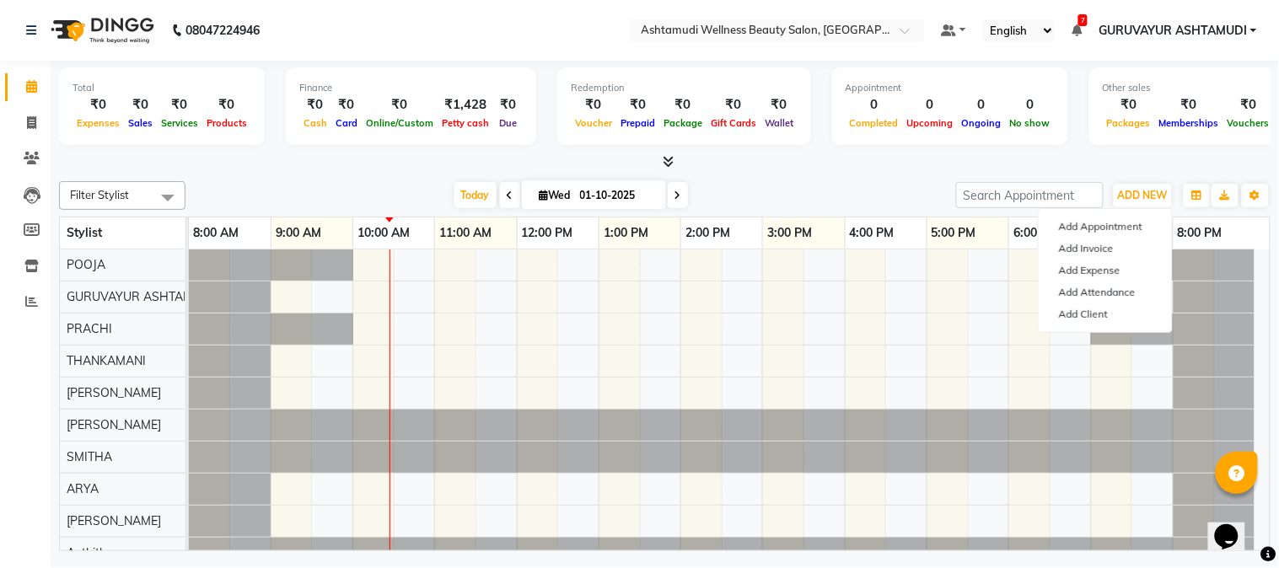
click at [1060, 79] on div "Total ₹0 Expenses ₹0 Sales ₹0 Services ₹0 Products Finance ₹0 Cash ₹0 Card ₹0 O…" at bounding box center [664, 108] width 1211 height 83
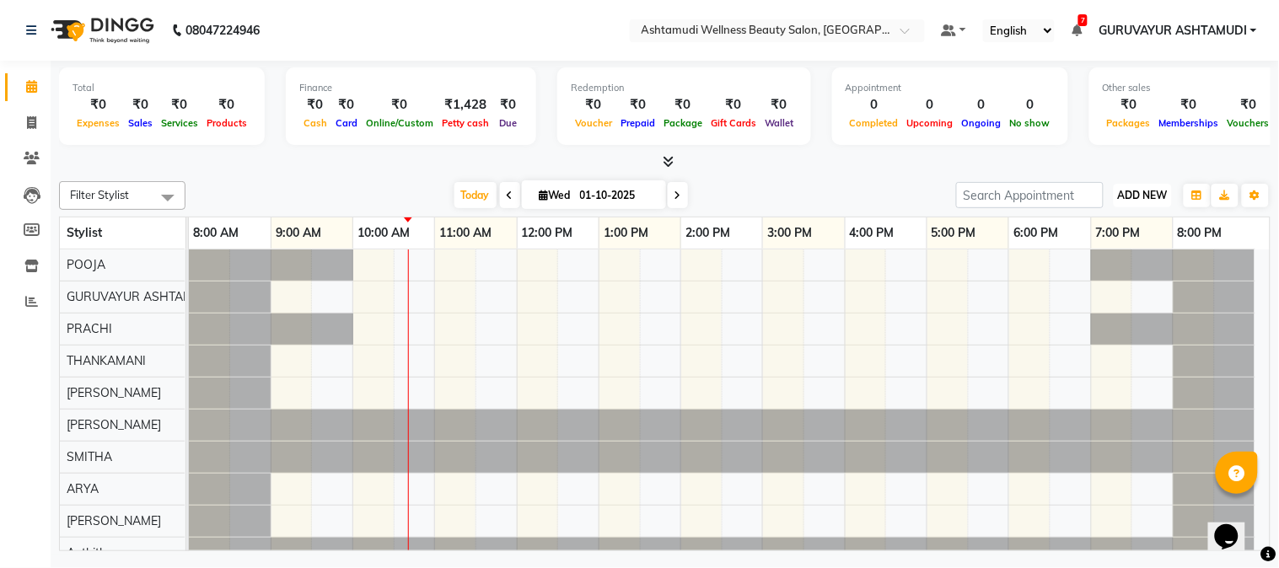
click at [1128, 189] on span "ADD NEW" at bounding box center [1143, 195] width 50 height 13
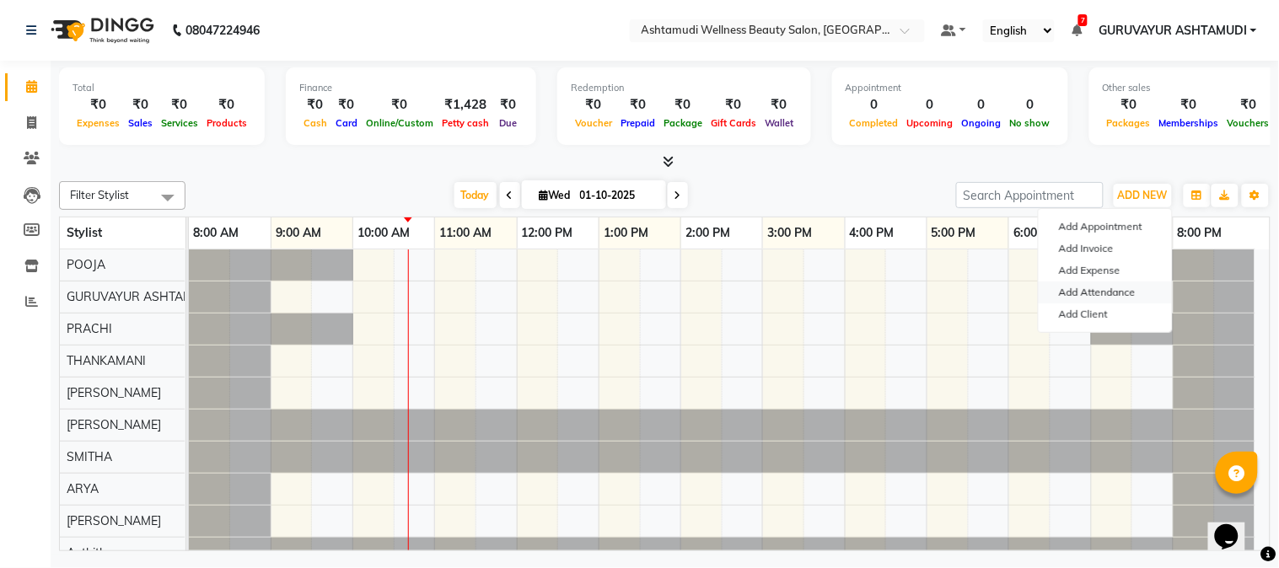
click at [1132, 288] on link "Add Attendance" at bounding box center [1104, 293] width 133 height 22
select select "A"
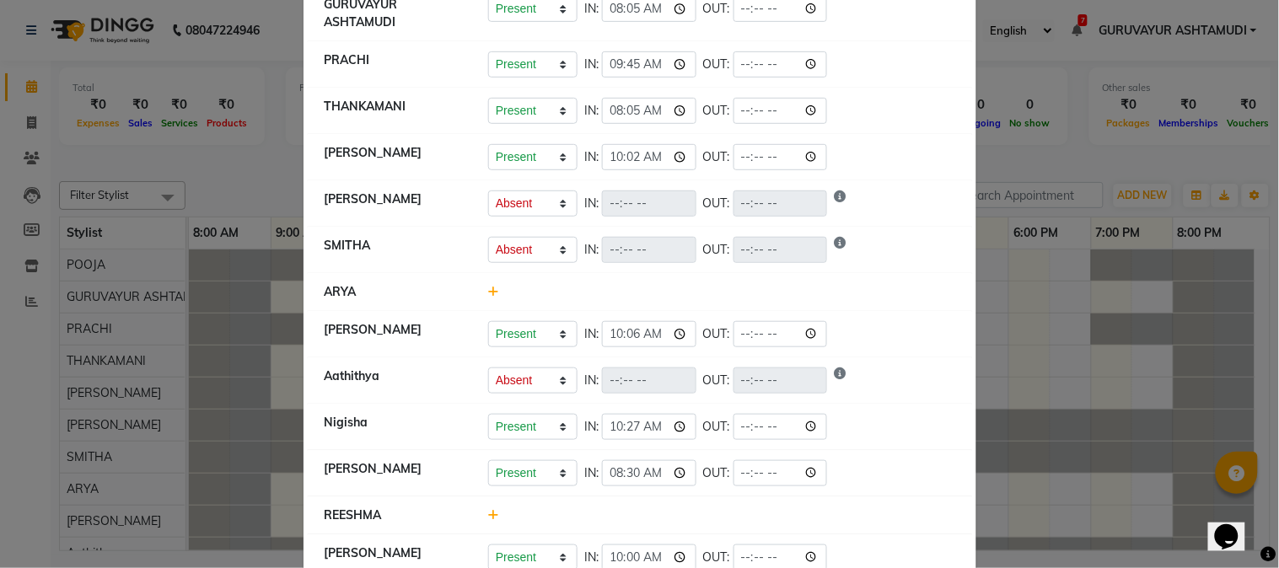
scroll to position [229, 0]
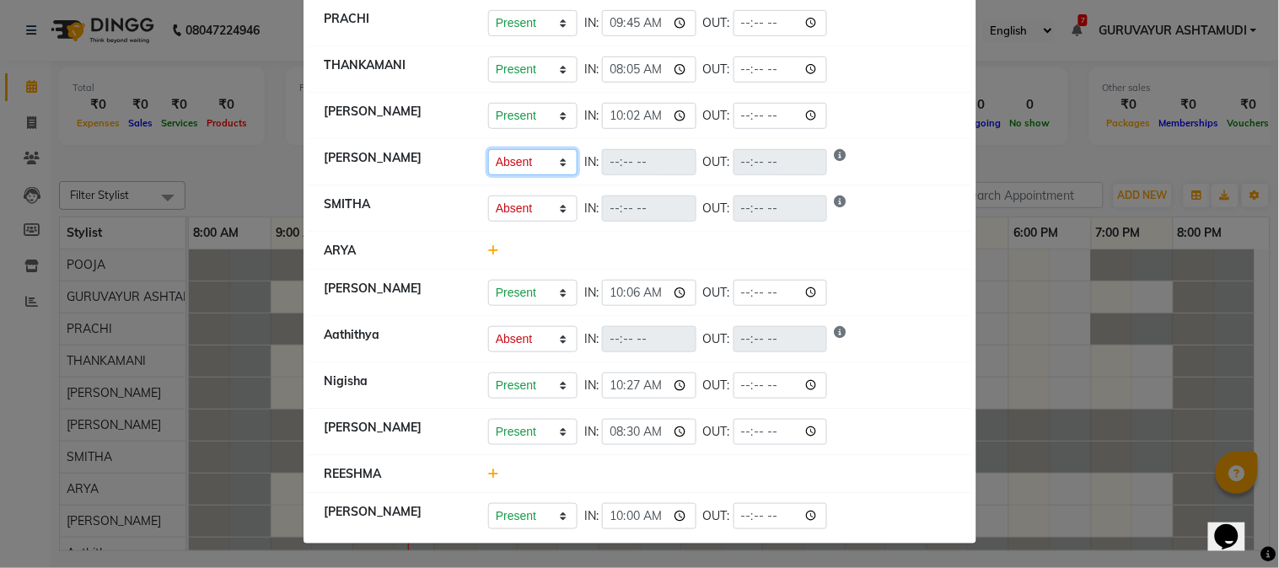
click at [538, 160] on select "Present Absent Late Half Day Weekly Off" at bounding box center [532, 162] width 89 height 26
select select "W"
click at [488, 149] on select "Present Absent Late Half Day Weekly Off" at bounding box center [532, 162] width 89 height 26
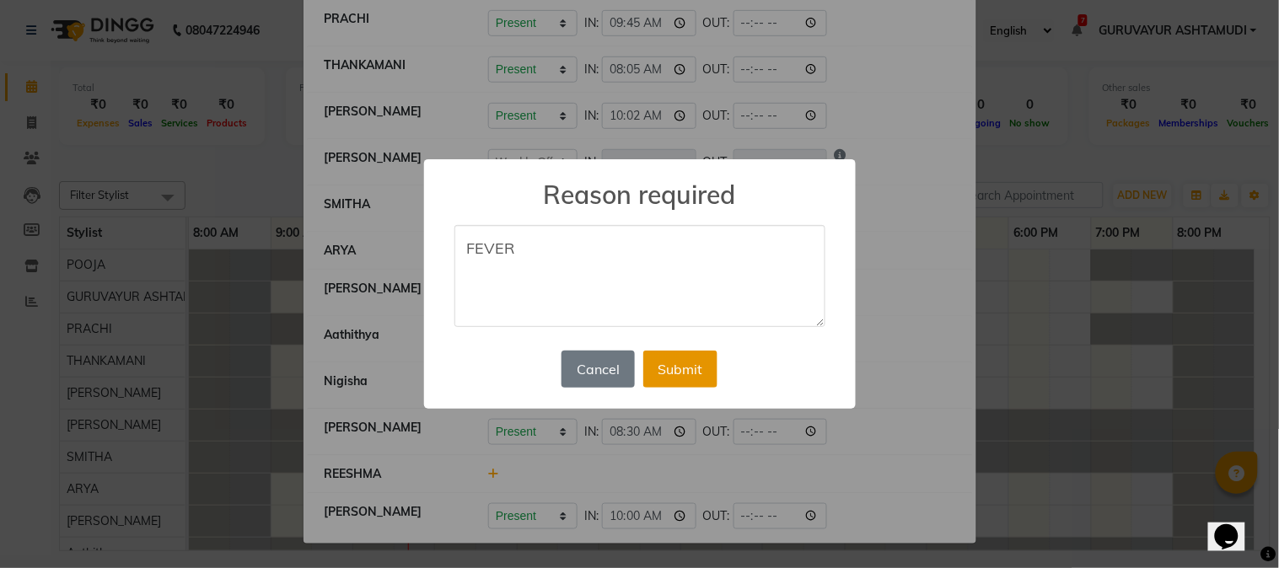
click at [686, 374] on button "Submit" at bounding box center [680, 369] width 74 height 37
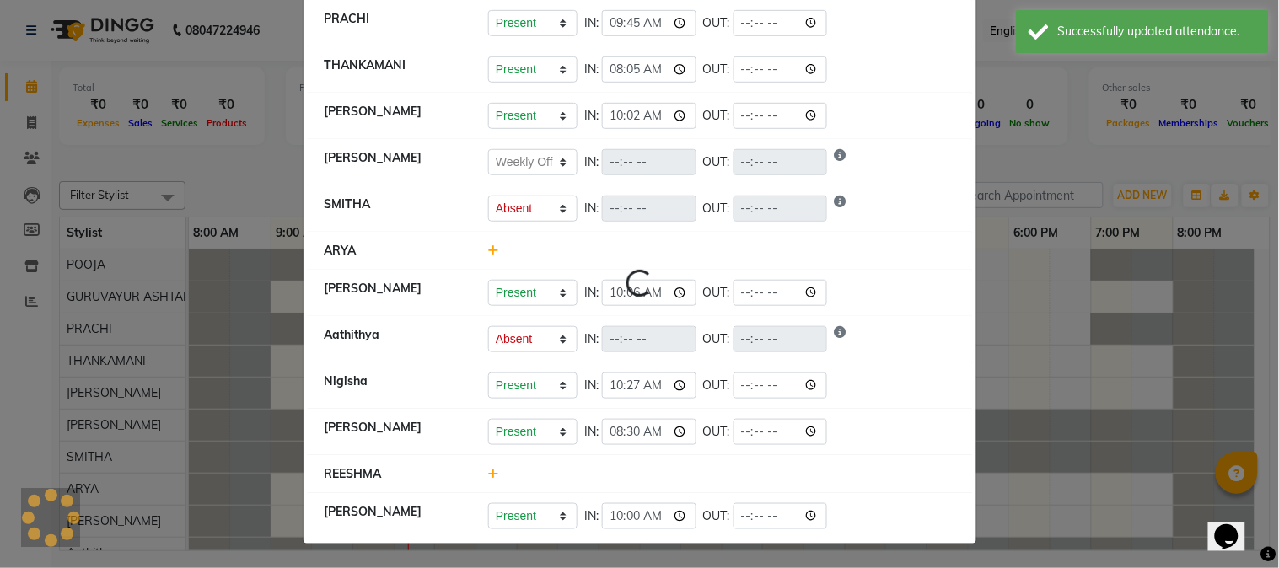
select select "W"
select select "A"
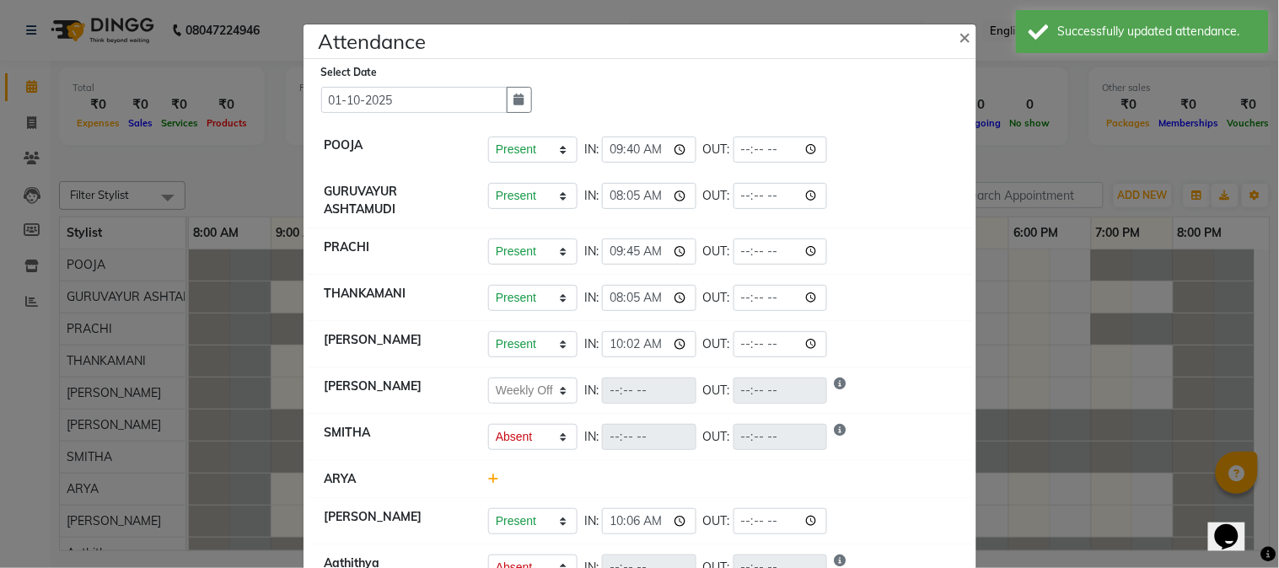
scroll to position [94, 0]
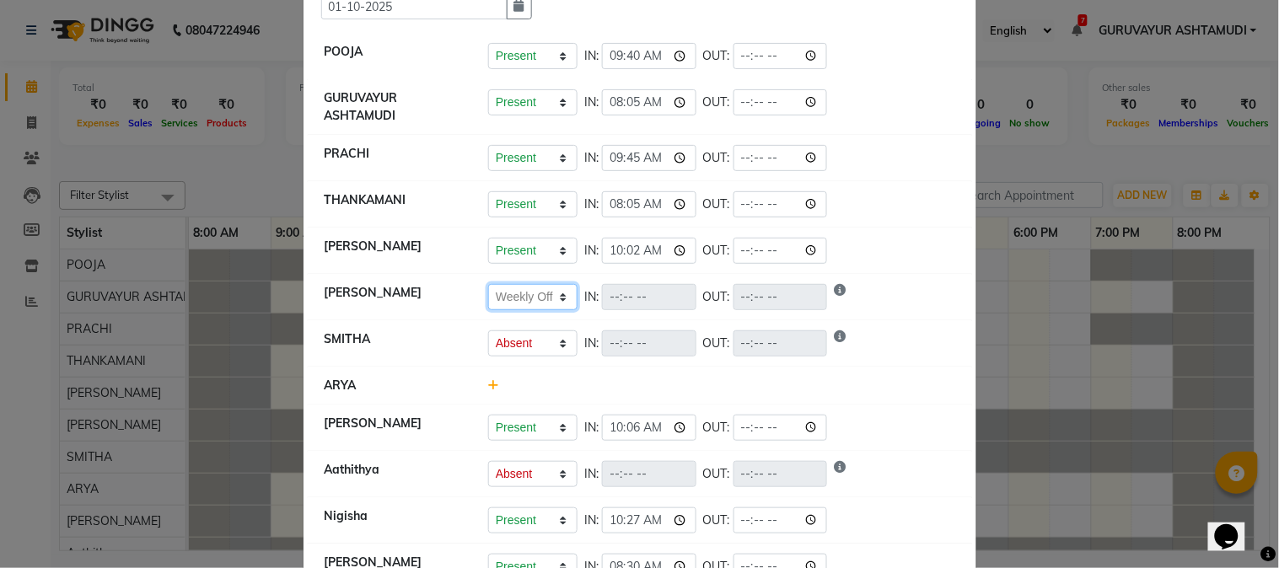
click at [528, 301] on select "Present Absent Late Half Day Weekly Off" at bounding box center [532, 297] width 89 height 26
select select "A"
click at [488, 284] on select "Present Absent Late Half Day Weekly Off" at bounding box center [532, 297] width 89 height 26
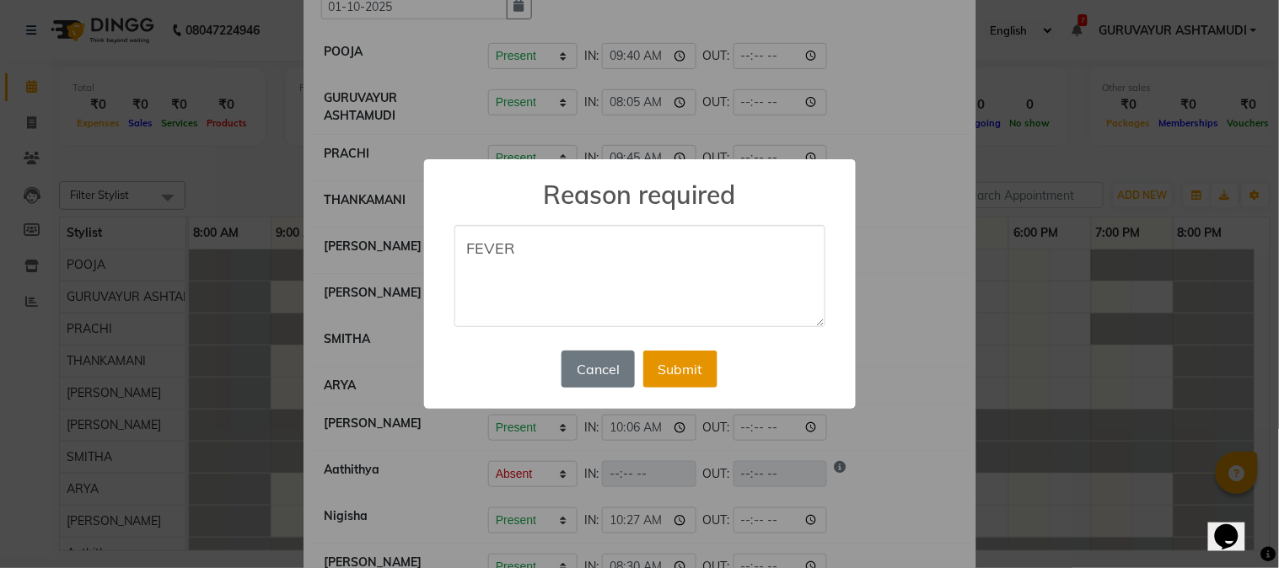
click at [688, 362] on button "Submit" at bounding box center [680, 369] width 74 height 37
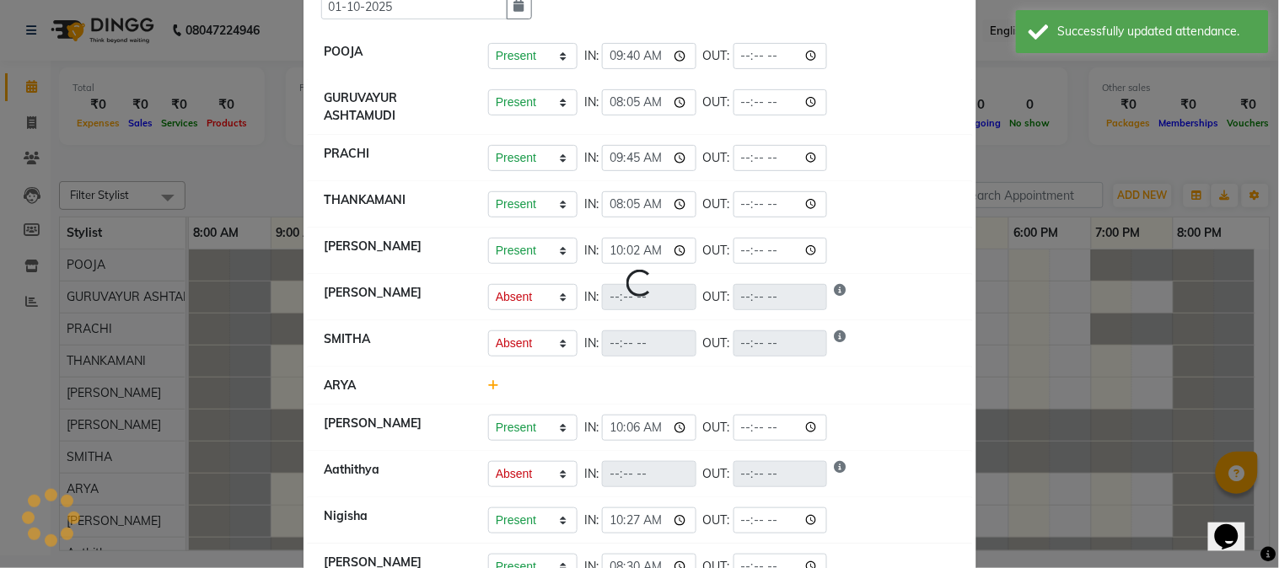
select select "A"
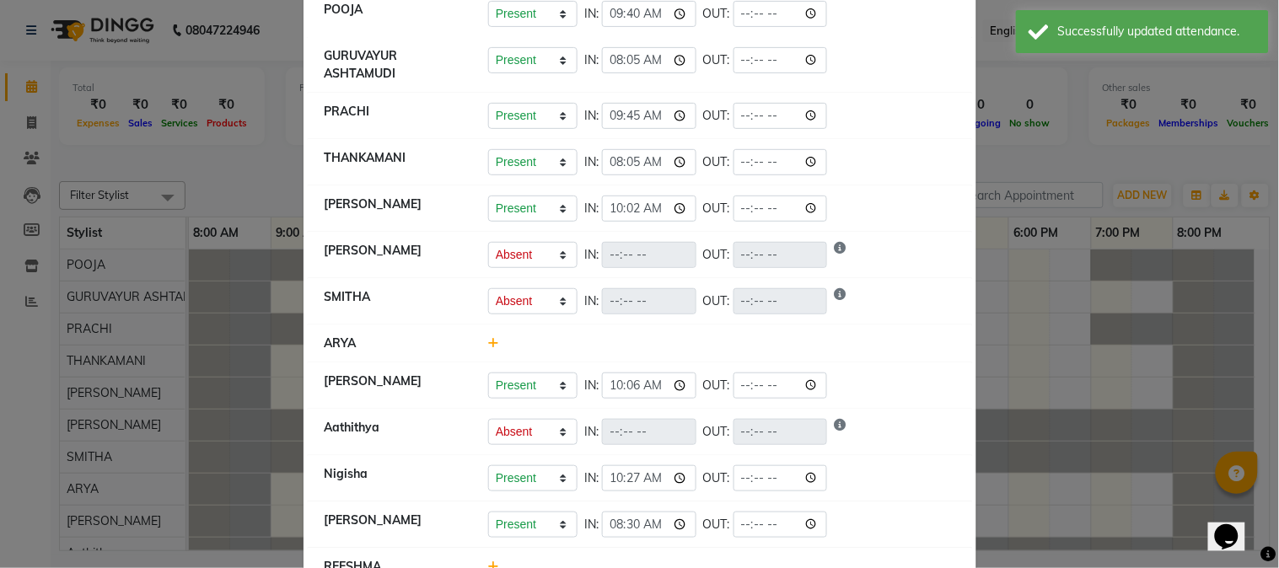
scroll to position [0, 0]
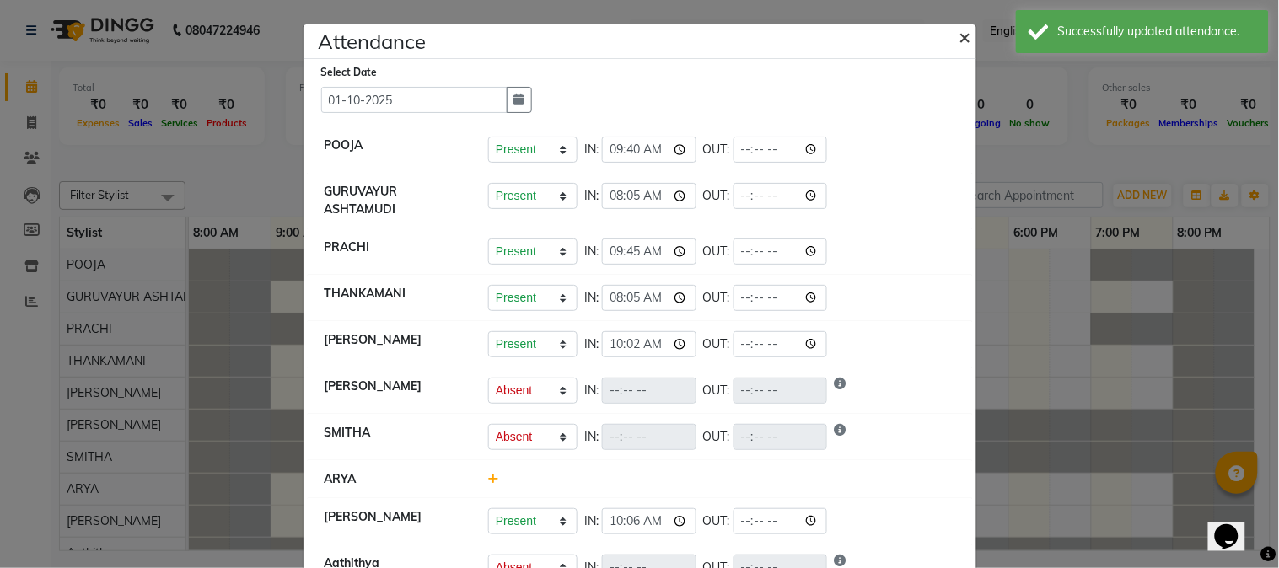
click at [959, 37] on span "×" at bounding box center [965, 36] width 12 height 25
